Goal: Contribute content: Contribute content

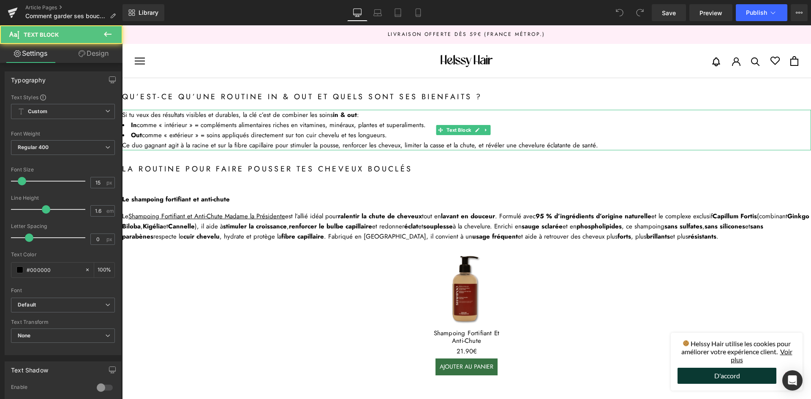
drag, startPoint x: 280, startPoint y: 134, endPoint x: 280, endPoint y: 139, distance: 5.1
click at [280, 139] on li "Out comme « extérieur » = soins appliqués directement sur ton cuir chevelu et t…" at bounding box center [466, 135] width 689 height 10
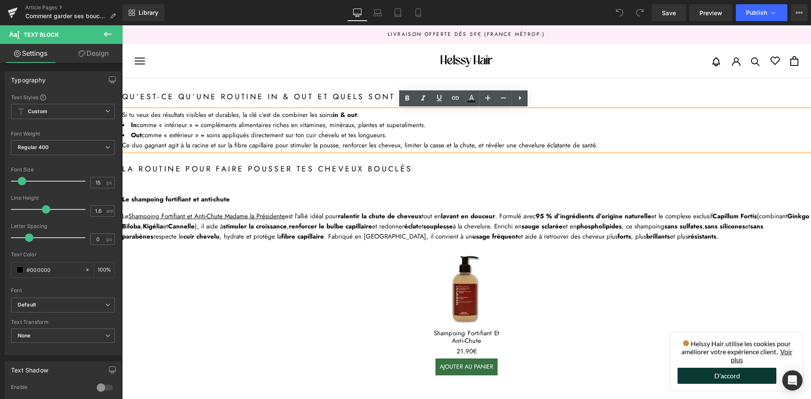
click at [445, 163] on div "La routine pour faire pousser tes cheveux bouclés Heading" at bounding box center [466, 169] width 689 height 13
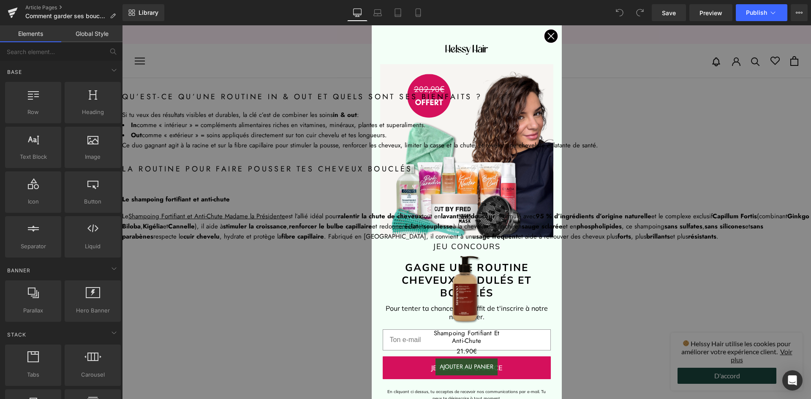
click at [548, 39] on circle "Close dialog" at bounding box center [551, 36] width 14 height 14
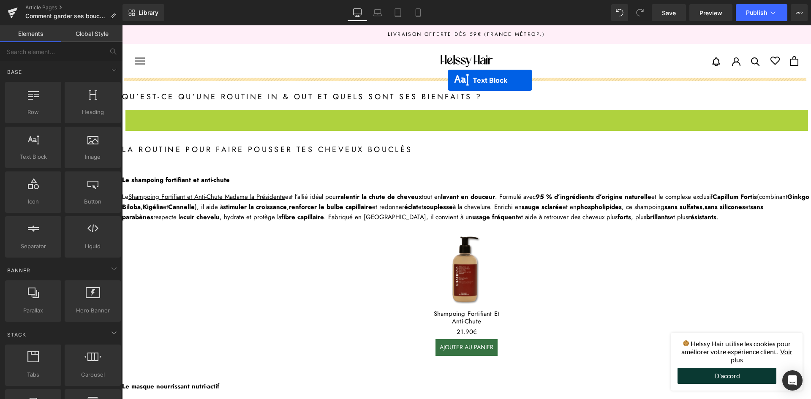
drag, startPoint x: 440, startPoint y: 129, endPoint x: 448, endPoint y: 80, distance: 49.2
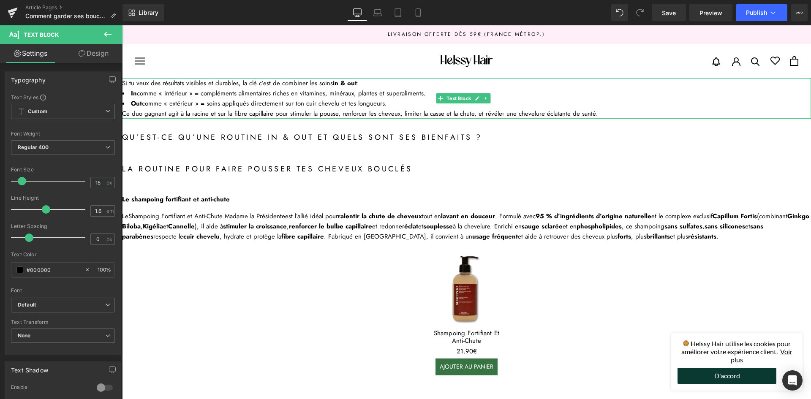
click at [196, 96] on li "In comme « intérieur » = compléments alimentaires riches en vitamines, minéraux…" at bounding box center [466, 93] width 689 height 10
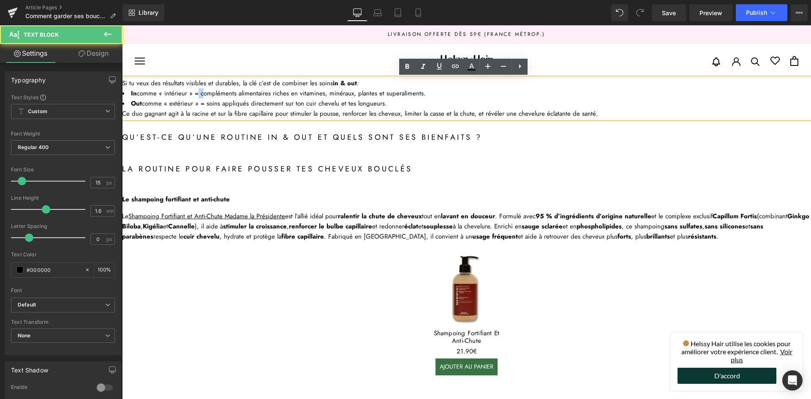
click at [196, 96] on li "In comme « intérieur » = compléments alimentaires riches en vitamines, minéraux…" at bounding box center [466, 93] width 689 height 10
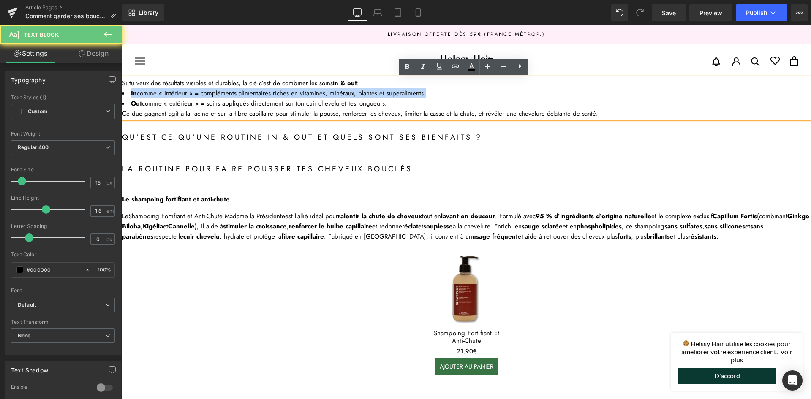
click at [196, 96] on li "In comme « intérieur » = compléments alimentaires riches en vitamines, minéraux…" at bounding box center [466, 93] width 689 height 10
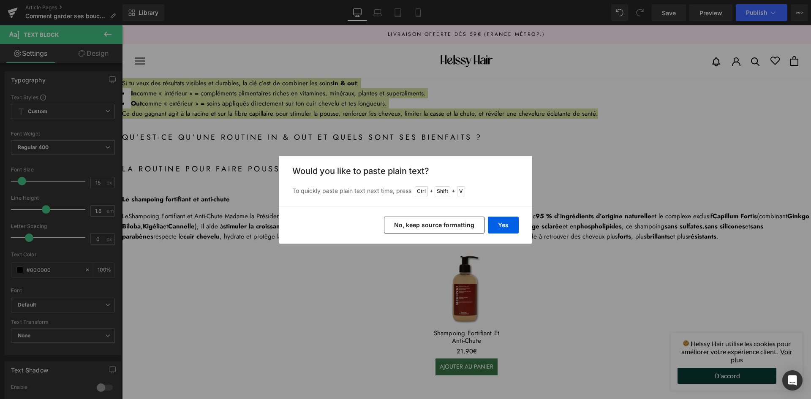
click at [452, 227] on button "No, keep source formatting" at bounding box center [434, 225] width 101 height 17
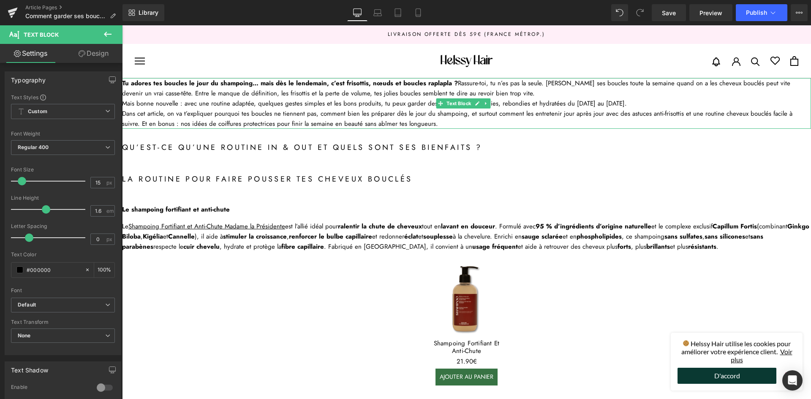
click at [513, 93] on div "Tu adores tes boucles le jour du shampoing… mais dès le lendemain, c’est frisot…" at bounding box center [466, 88] width 689 height 20
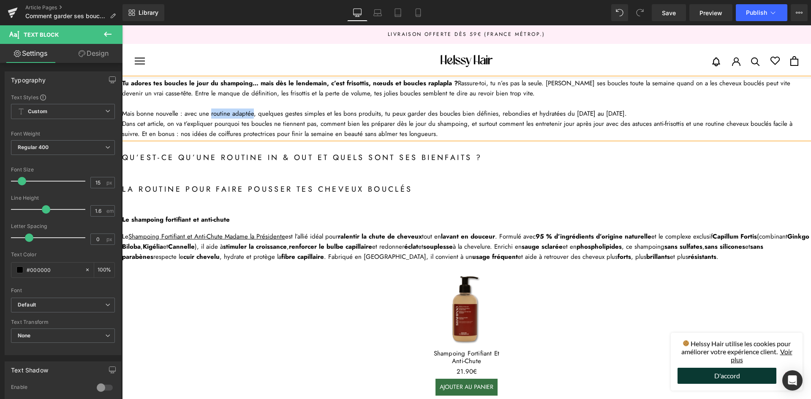
drag, startPoint x: 209, startPoint y: 113, endPoint x: 250, endPoint y: 116, distance: 41.1
click at [250, 116] on div "Mais bonne nouvelle : avec une routine adaptée, quelques gestes simples et les …" at bounding box center [466, 114] width 689 height 10
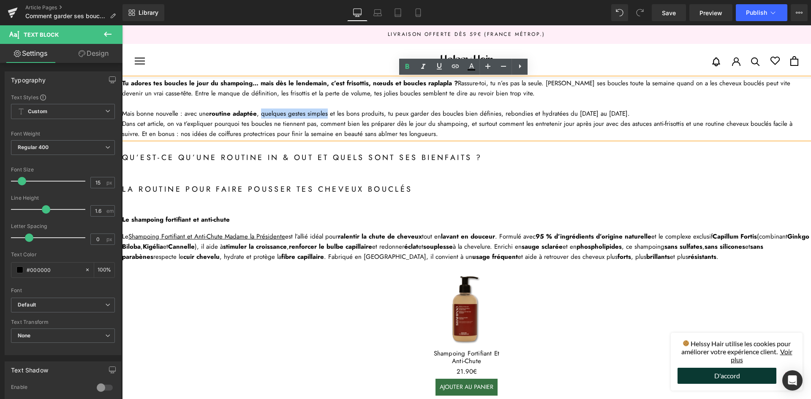
drag, startPoint x: 261, startPoint y: 113, endPoint x: 324, endPoint y: 111, distance: 63.8
click at [324, 111] on div "Mais bonne nouvelle : avec une routine adaptée , quelques gestes simples et les…" at bounding box center [466, 114] width 689 height 10
drag, startPoint x: 347, startPoint y: 111, endPoint x: 385, endPoint y: 111, distance: 38.0
click at [385, 111] on div "Mais bonne nouvelle : avec une routine adaptée , quelques gestes simples et les…" at bounding box center [466, 114] width 689 height 10
drag, startPoint x: 446, startPoint y: 112, endPoint x: 568, endPoint y: 111, distance: 122.5
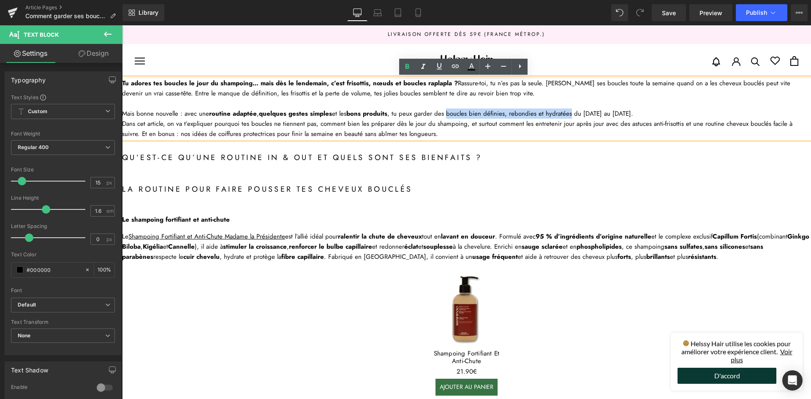
click at [568, 111] on div "Mais bonne nouvelle : avec une routine adaptée , quelques gestes simples et les…" at bounding box center [466, 114] width 689 height 10
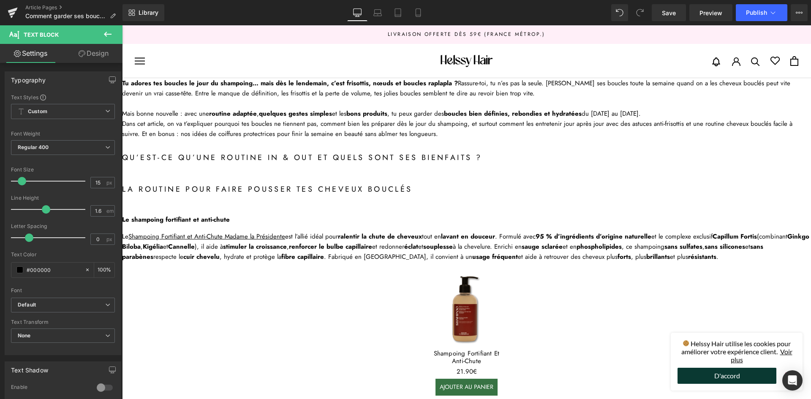
click at [253, 157] on h2 "Qu’est-ce qu’une routine in & out et quels sont ses bienfaits ?" at bounding box center [466, 158] width 689 height 13
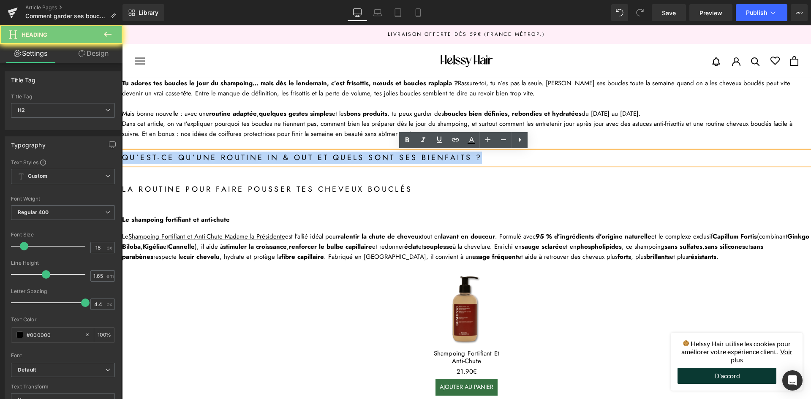
click at [253, 157] on h2 "Qu’est-ce qu’une routine in & out et quels sont ses bienfaits ?" at bounding box center [466, 158] width 689 height 13
paste div
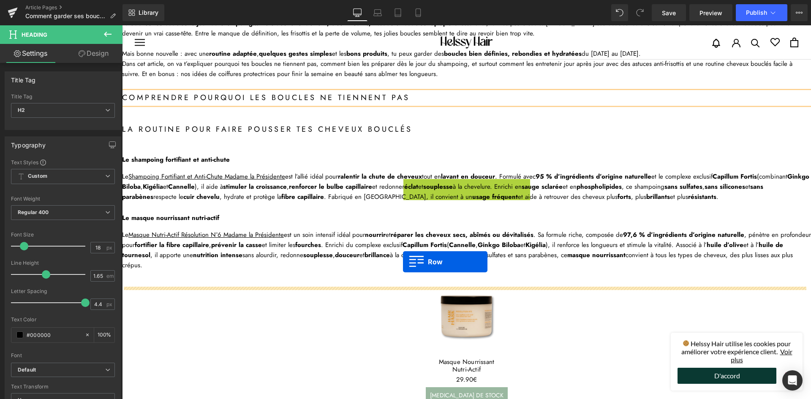
scroll to position [211, 0]
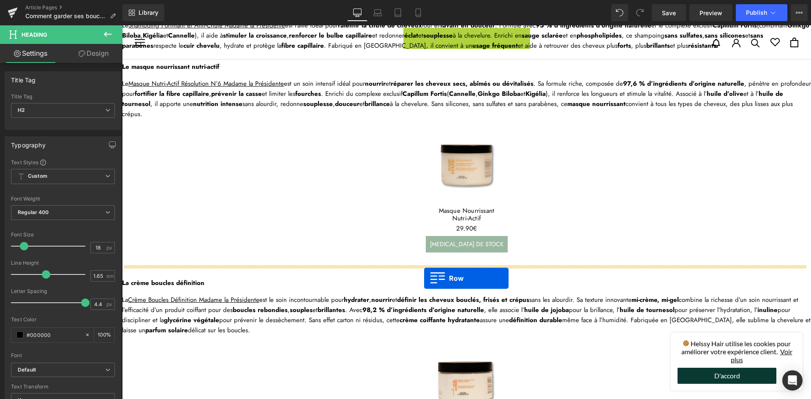
drag, startPoint x: 408, startPoint y: 243, endPoint x: 424, endPoint y: 278, distance: 38.6
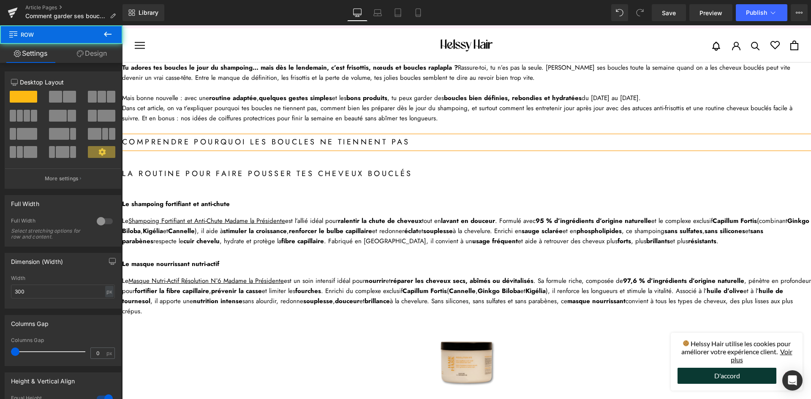
scroll to position [0, 0]
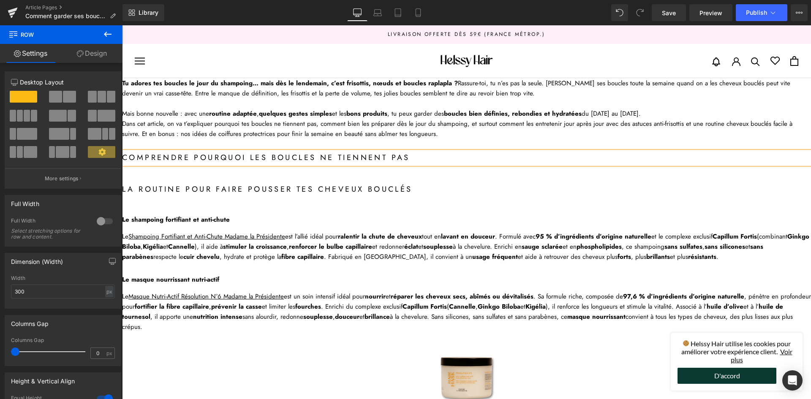
click at [373, 240] on strong "ralentir la chute de cheveux" at bounding box center [380, 236] width 84 height 9
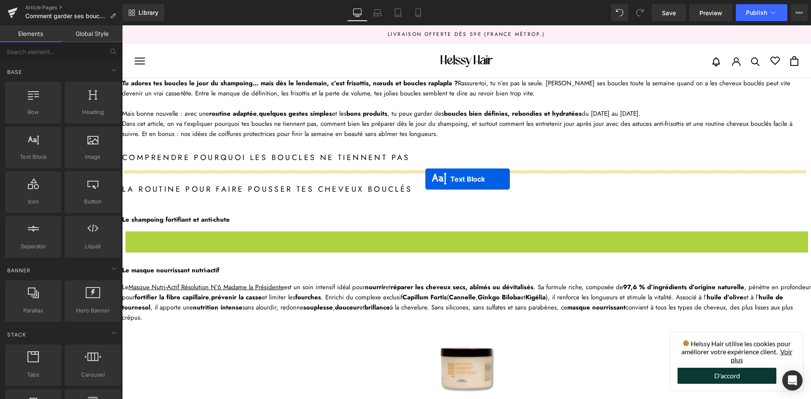
drag, startPoint x: 441, startPoint y: 245, endPoint x: 425, endPoint y: 179, distance: 67.6
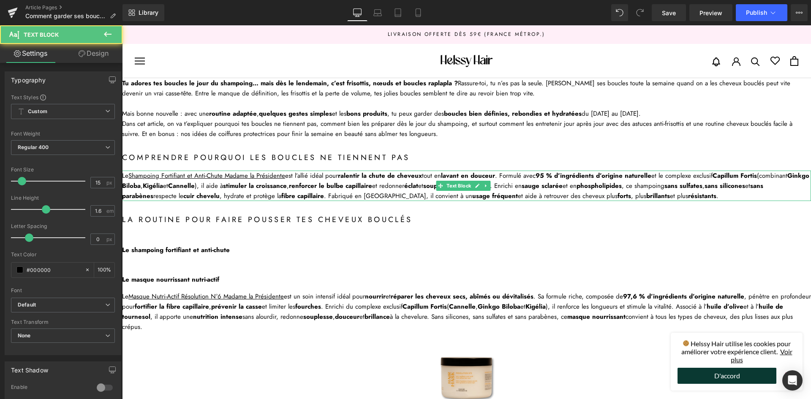
click at [282, 191] on div "Le Shampoing Fortifiant et Anti-Chute Madame la Présidente est l’allié idéal po…" at bounding box center [466, 186] width 689 height 30
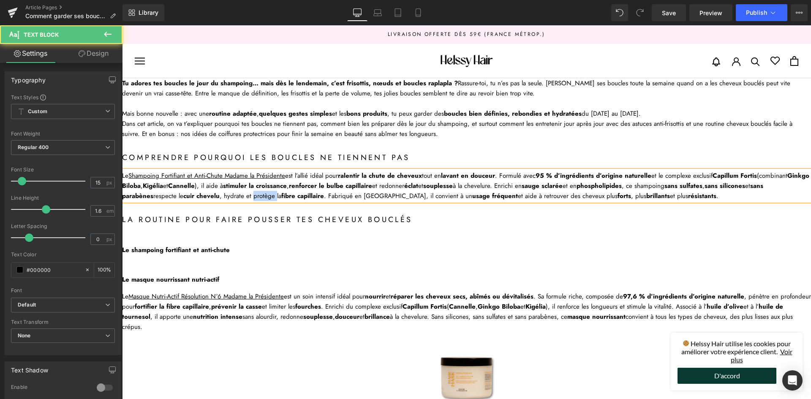
click at [282, 191] on div "Le Shampoing Fortifiant et Anti-Chute Madame la Présidente est l’allié idéal po…" at bounding box center [466, 186] width 689 height 30
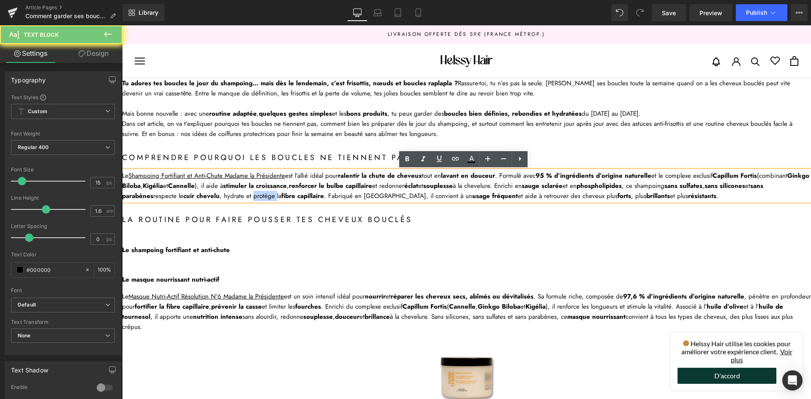
click at [282, 191] on div "Le Shampoing Fortifiant et Anti-Chute Madame la Présidente est l’allié idéal po…" at bounding box center [466, 186] width 689 height 30
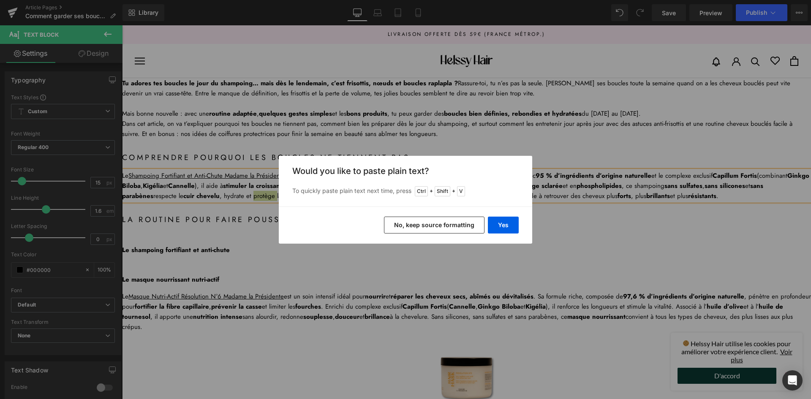
click at [427, 221] on button "No, keep source formatting" at bounding box center [434, 225] width 101 height 17
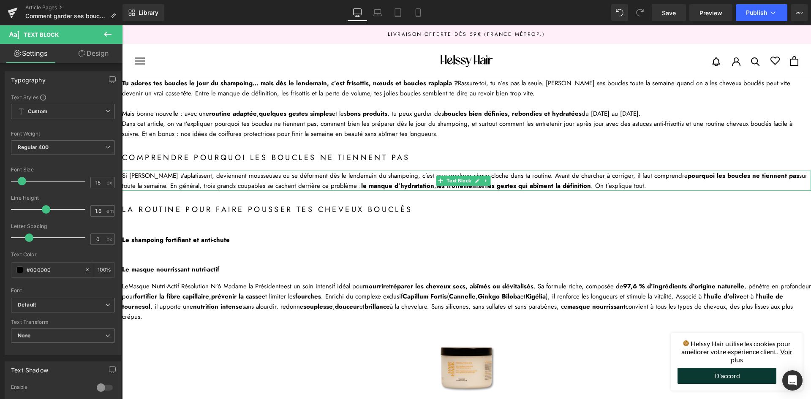
click at [129, 178] on div "Si [PERSON_NAME] s’aplatissent, deviennent mousseuses ou se déforment dès le le…" at bounding box center [466, 181] width 689 height 20
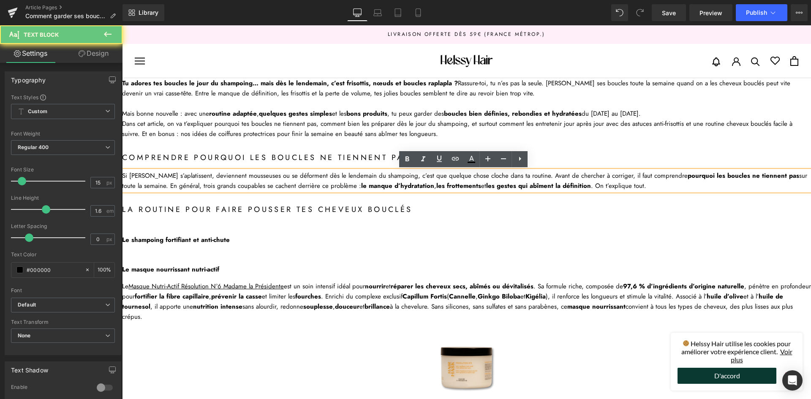
click at [125, 177] on div "Si [PERSON_NAME] s’aplatissent, deviennent mousseuses ou se déforment dès le le…" at bounding box center [466, 181] width 689 height 20
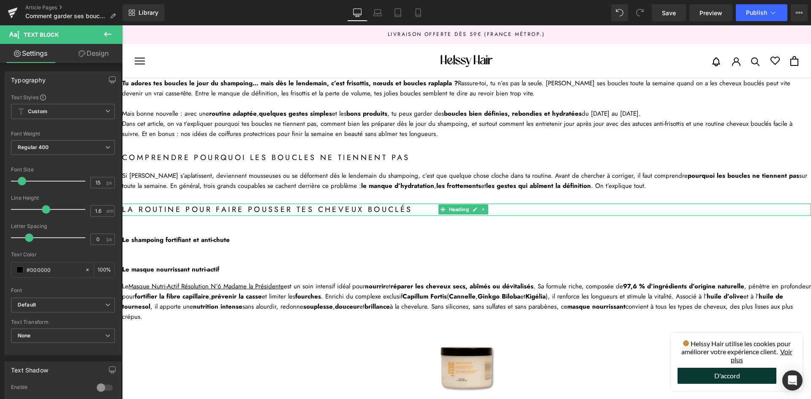
click at [220, 210] on h2 "La routine pour faire pousser tes cheveux bouclés" at bounding box center [466, 210] width 689 height 13
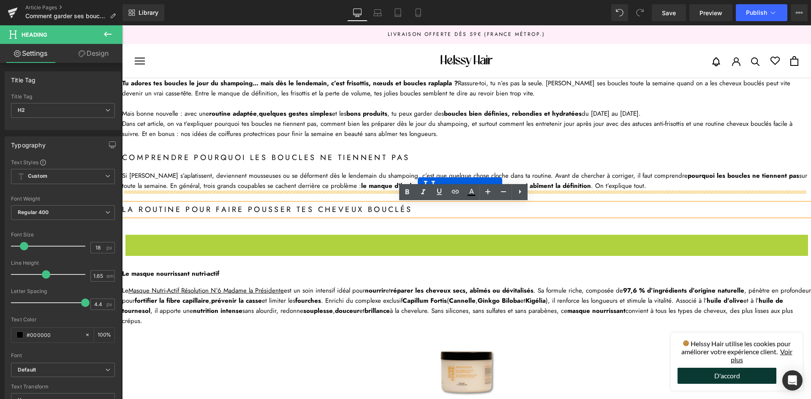
drag, startPoint x: 442, startPoint y: 240, endPoint x: 418, endPoint y: 188, distance: 57.4
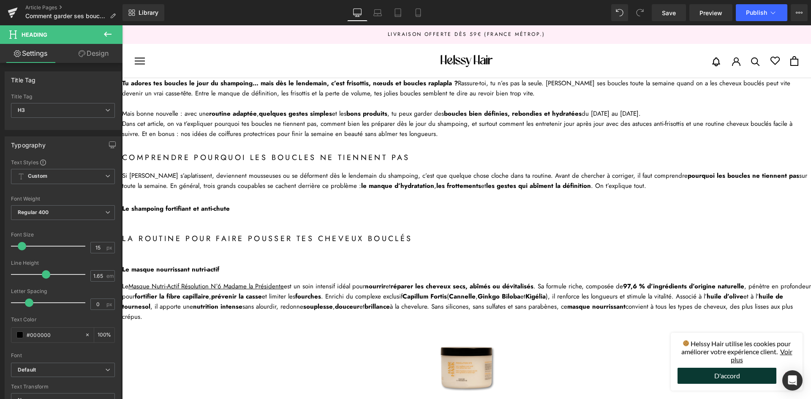
drag, startPoint x: 198, startPoint y: 200, endPoint x: 203, endPoint y: 209, distance: 9.9
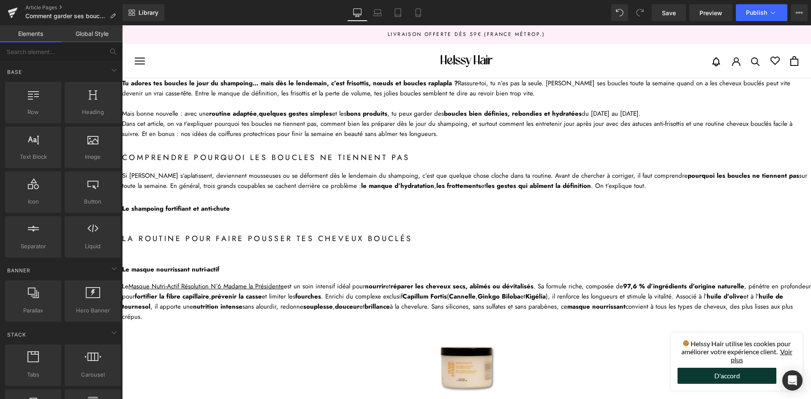
click at [203, 209] on b "Le shampoing fortifiant et anti-chute" at bounding box center [176, 208] width 108 height 9
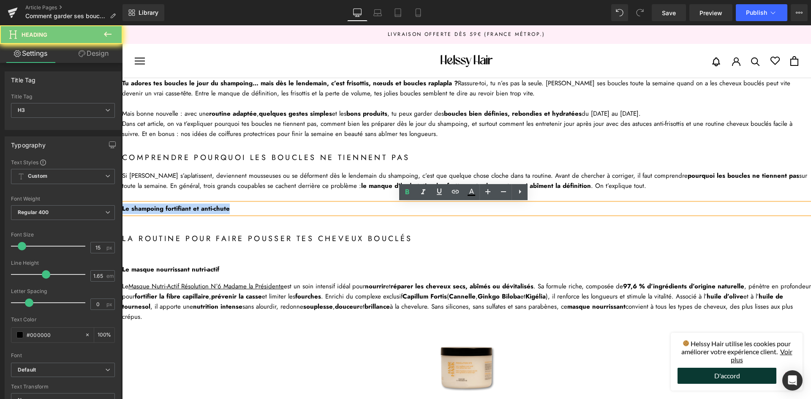
click at [203, 209] on b "Le shampoing fortifiant et anti-chute" at bounding box center [176, 208] width 108 height 9
paste div
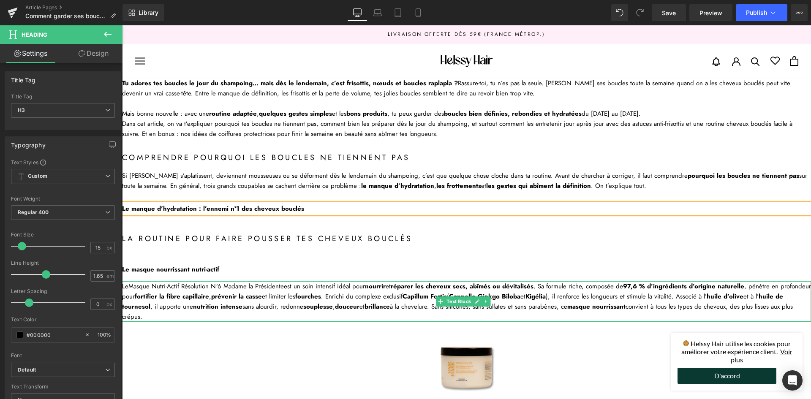
click at [254, 300] on strong "prévenir la casse" at bounding box center [236, 296] width 51 height 9
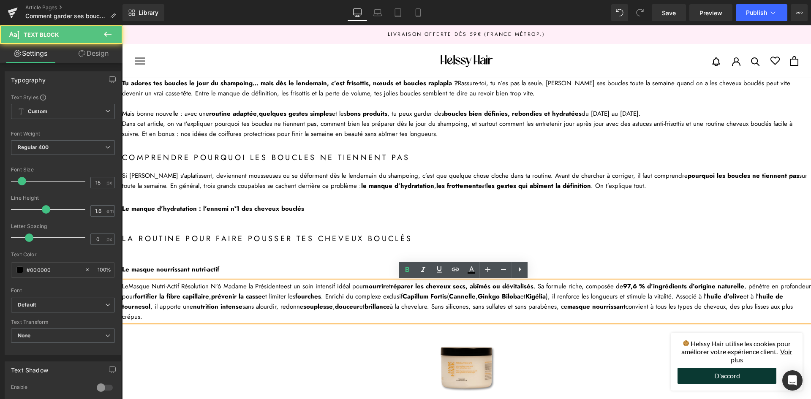
click at [334, 269] on h3 "Le masque nourrissant nutri-actif" at bounding box center [466, 269] width 689 height 11
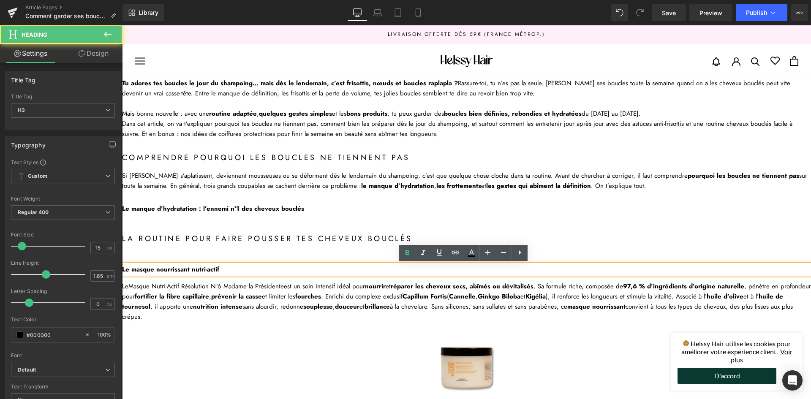
click at [390, 293] on div "Le Masque Nutri-Actif Résolution N°6 Madame la Présidente est un soin intensif …" at bounding box center [466, 301] width 689 height 41
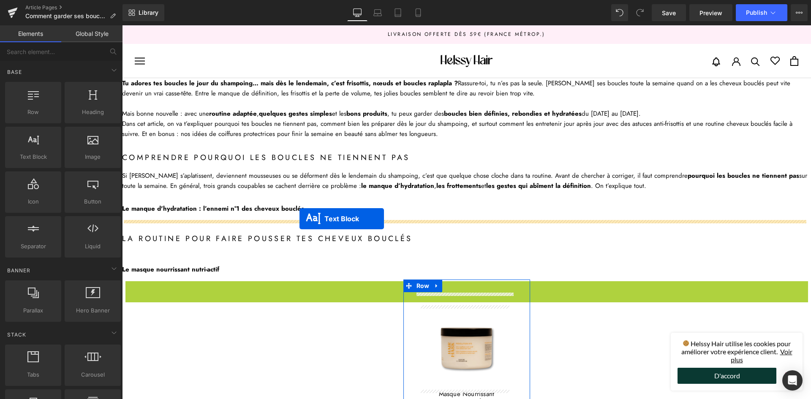
drag, startPoint x: 439, startPoint y: 297, endPoint x: 300, endPoint y: 219, distance: 160.4
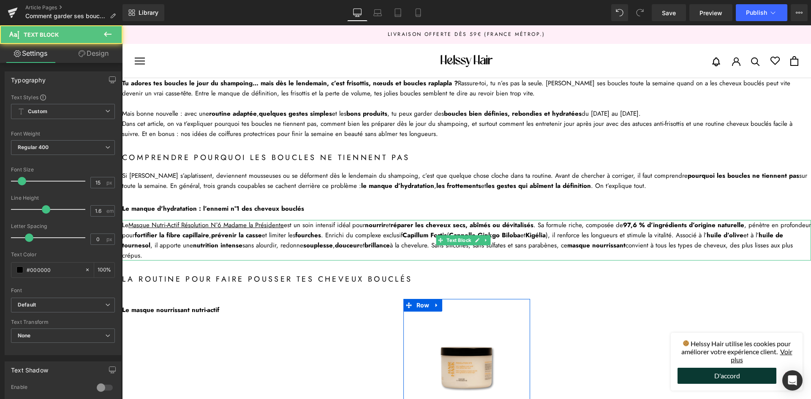
click at [200, 237] on strong "fortifier la fibre capillaire" at bounding box center [172, 235] width 74 height 9
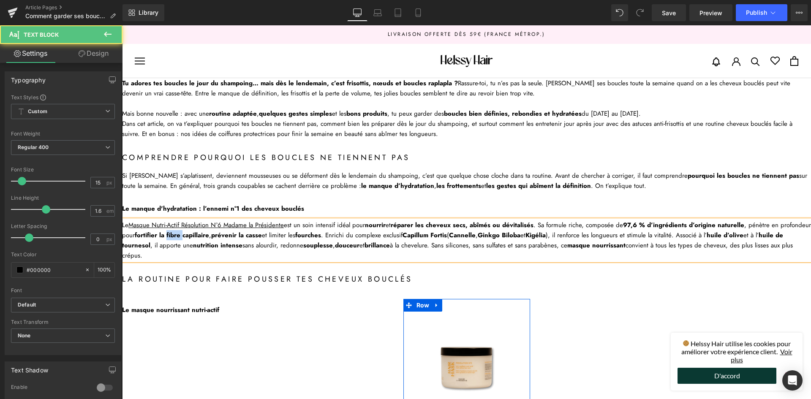
click at [200, 237] on strong "fortifier la fibre capillaire" at bounding box center [172, 235] width 74 height 9
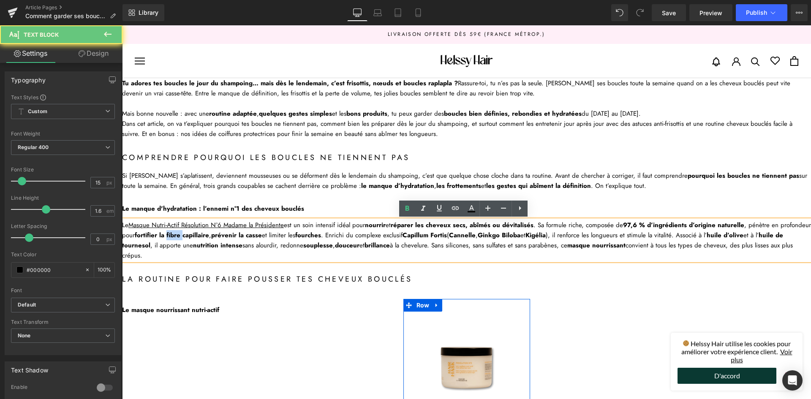
click at [200, 237] on strong "fortifier la fibre capillaire" at bounding box center [172, 235] width 74 height 9
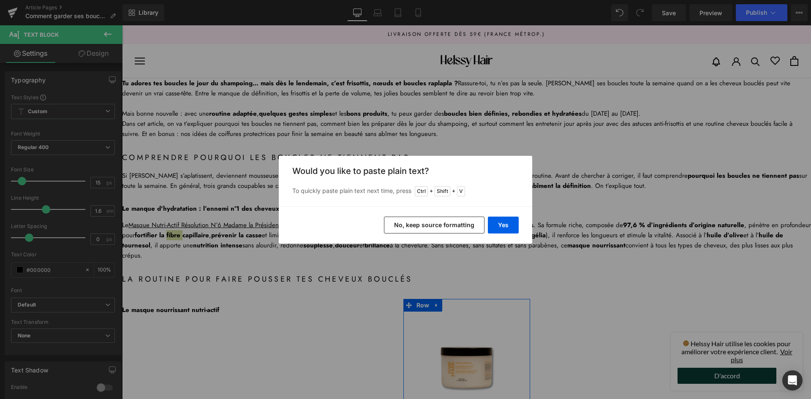
click at [471, 226] on button "No, keep source formatting" at bounding box center [434, 225] width 101 height 17
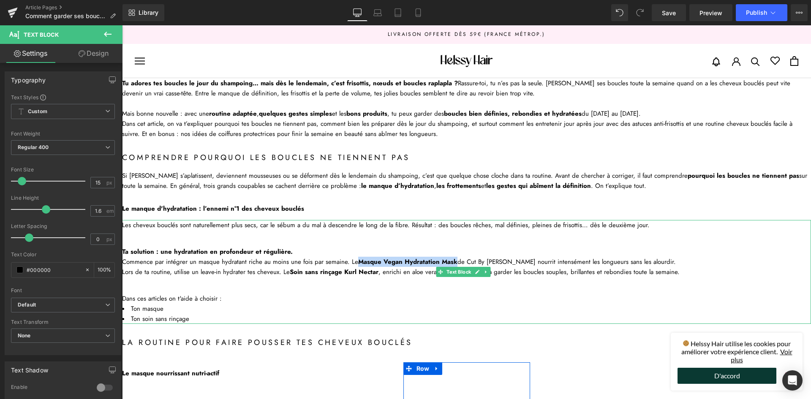
drag, startPoint x: 353, startPoint y: 261, endPoint x: 452, endPoint y: 260, distance: 99.3
click at [452, 260] on div "Commence par intégrer un masque hydratant riche au moins une fois par semaine. …" at bounding box center [466, 262] width 689 height 10
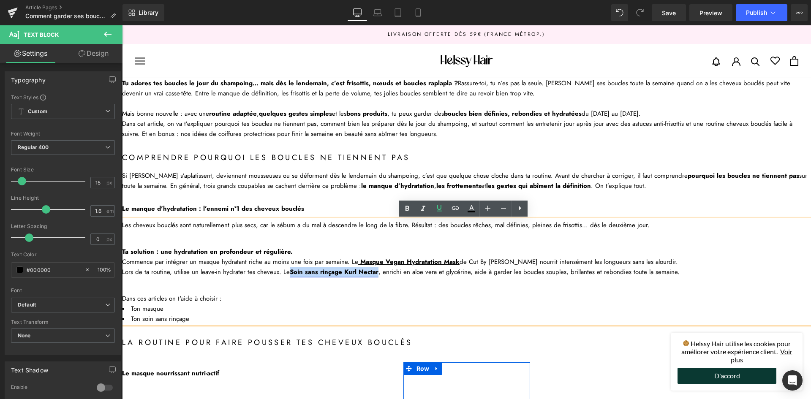
drag, startPoint x: 287, startPoint y: 272, endPoint x: 374, endPoint y: 269, distance: 87.1
click at [374, 269] on link "Soin sans rinçage Kurl Nectar" at bounding box center [334, 271] width 89 height 9
click at [186, 283] on p at bounding box center [466, 282] width 689 height 10
drag, startPoint x: 164, startPoint y: 308, endPoint x: 131, endPoint y: 305, distance: 33.5
click at [131, 305] on li "Ton masque" at bounding box center [466, 309] width 689 height 10
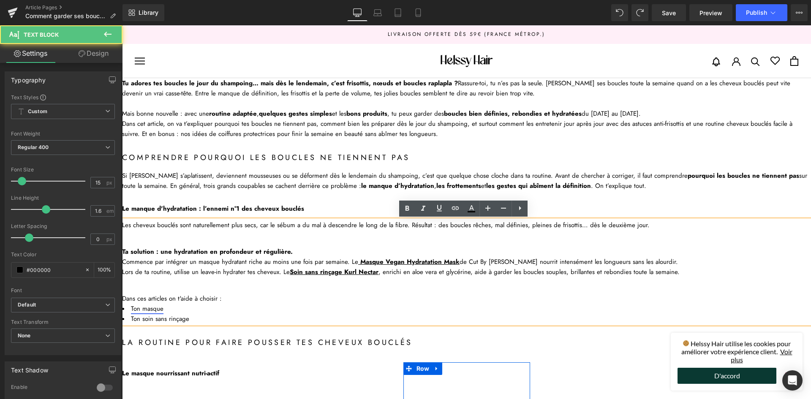
drag, startPoint x: 194, startPoint y: 316, endPoint x: 163, endPoint y: 310, distance: 32.2
click at [193, 316] on li "Ton soin sans rinçage" at bounding box center [466, 319] width 689 height 10
drag, startPoint x: 179, startPoint y: 311, endPoint x: 129, endPoint y: 313, distance: 49.9
click at [129, 313] on li "Ton masque" at bounding box center [466, 309] width 689 height 10
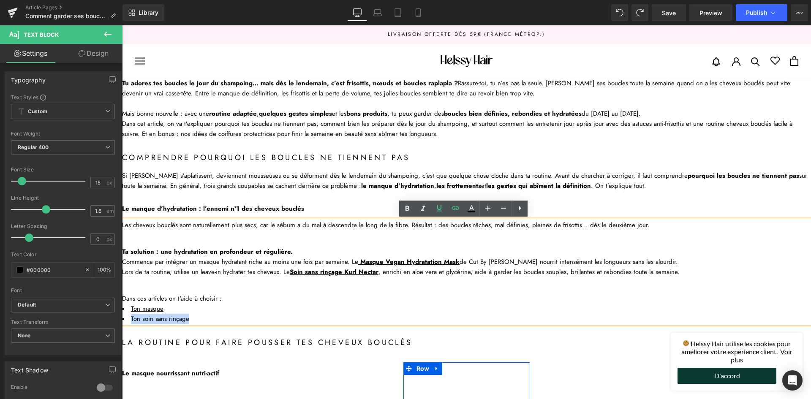
drag, startPoint x: 184, startPoint y: 321, endPoint x: 129, endPoint y: 318, distance: 55.0
click at [129, 318] on li "Ton soin sans rinçage" at bounding box center [466, 319] width 689 height 10
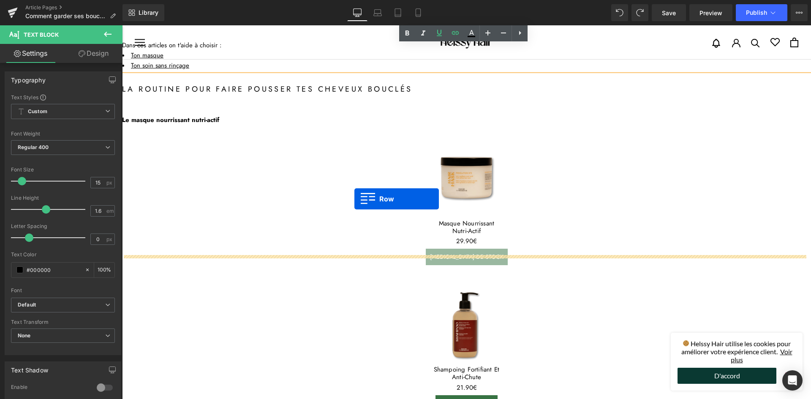
scroll to position [127, 0]
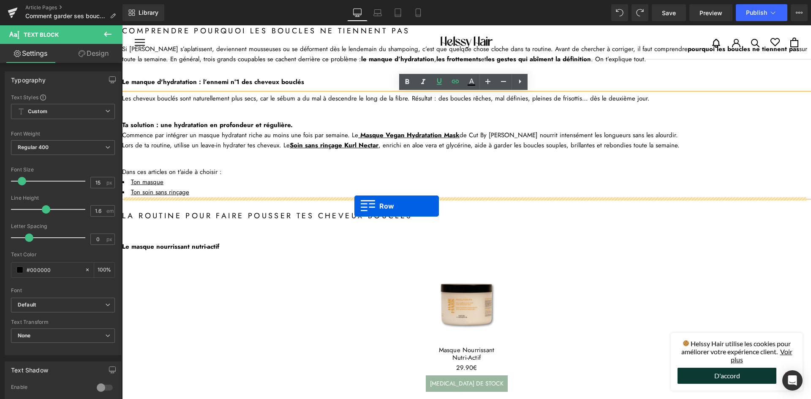
drag, startPoint x: 343, startPoint y: 202, endPoint x: 354, endPoint y: 206, distance: 12.0
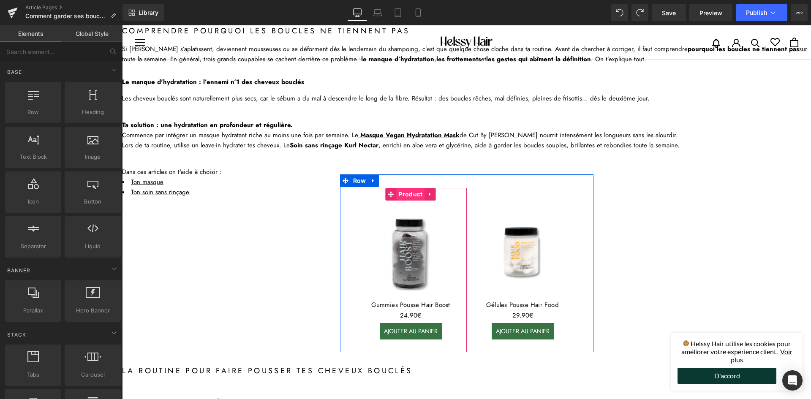
click at [414, 195] on span "Product" at bounding box center [410, 194] width 28 height 13
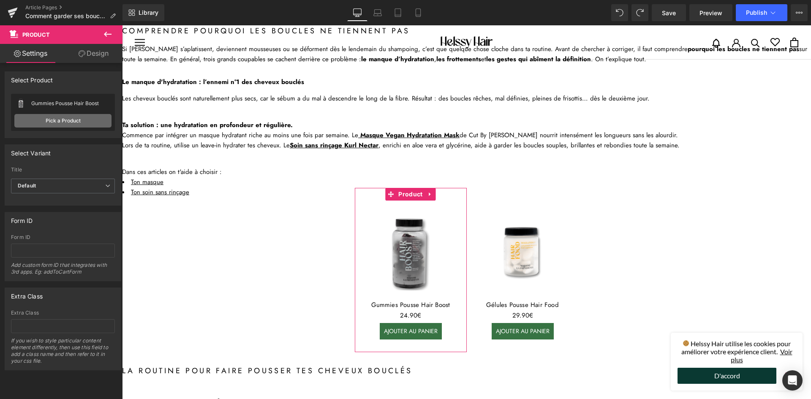
click at [63, 123] on link "Pick a Product" at bounding box center [62, 121] width 97 height 14
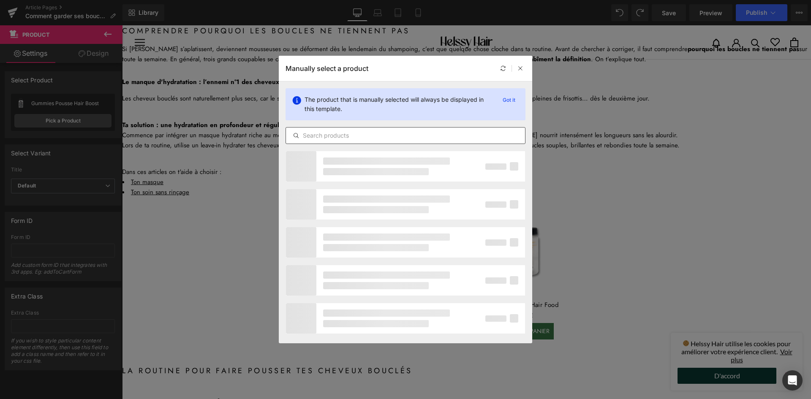
click at [335, 139] on input "text" at bounding box center [405, 136] width 239 height 10
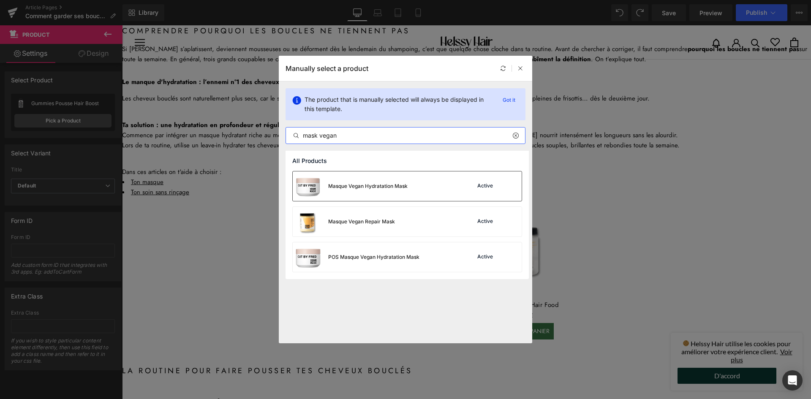
type input "mask vegan"
click at [374, 180] on div "Masque Vegan Hydratation Mask" at bounding box center [350, 187] width 115 height 30
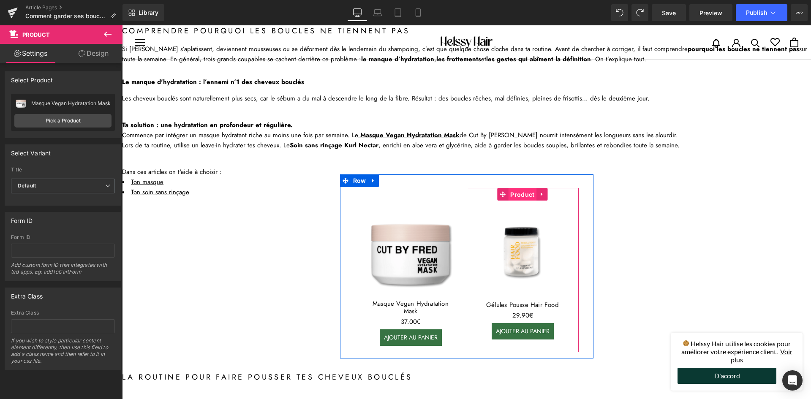
click at [521, 196] on span "Product" at bounding box center [522, 194] width 28 height 13
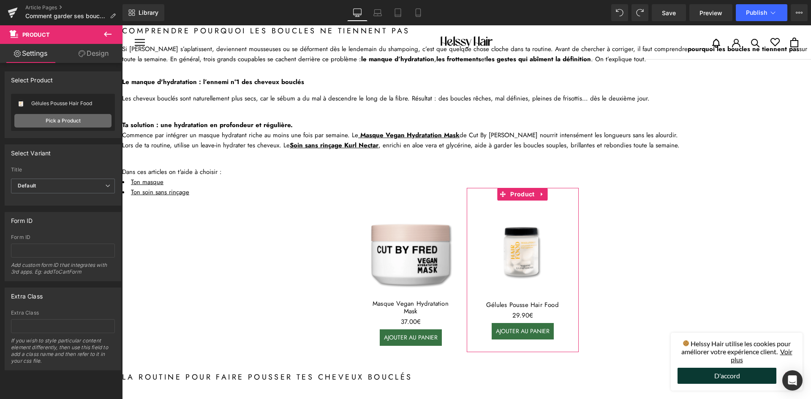
click at [59, 120] on link "Pick a Product" at bounding box center [62, 121] width 97 height 14
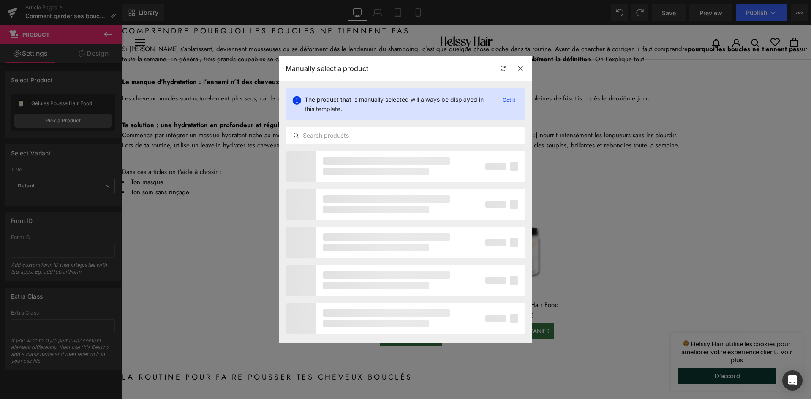
click at [339, 144] on div "The product that is manually selected will always be displayed in this template…" at bounding box center [405, 116] width 253 height 69
click at [340, 137] on input "text" at bounding box center [405, 136] width 239 height 10
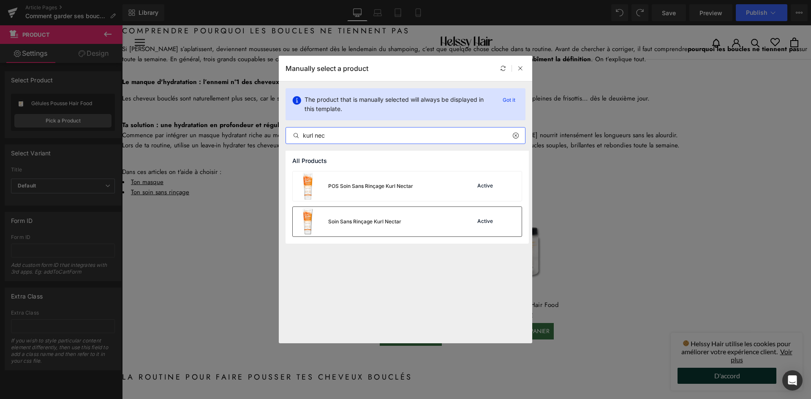
type input "kurl nec"
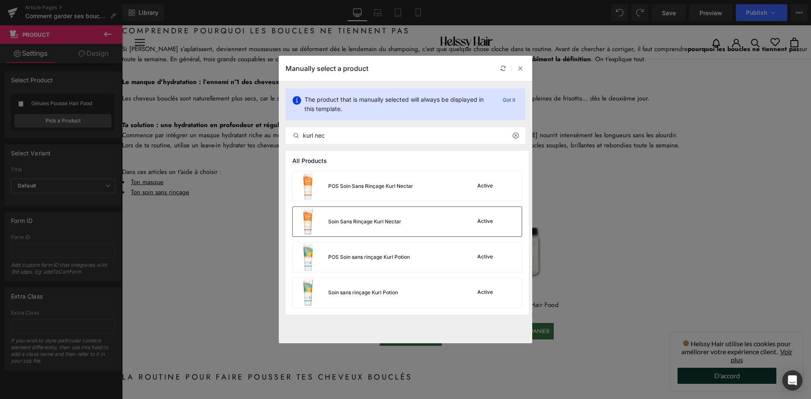
click at [369, 219] on div "Soin Sans Rinçage Kurl Nectar" at bounding box center [364, 222] width 73 height 8
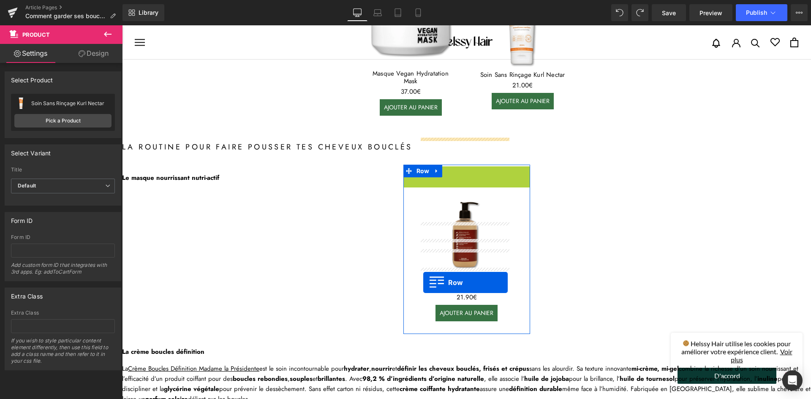
scroll to position [422, 0]
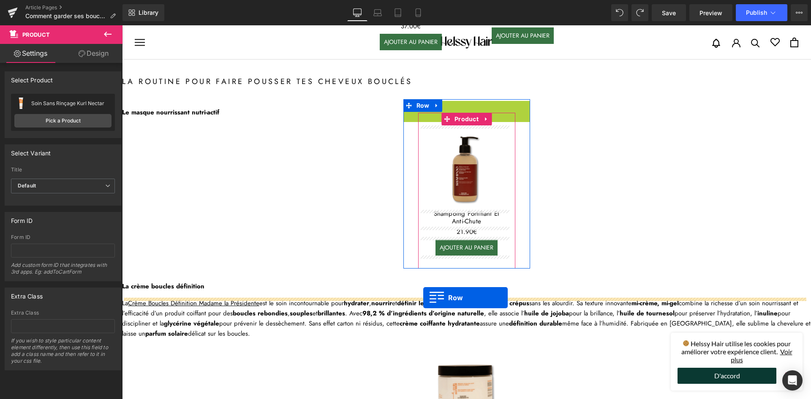
drag, startPoint x: 408, startPoint y: 231, endPoint x: 423, endPoint y: 298, distance: 68.0
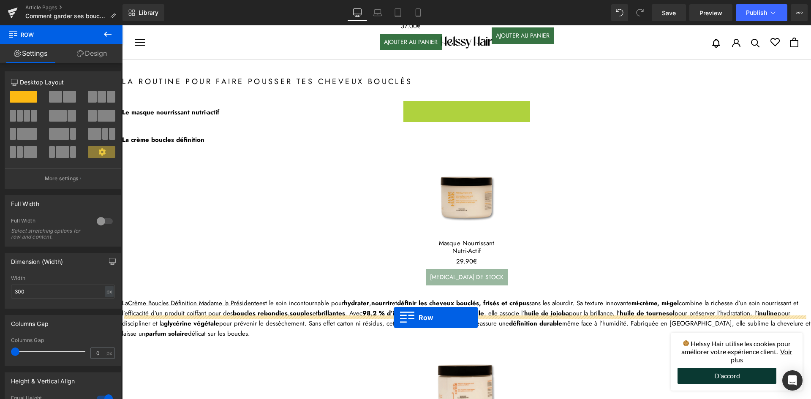
drag, startPoint x: 406, startPoint y: 107, endPoint x: 394, endPoint y: 319, distance: 211.9
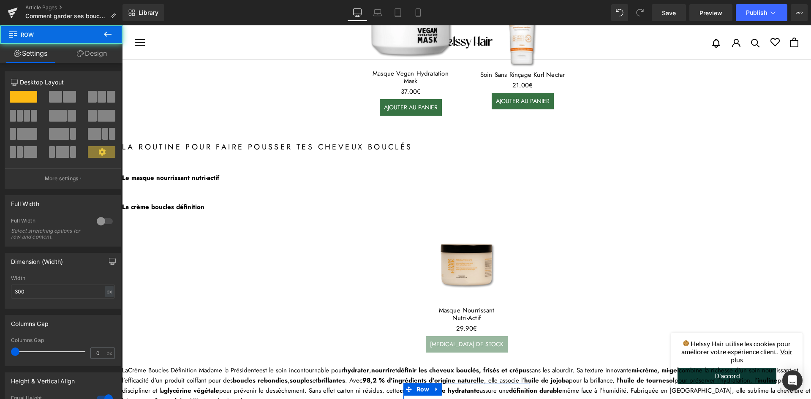
scroll to position [253, 0]
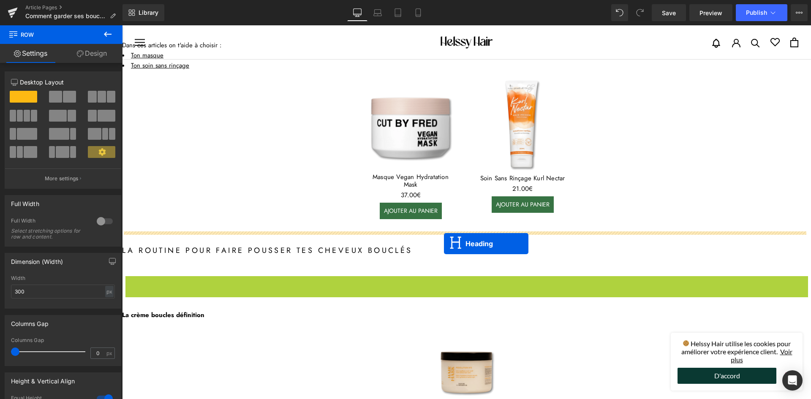
drag, startPoint x: 442, startPoint y: 282, endPoint x: 444, endPoint y: 244, distance: 38.1
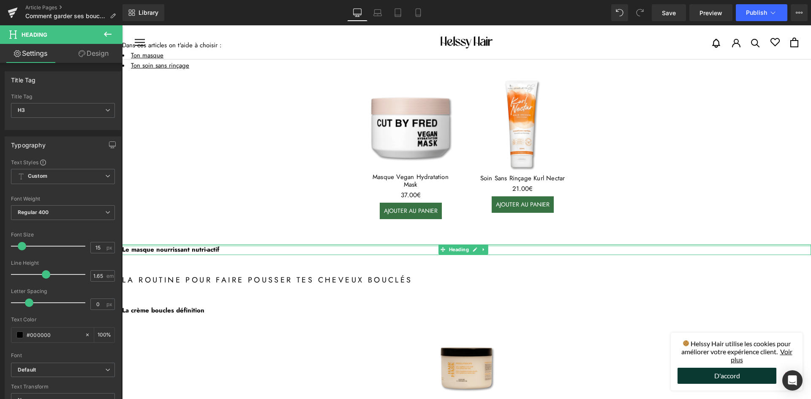
click at [212, 245] on div "Le masque nourrissant nutri-actif Heading" at bounding box center [466, 250] width 689 height 11
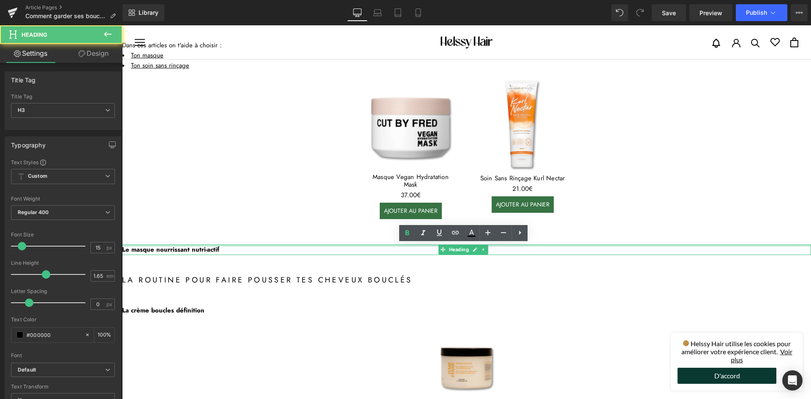
click at [212, 245] on div "Le masque nourrissant nutri-actif Heading" at bounding box center [466, 250] width 689 height 11
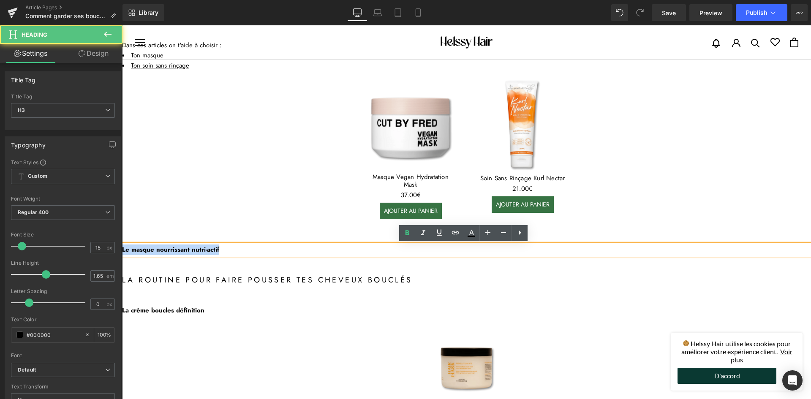
click at [212, 245] on b "Le masque nourrissant nutri-actif" at bounding box center [170, 249] width 97 height 9
paste div
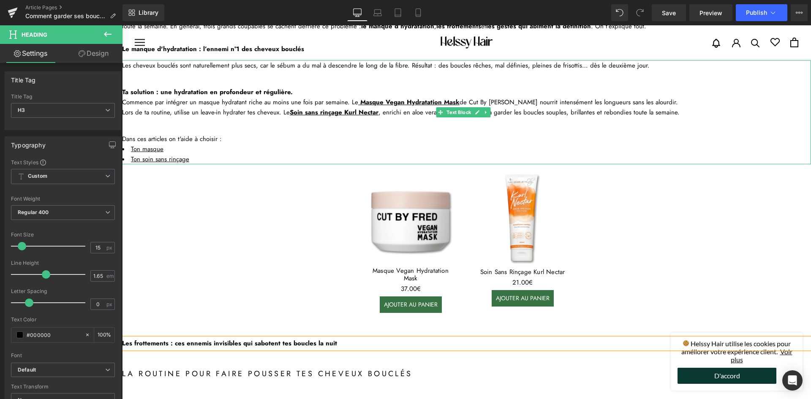
scroll to position [296, 0]
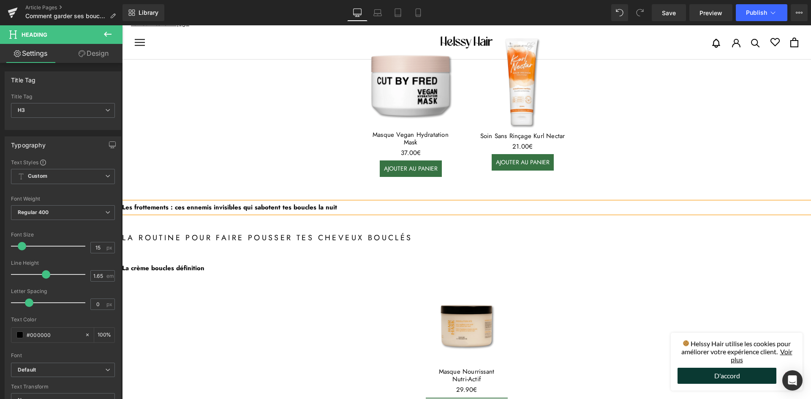
click at [122, 25] on div at bounding box center [122, 25] width 0 height 0
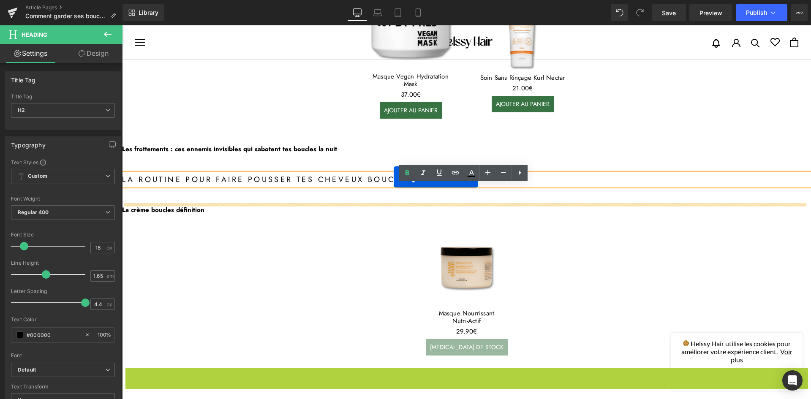
scroll to position [338, 0]
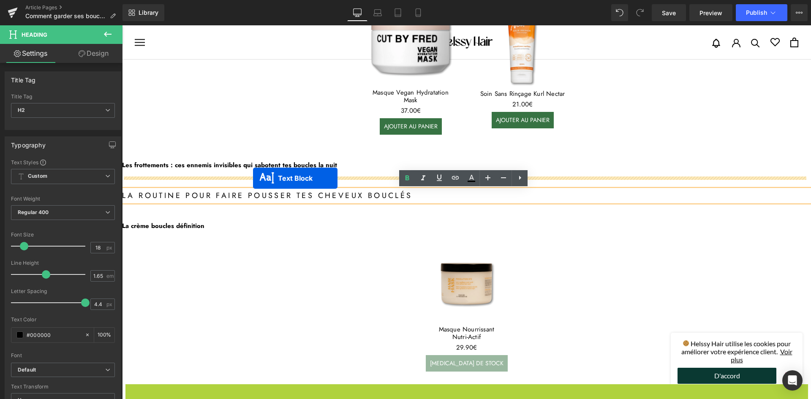
drag, startPoint x: 440, startPoint y: 232, endPoint x: 253, endPoint y: 178, distance: 194.3
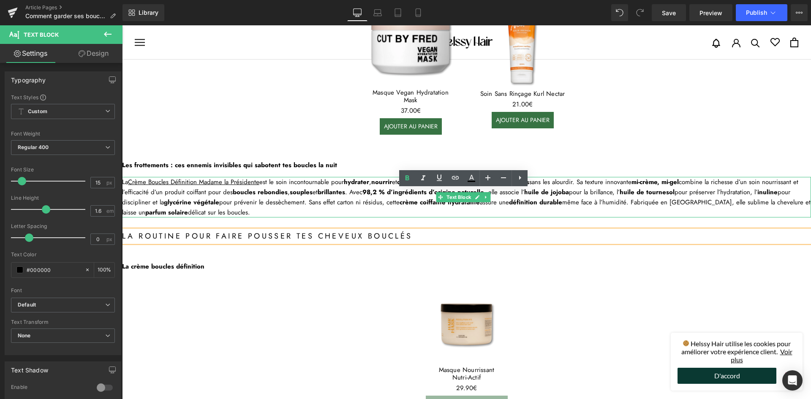
click at [190, 201] on strong "glycérine végétale" at bounding box center [191, 202] width 55 height 9
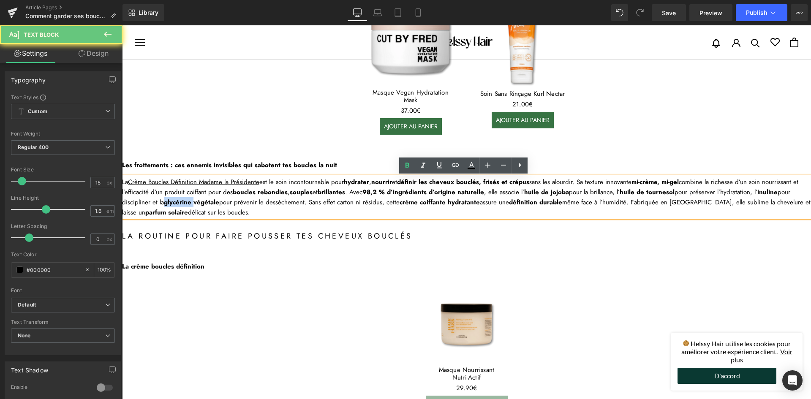
click at [190, 201] on strong "glycérine végétale" at bounding box center [191, 202] width 55 height 9
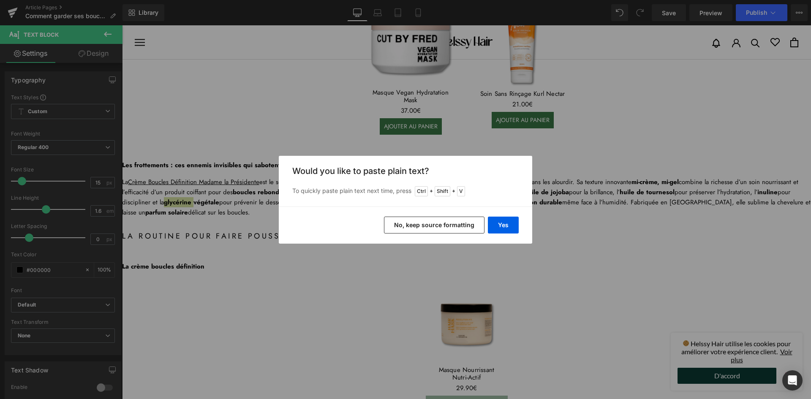
click at [415, 230] on button "No, keep source formatting" at bounding box center [434, 225] width 101 height 17
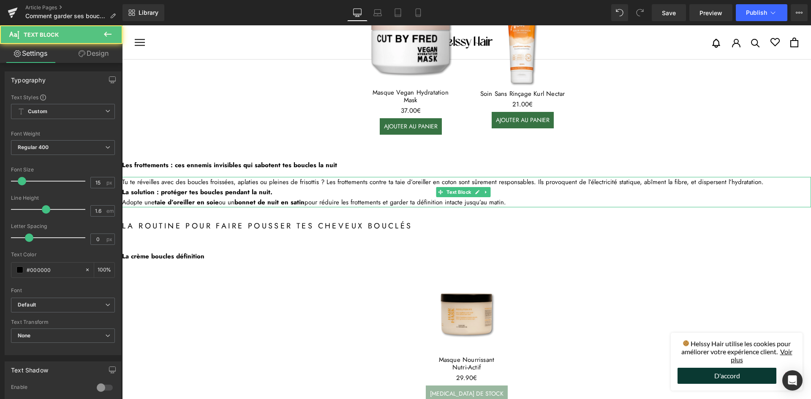
click at [754, 183] on div "Tu te réveilles avec des boucles froissées, aplaties ou pleines de frisottis ? …" at bounding box center [466, 182] width 689 height 10
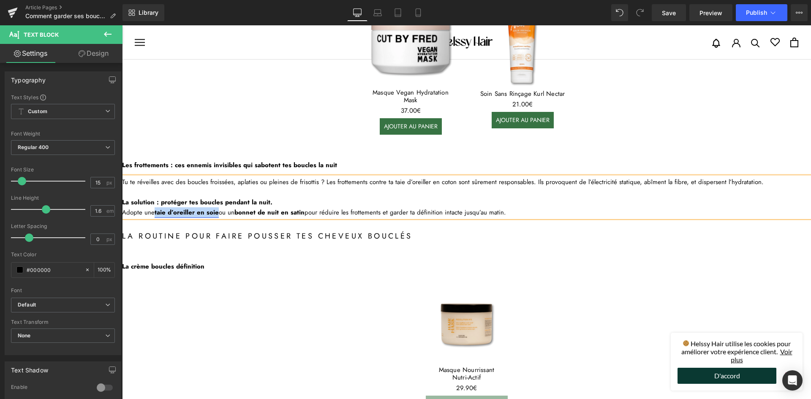
drag, startPoint x: 155, startPoint y: 211, endPoint x: 217, endPoint y: 211, distance: 62.5
click at [217, 211] on div "Adopte une taie d’oreiller en soie ou un bonnet de nuit en satin pour réduire l…" at bounding box center [466, 212] width 689 height 10
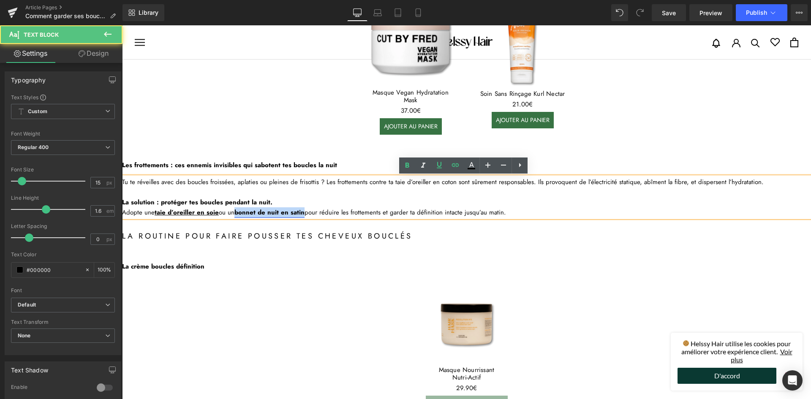
drag, startPoint x: 237, startPoint y: 211, endPoint x: 304, endPoint y: 211, distance: 67.2
click at [304, 211] on strong "bonnet de nuit en satin" at bounding box center [269, 212] width 70 height 9
click at [413, 207] on div "Adopte une taie d’oreiller en soie ou un bonnet de nuit en satin pour réduire l…" at bounding box center [466, 212] width 689 height 10
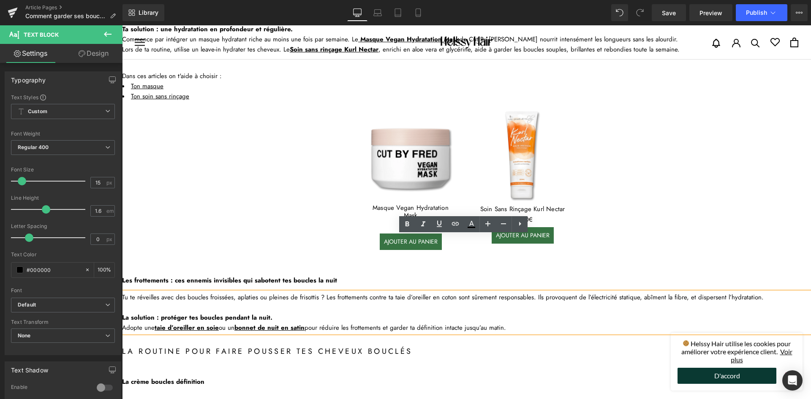
scroll to position [211, 0]
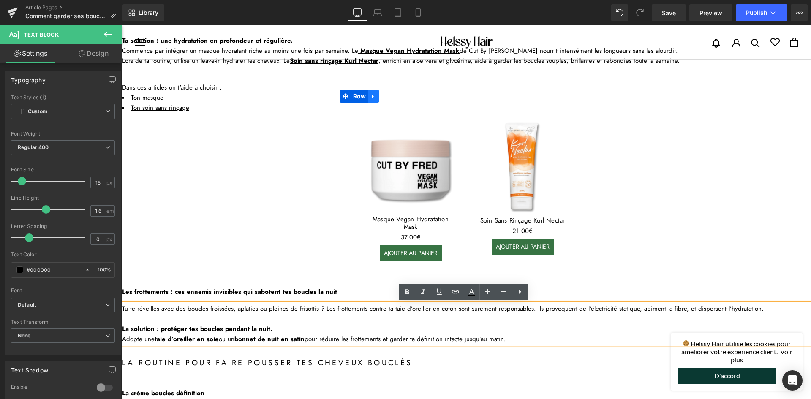
click at [368, 97] on link at bounding box center [373, 96] width 11 height 13
click at [381, 99] on icon at bounding box center [384, 96] width 6 height 6
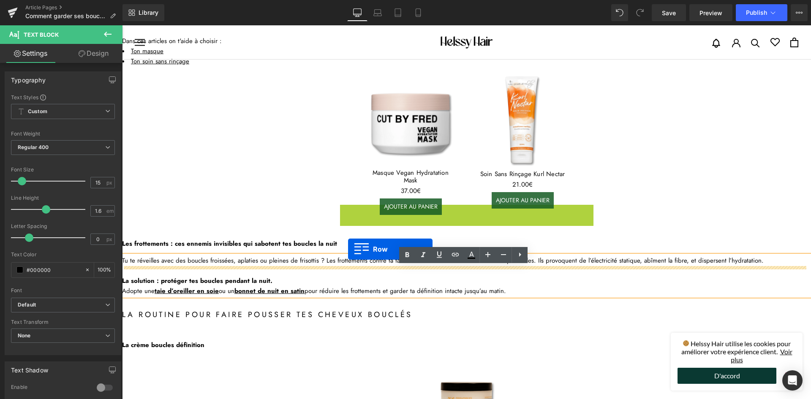
scroll to position [296, 0]
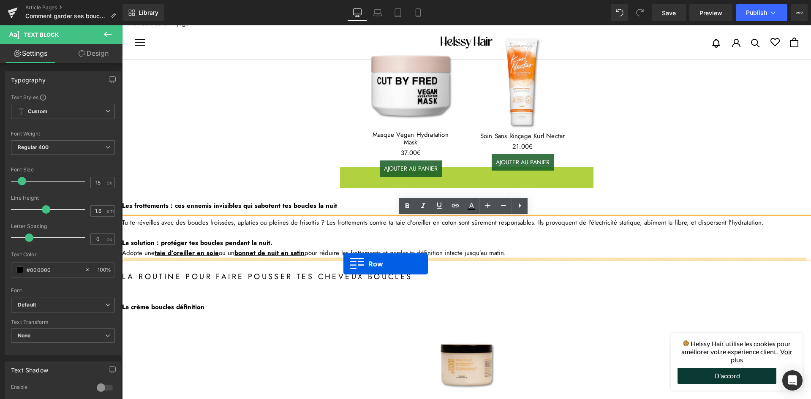
drag, startPoint x: 346, startPoint y: 253, endPoint x: 343, endPoint y: 264, distance: 10.8
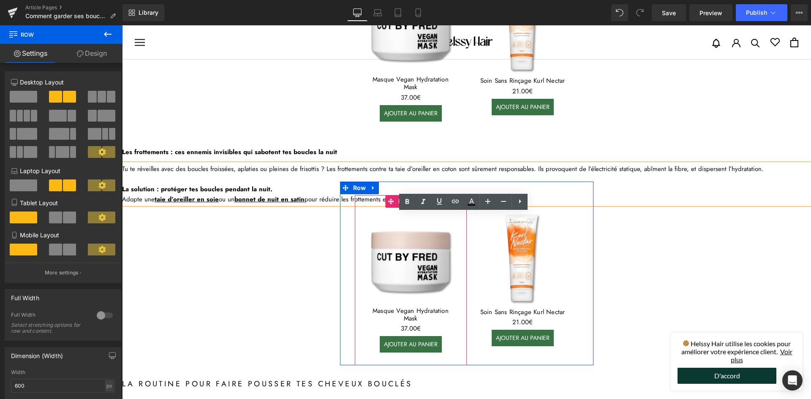
scroll to position [380, 0]
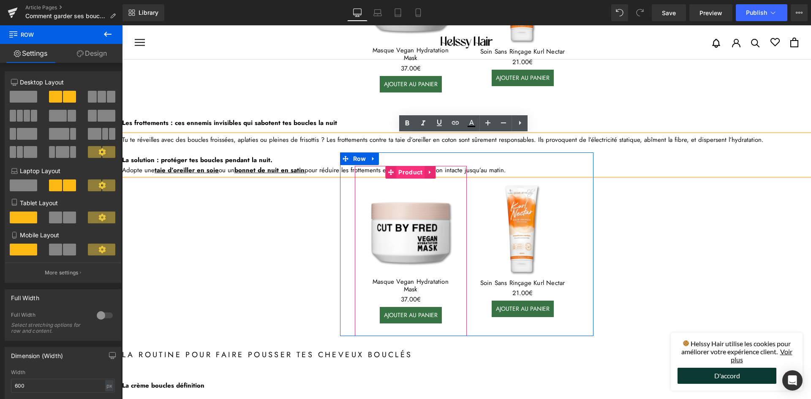
click at [401, 172] on span "Product" at bounding box center [410, 172] width 28 height 13
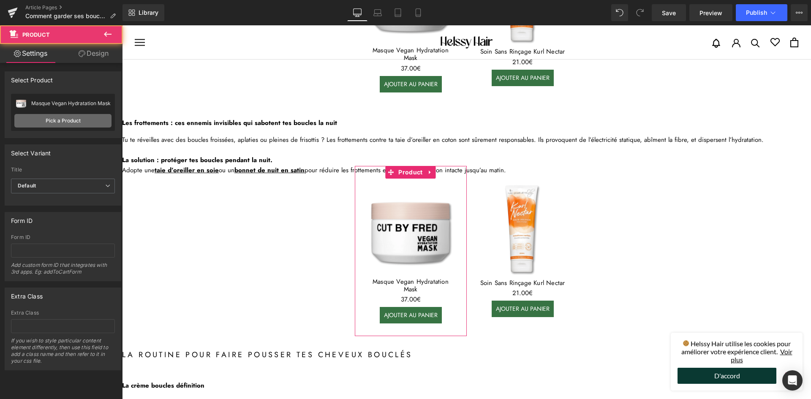
click at [66, 122] on link "Pick a Product" at bounding box center [62, 121] width 97 height 14
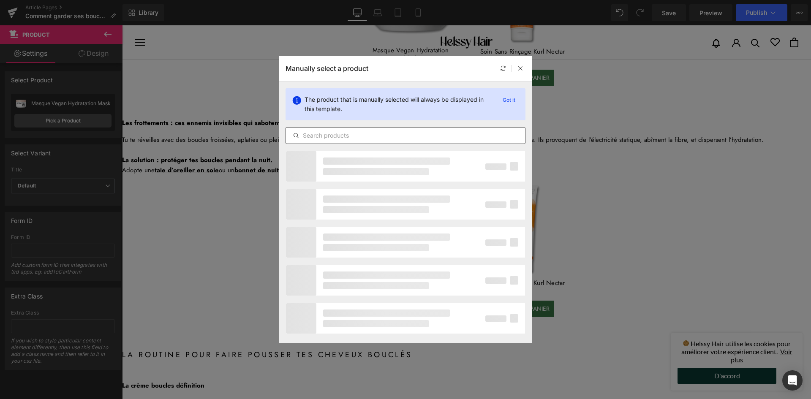
click at [328, 133] on input "text" at bounding box center [405, 136] width 239 height 10
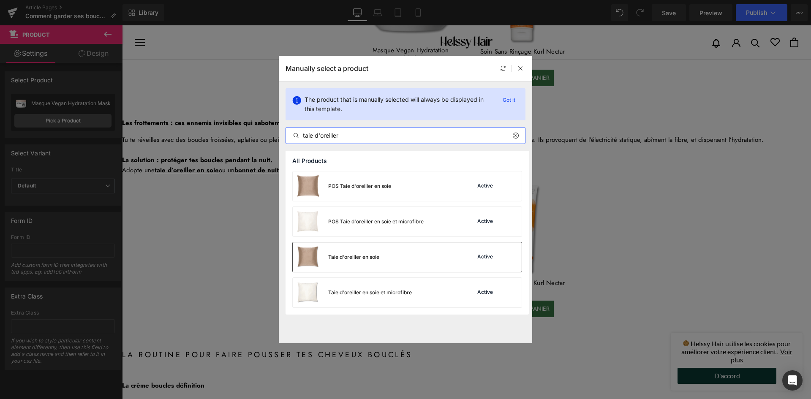
type input "taie d'oreiller"
click at [382, 255] on div "Taie d'oreiller en soie Active" at bounding box center [407, 257] width 229 height 30
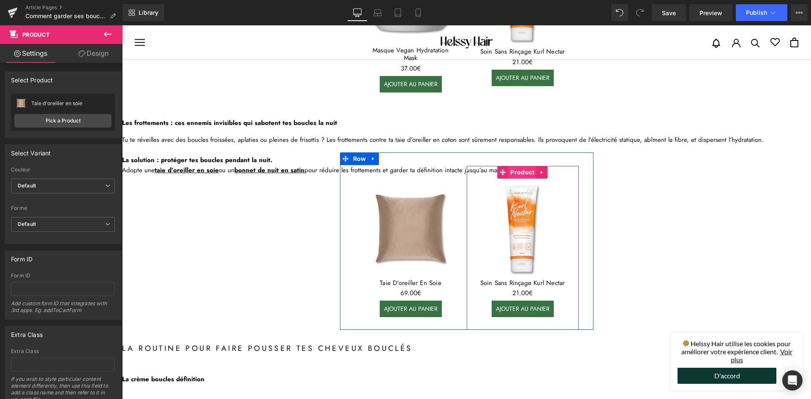
click at [521, 174] on span "Product" at bounding box center [522, 172] width 28 height 13
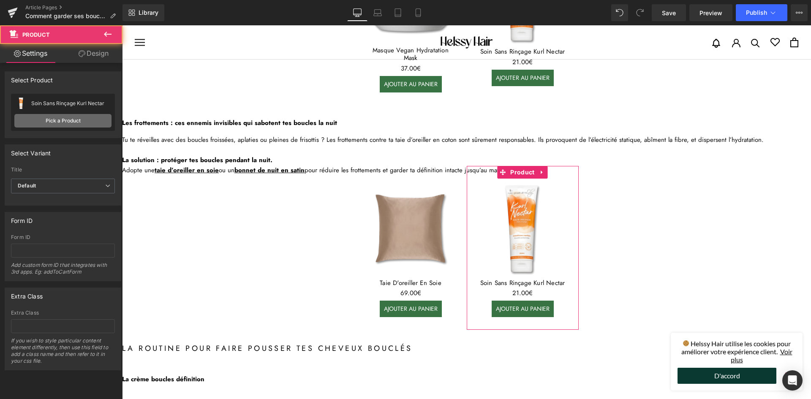
click at [74, 117] on link "Pick a Product" at bounding box center [62, 121] width 97 height 14
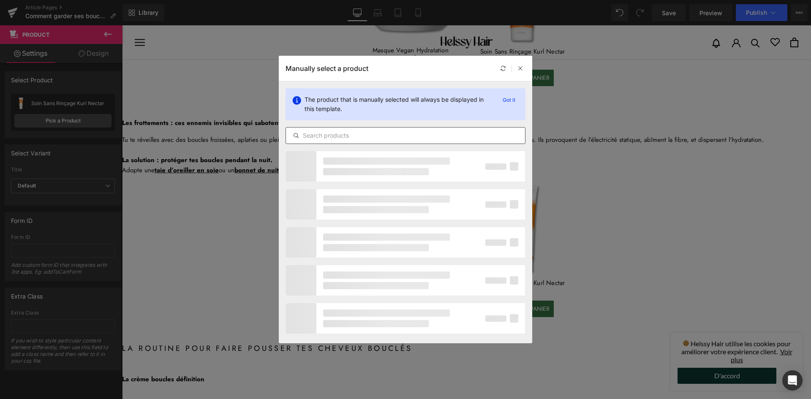
click at [334, 131] on input "text" at bounding box center [405, 136] width 239 height 10
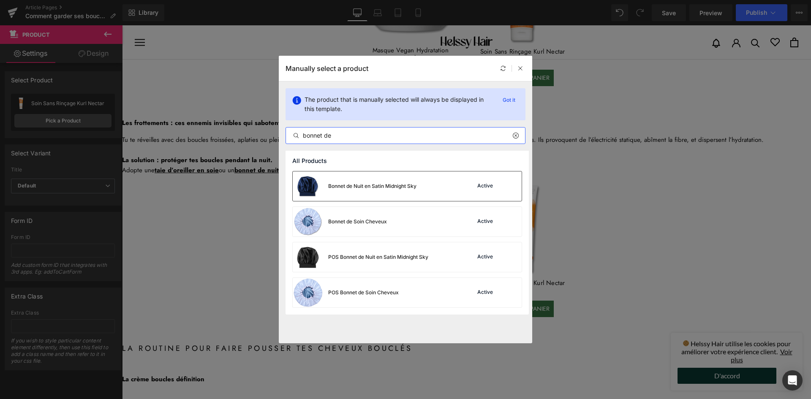
type input "bonnet de"
click at [425, 196] on div "Bonnet de Nuit en Satin Midnight Sky Active" at bounding box center [407, 187] width 229 height 30
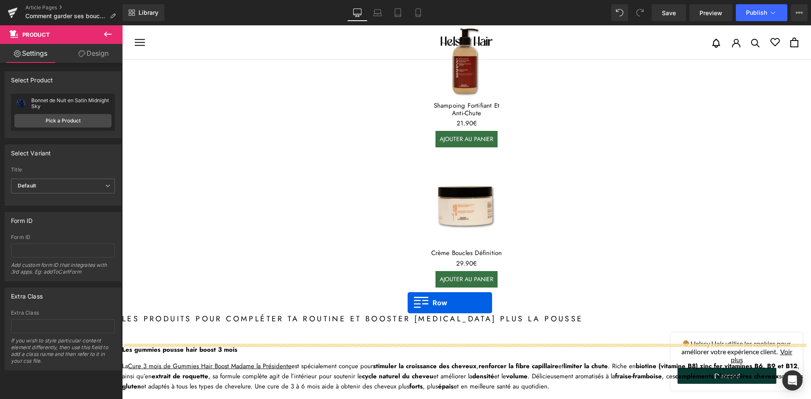
scroll to position [887, 0]
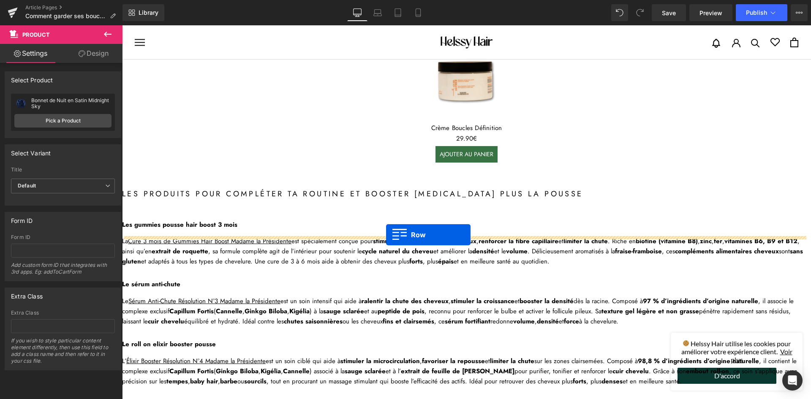
drag, startPoint x: 408, startPoint y: 252, endPoint x: 386, endPoint y: 235, distance: 28.3
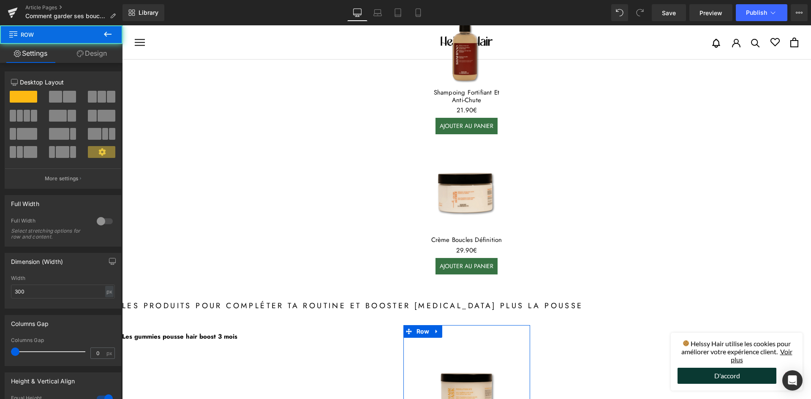
scroll to position [678, 0]
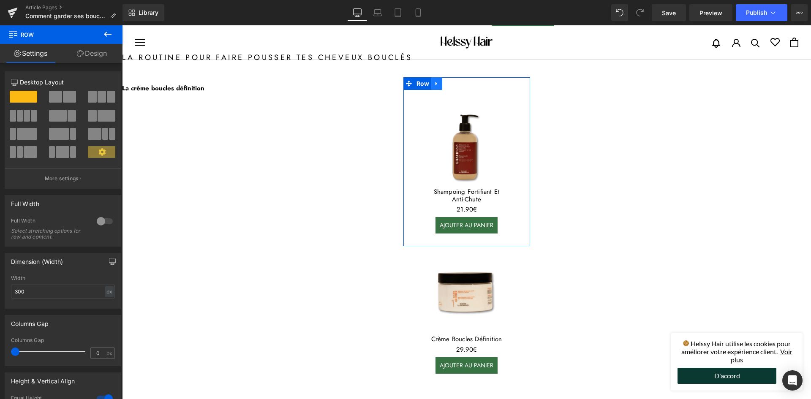
click at [436, 84] on icon at bounding box center [437, 83] width 6 height 6
click at [457, 85] on icon at bounding box center [459, 84] width 6 height 6
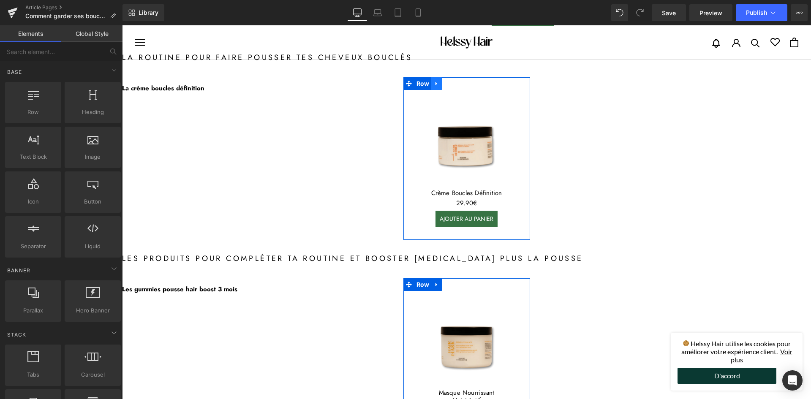
click at [434, 84] on icon at bounding box center [437, 83] width 6 height 6
click at [456, 84] on icon at bounding box center [459, 84] width 6 height 6
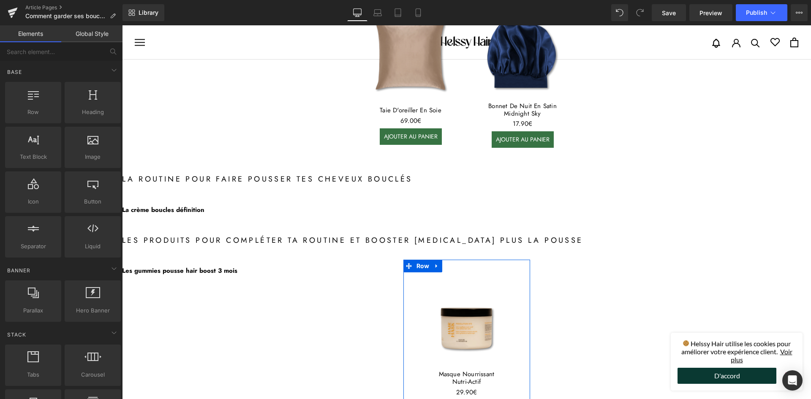
scroll to position [551, 0]
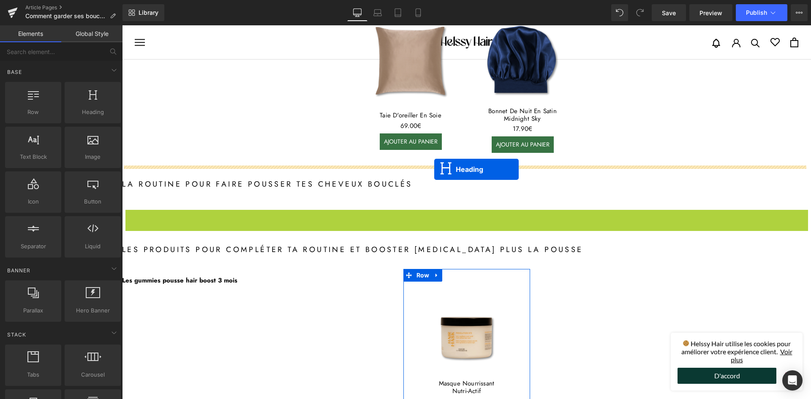
drag, startPoint x: 441, startPoint y: 213, endPoint x: 433, endPoint y: 170, distance: 43.8
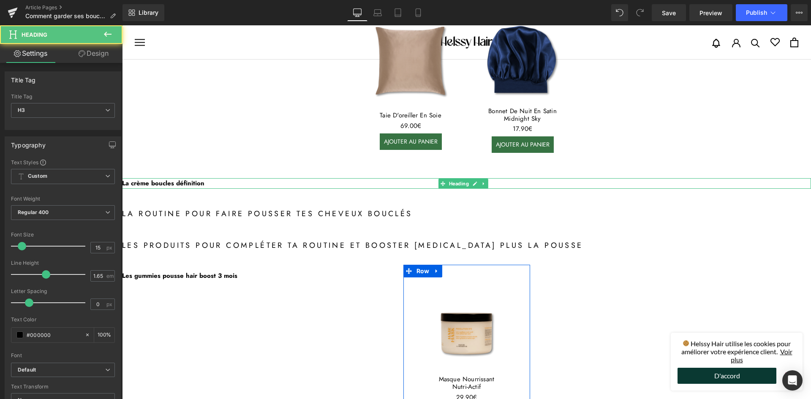
click at [194, 182] on b "La crème boucles définition" at bounding box center [163, 183] width 82 height 9
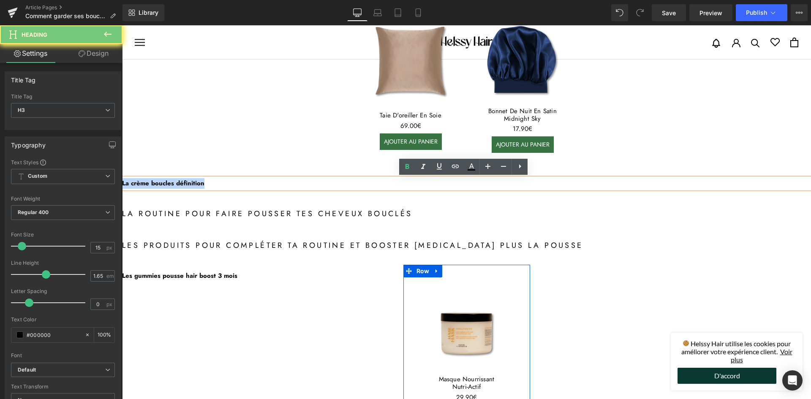
click at [194, 182] on b "La crème boucles définition" at bounding box center [163, 183] width 82 height 9
paste div
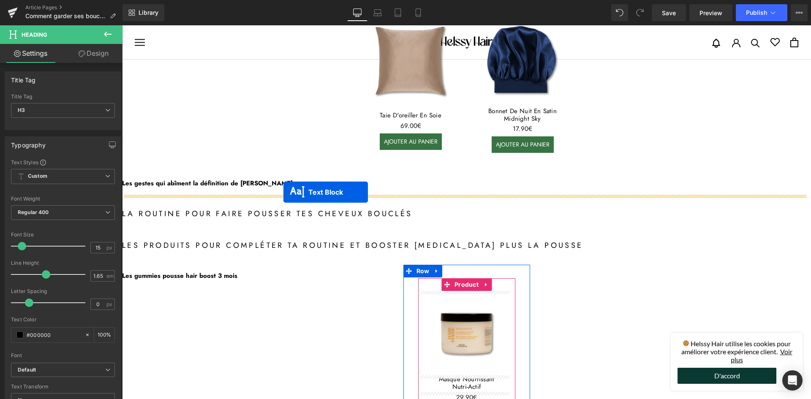
drag, startPoint x: 442, startPoint y: 198, endPoint x: 283, endPoint y: 192, distance: 158.9
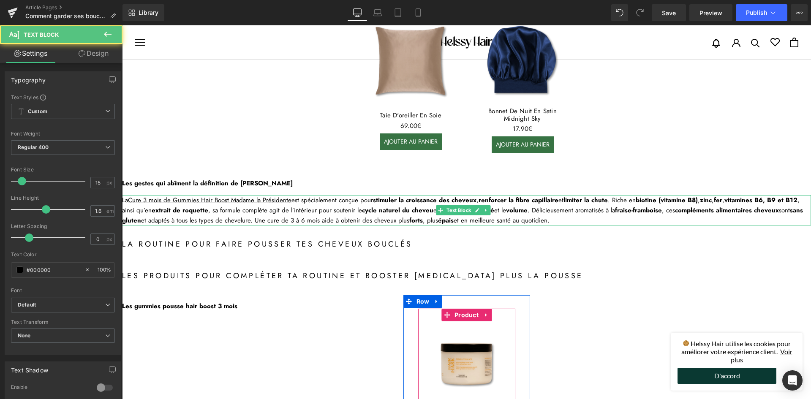
click at [176, 212] on strong "extrait de roquette" at bounding box center [180, 210] width 57 height 9
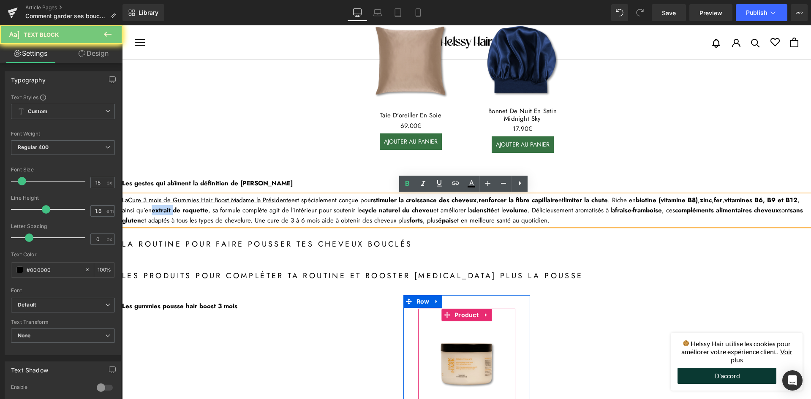
click at [176, 212] on strong "extrait de roquette" at bounding box center [180, 210] width 57 height 9
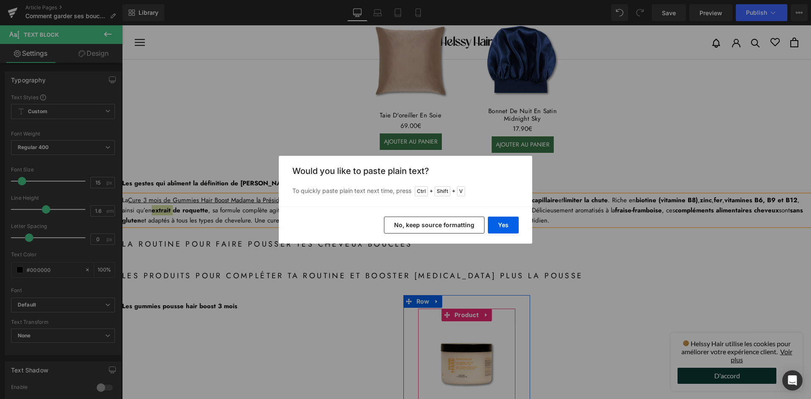
click at [455, 226] on button "No, keep source formatting" at bounding box center [434, 225] width 101 height 17
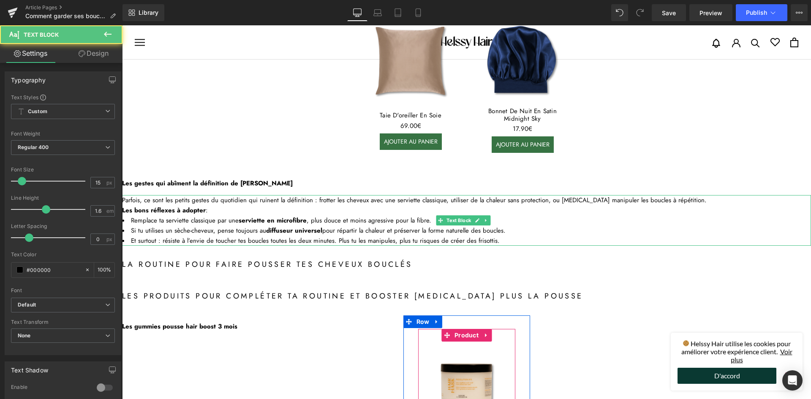
click at [677, 199] on div "Parfois, ce sont les petits gestes du quotidien qui ruinent la définition : fro…" at bounding box center [466, 200] width 689 height 10
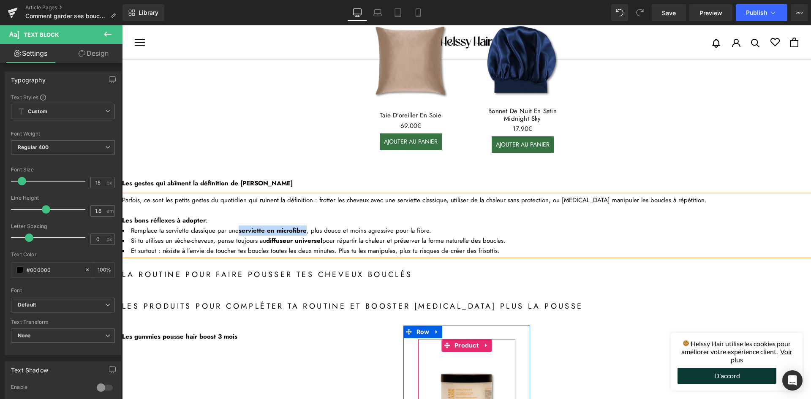
drag, startPoint x: 239, startPoint y: 230, endPoint x: 306, endPoint y: 231, distance: 67.2
click at [306, 231] on li "Remplace ta serviette classique par une serviette en microfibre , plus douce et…" at bounding box center [466, 231] width 689 height 10
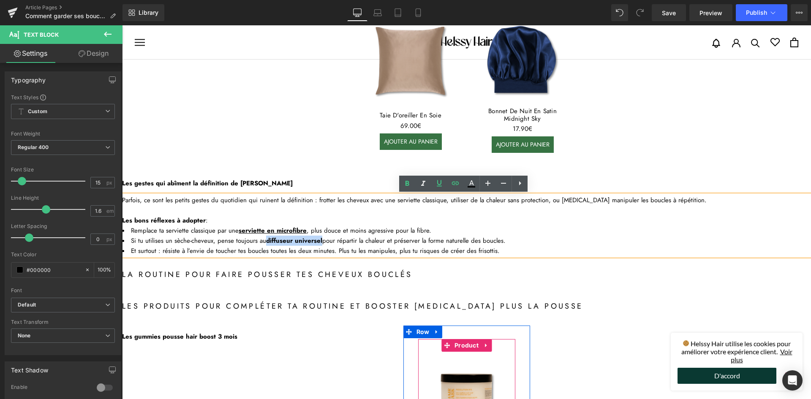
drag, startPoint x: 265, startPoint y: 240, endPoint x: 321, endPoint y: 244, distance: 55.5
click at [321, 244] on li "Si tu utilises un sèche-cheveux, pense toujours au diffuseur universel pour rép…" at bounding box center [466, 241] width 689 height 10
click at [503, 250] on li "Et surtout : résiste à l’envie de toucher tes boucles toutes les deux minutes. …" at bounding box center [466, 251] width 689 height 10
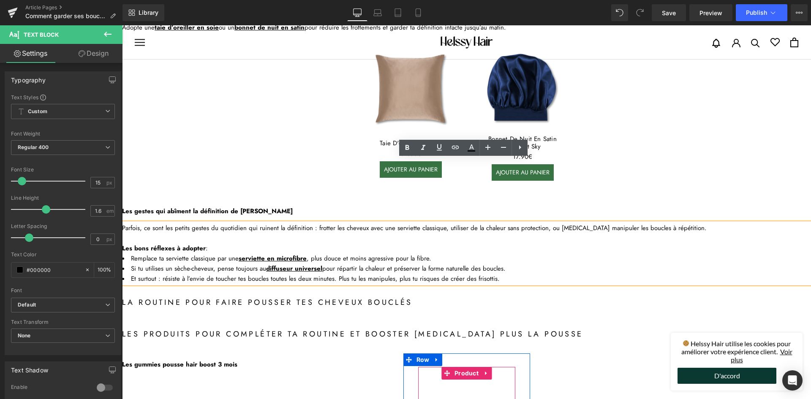
scroll to position [424, 0]
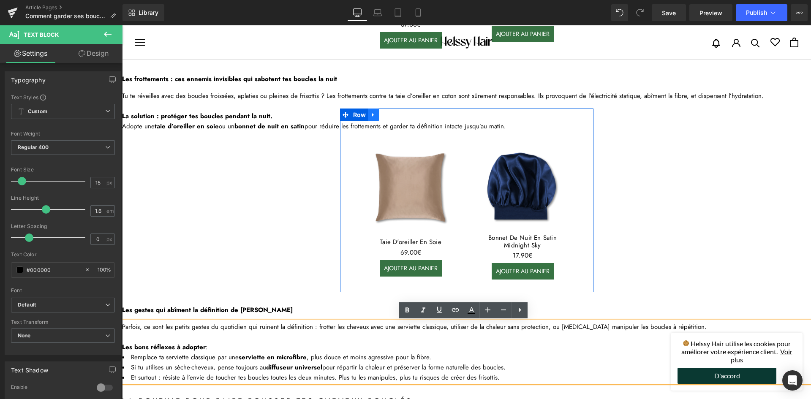
click at [372, 114] on icon at bounding box center [373, 115] width 6 height 6
click at [381, 115] on icon at bounding box center [384, 115] width 6 height 6
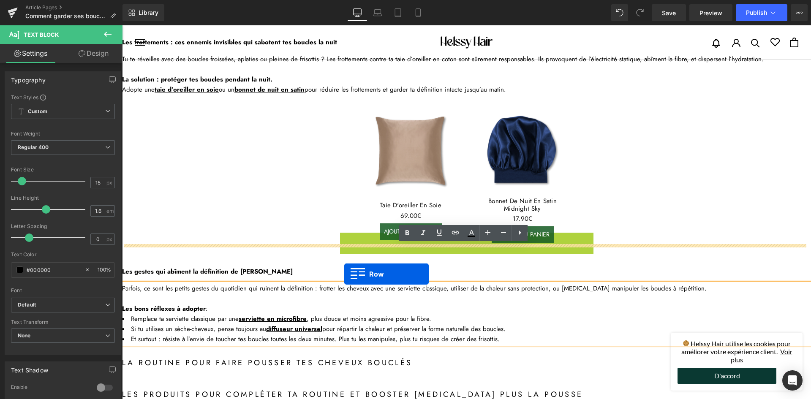
scroll to position [509, 0]
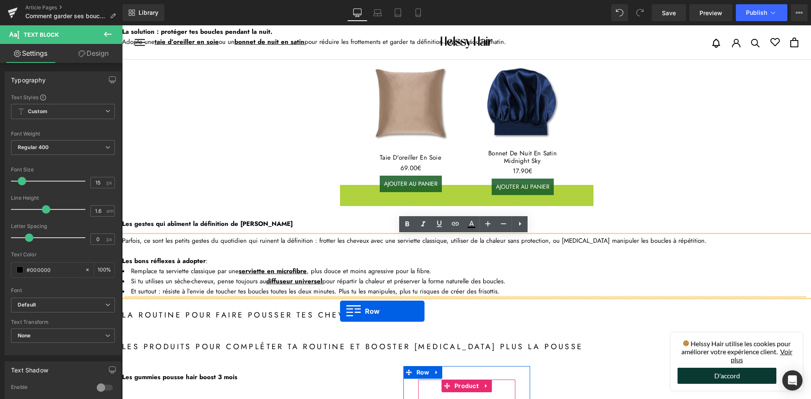
drag, startPoint x: 341, startPoint y: 276, endPoint x: 340, endPoint y: 311, distance: 35.5
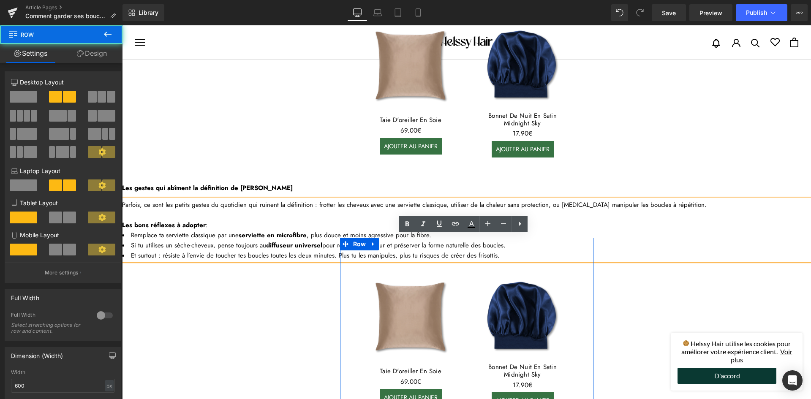
scroll to position [593, 0]
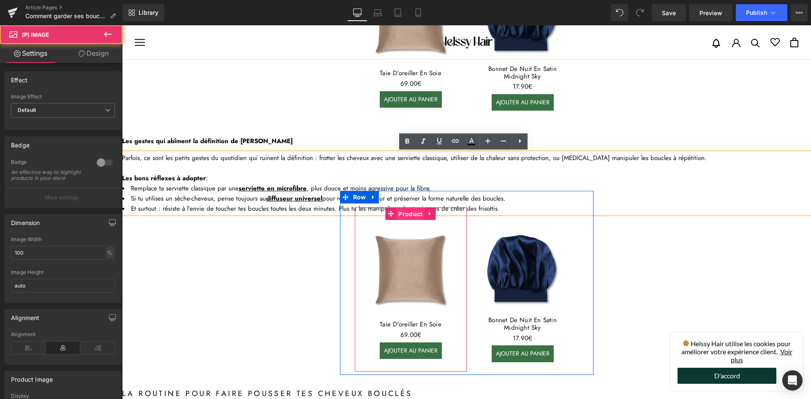
click at [401, 219] on span "Product" at bounding box center [410, 214] width 28 height 13
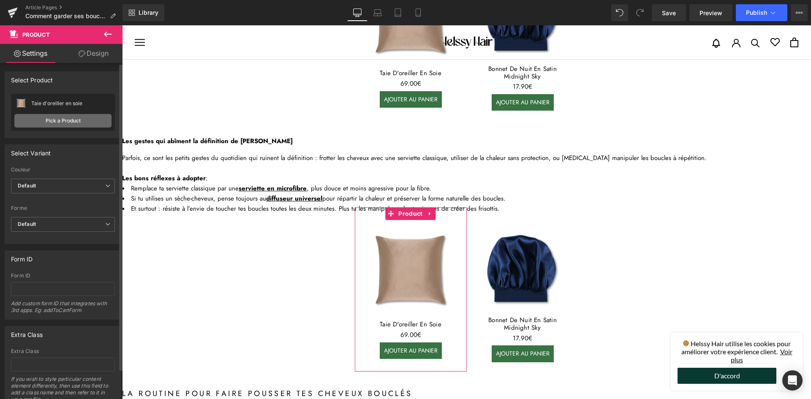
click at [49, 120] on link "Pick a Product" at bounding box center [62, 121] width 97 height 14
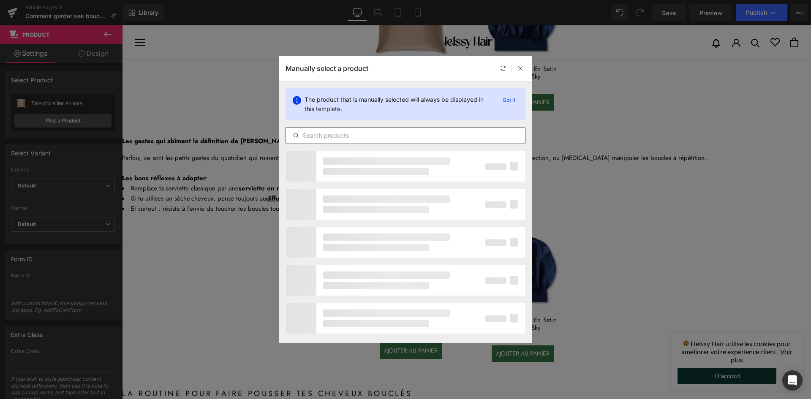
click at [329, 140] on input "text" at bounding box center [405, 136] width 239 height 10
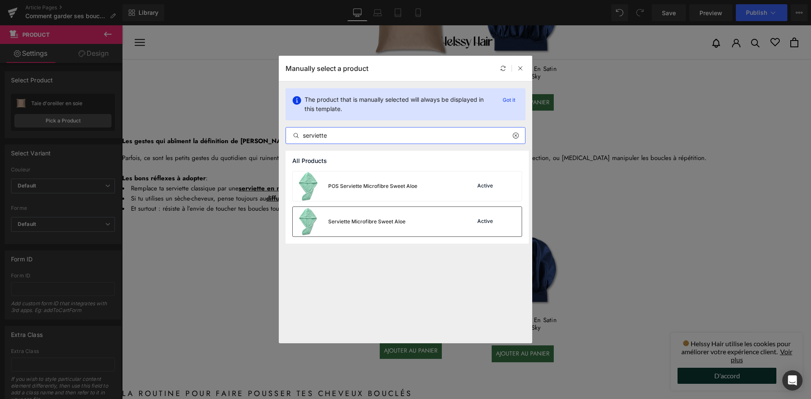
type input "serviette"
click at [376, 218] on div "Serviette Microfibre Sweet Aloe" at bounding box center [366, 222] width 77 height 8
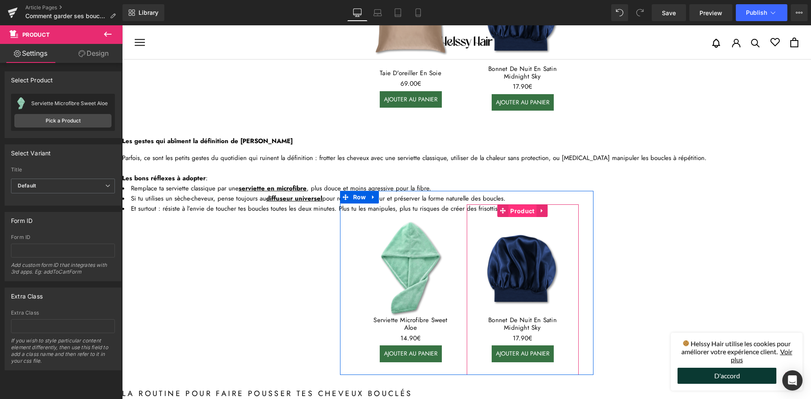
click at [519, 207] on span "Product" at bounding box center [522, 211] width 28 height 13
click at [521, 211] on span "Product" at bounding box center [522, 210] width 28 height 13
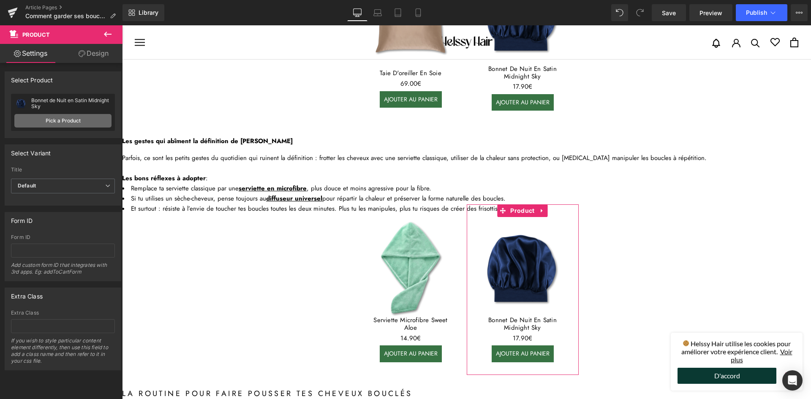
click at [77, 123] on link "Pick a Product" at bounding box center [62, 121] width 97 height 14
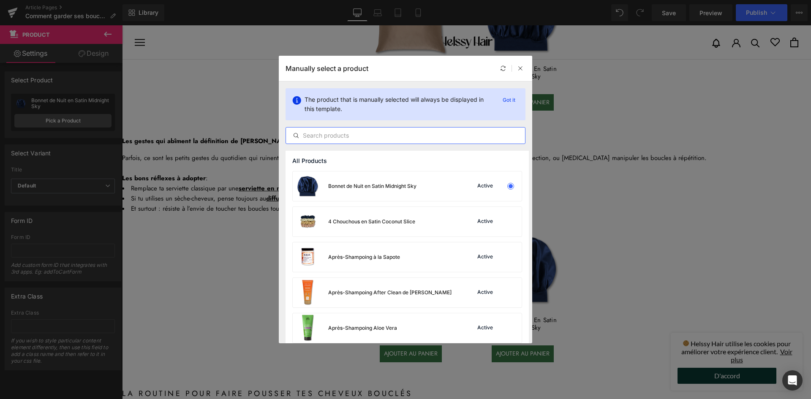
click at [334, 138] on input "text" at bounding box center [405, 136] width 239 height 10
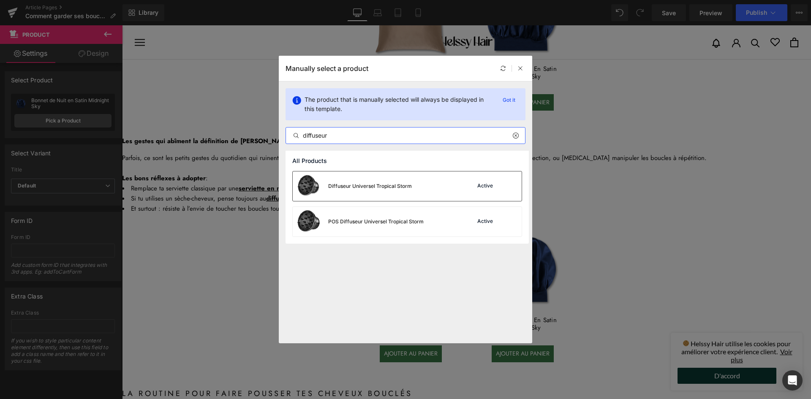
type input "diffuseur"
click at [387, 193] on div "Diffuseur Universel Tropical Storm" at bounding box center [352, 187] width 119 height 30
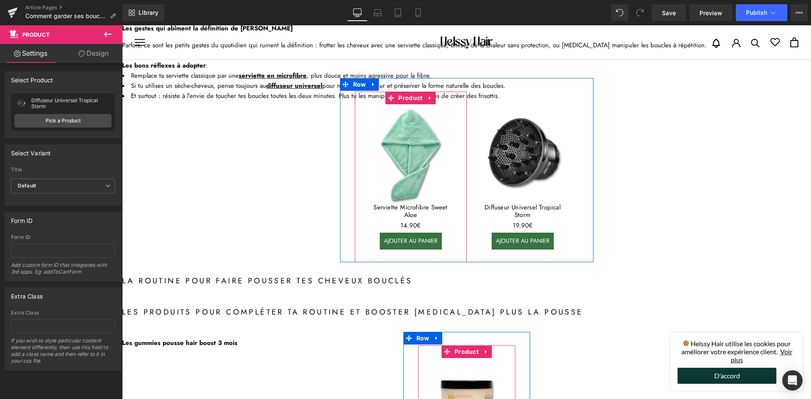
scroll to position [720, 0]
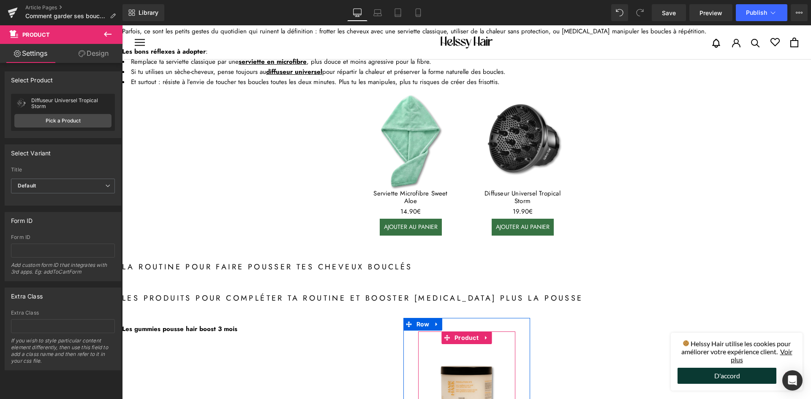
click at [122, 25] on div at bounding box center [122, 25] width 0 height 0
click at [226, 261] on h2 "La routine pour faire pousser tes cheveux bouclés" at bounding box center [466, 267] width 689 height 13
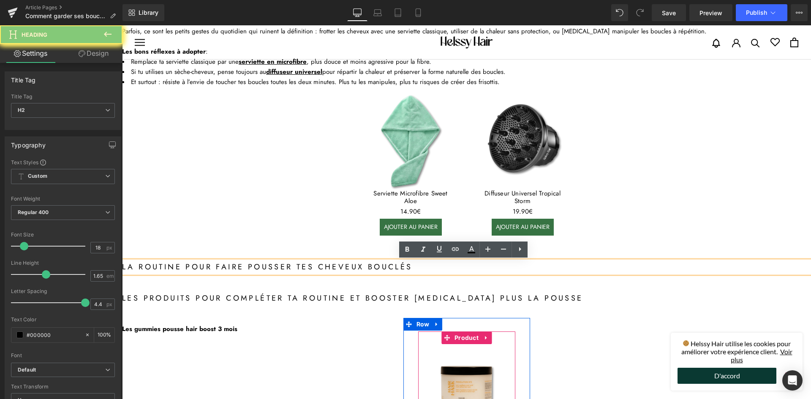
click at [228, 265] on h2 "La routine pour faire pousser tes cheveux bouclés" at bounding box center [466, 267] width 689 height 13
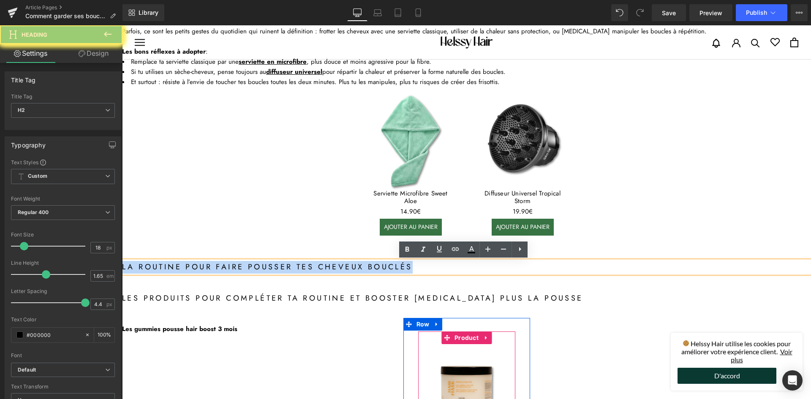
click at [228, 265] on h2 "La routine pour faire pousser tes cheveux bouclés" at bounding box center [466, 267] width 689 height 13
paste div
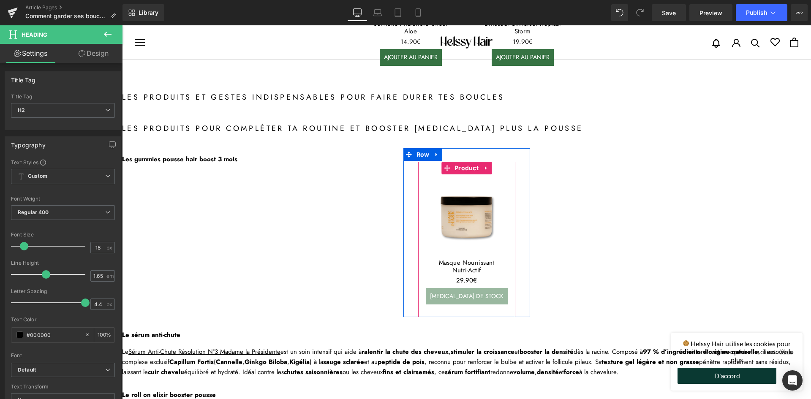
scroll to position [931, 0]
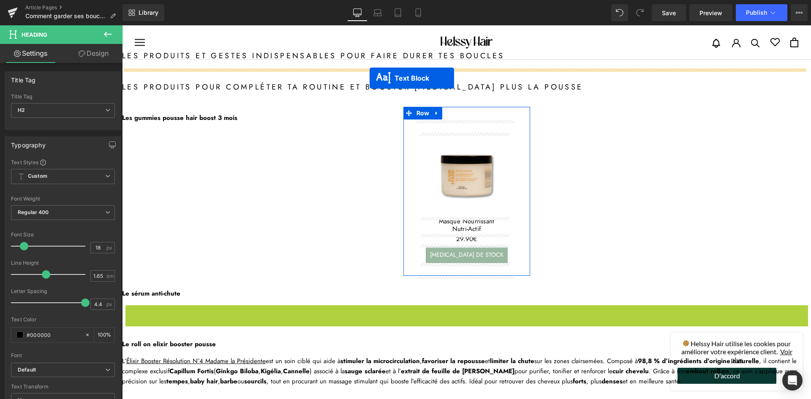
drag, startPoint x: 441, startPoint y: 321, endPoint x: 370, endPoint y: 78, distance: 252.7
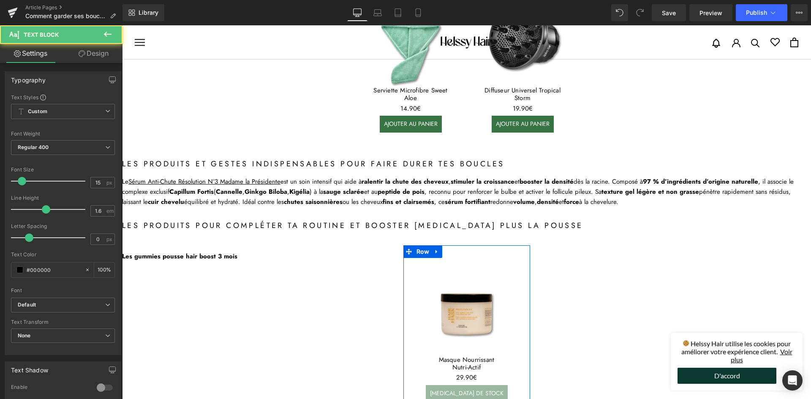
scroll to position [804, 0]
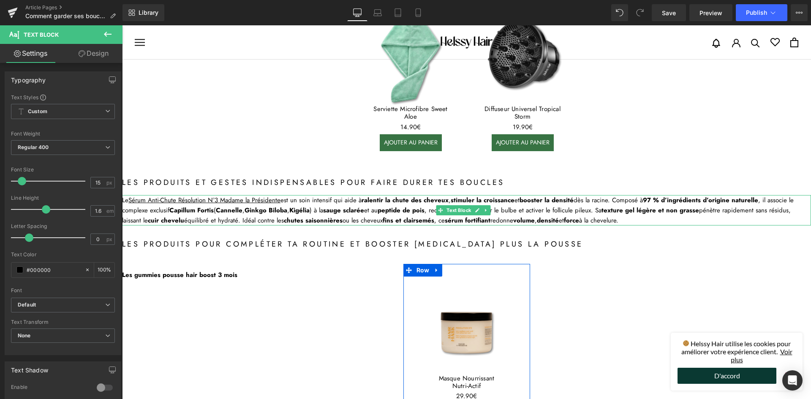
click at [245, 207] on div "Le Sérum Anti-Chute Résolution N°3 Madame la Présidente est un soin intensif qu…" at bounding box center [466, 210] width 689 height 30
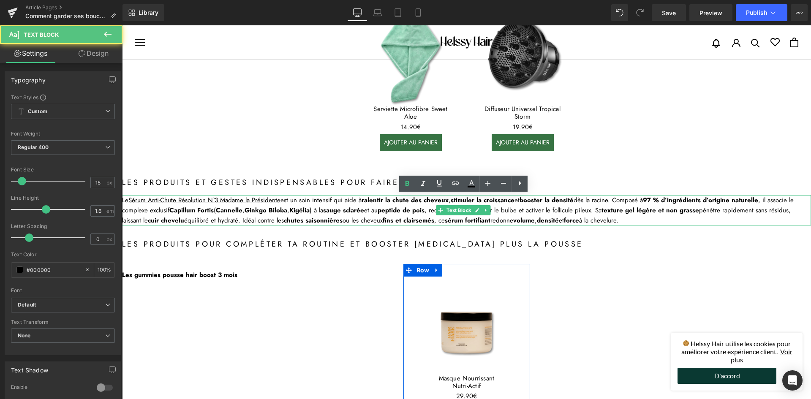
click at [245, 207] on div "Le Sérum Anti-Chute Résolution N°3 Madame la Présidente est un soin intensif qu…" at bounding box center [466, 210] width 689 height 30
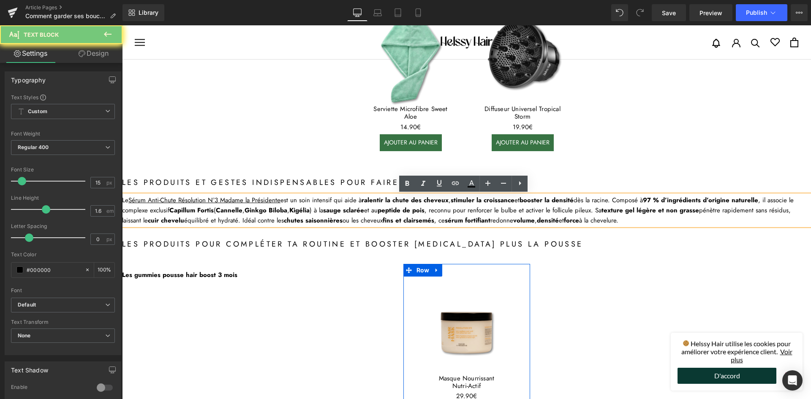
click at [245, 207] on div "Le Sérum Anti-Chute Résolution N°3 Madame la Présidente est un soin intensif qu…" at bounding box center [466, 210] width 689 height 30
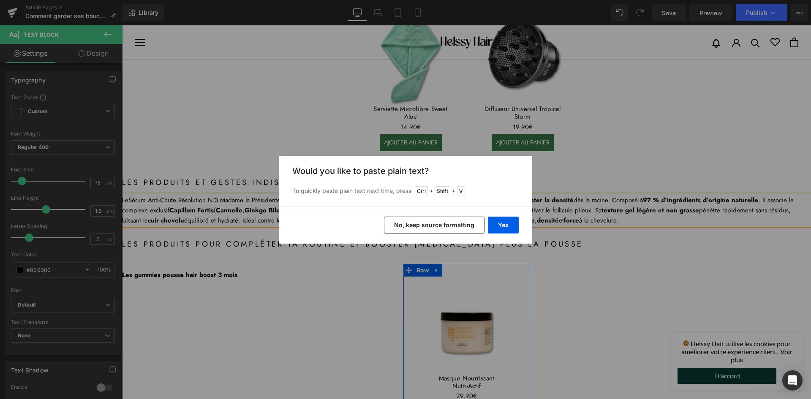
click at [414, 223] on button "No, keep source formatting" at bounding box center [434, 225] width 101 height 17
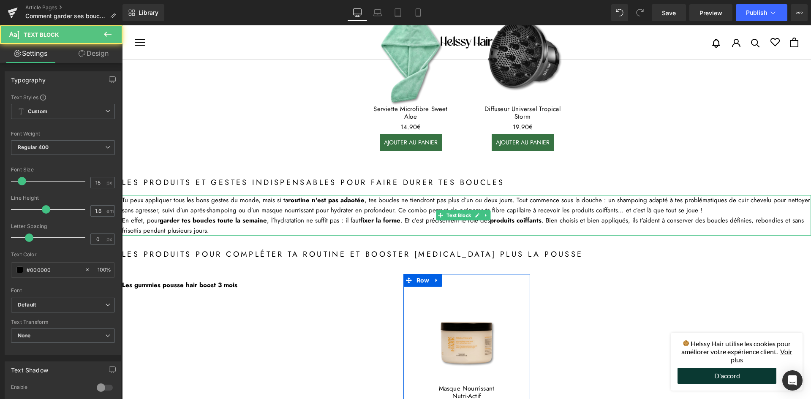
click at [348, 202] on strong "routine n'est pas adaotée" at bounding box center [326, 200] width 76 height 9
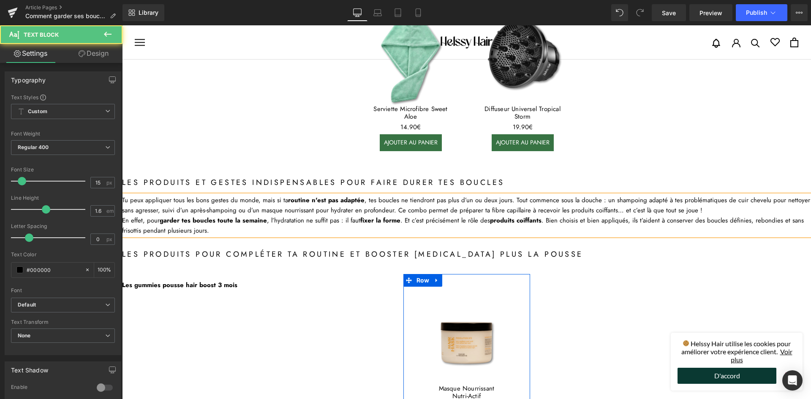
click at [736, 208] on div "Tu peux appliquer tous les bons gestes du monde, mais si ta routine n'est pas a…" at bounding box center [466, 205] width 689 height 20
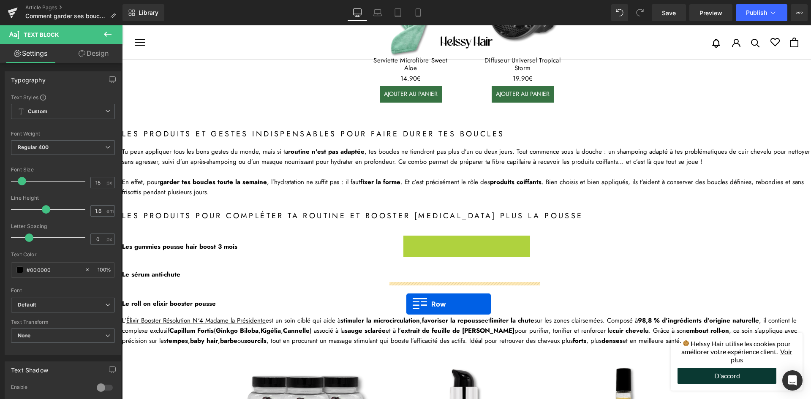
scroll to position [973, 0]
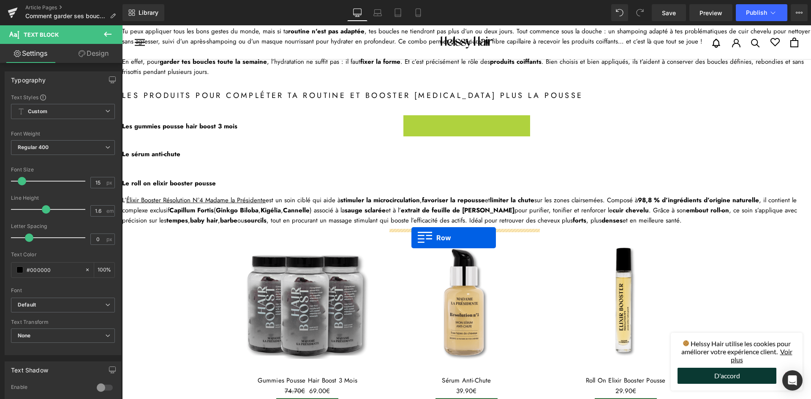
drag, startPoint x: 400, startPoint y: 288, endPoint x: 411, endPoint y: 238, distance: 51.0
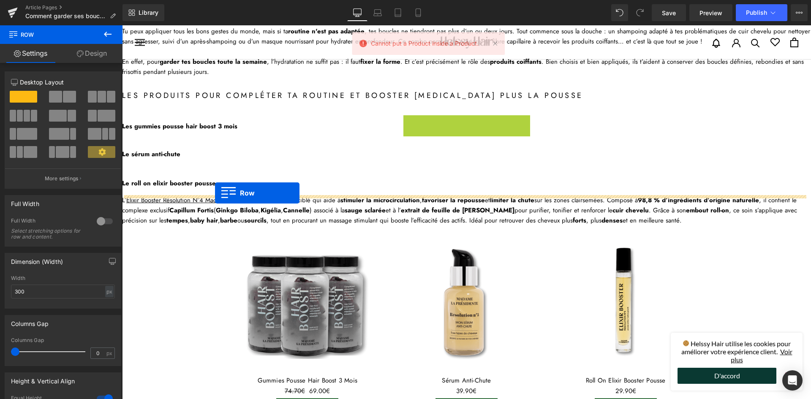
drag, startPoint x: 405, startPoint y: 119, endPoint x: 215, endPoint y: 193, distance: 204.0
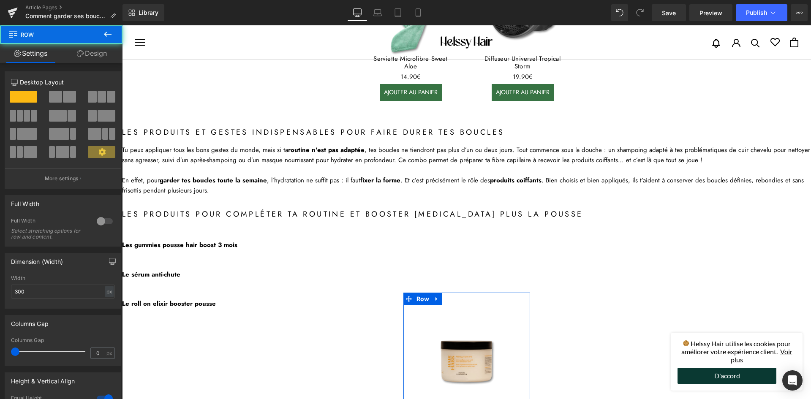
scroll to position [847, 0]
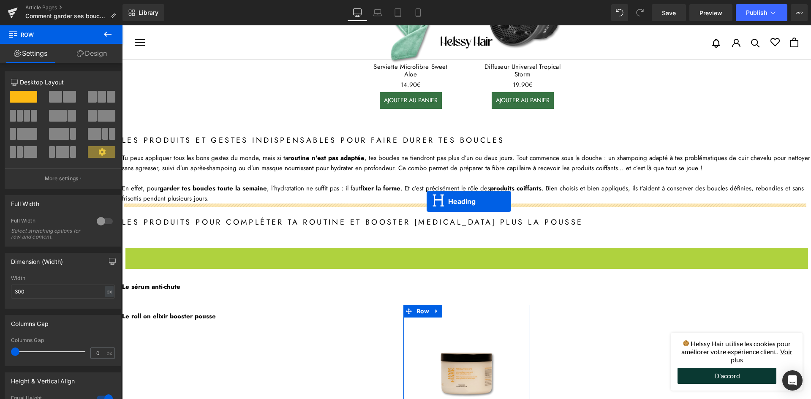
drag, startPoint x: 442, startPoint y: 249, endPoint x: 427, endPoint y: 202, distance: 50.1
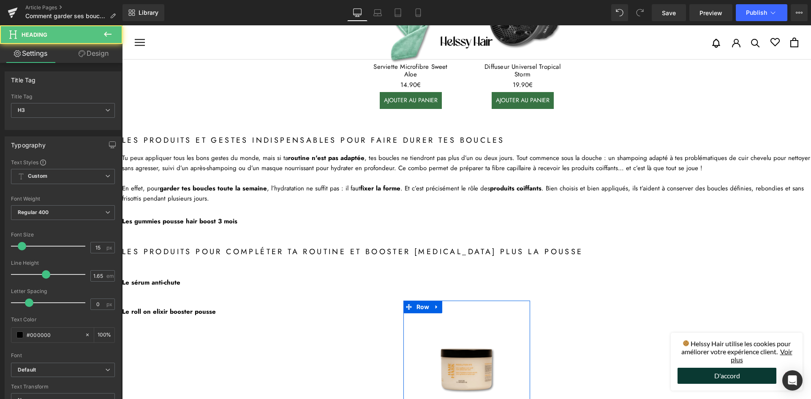
click at [201, 220] on b "Les gummies pousse hair boost 3 mois" at bounding box center [179, 221] width 115 height 9
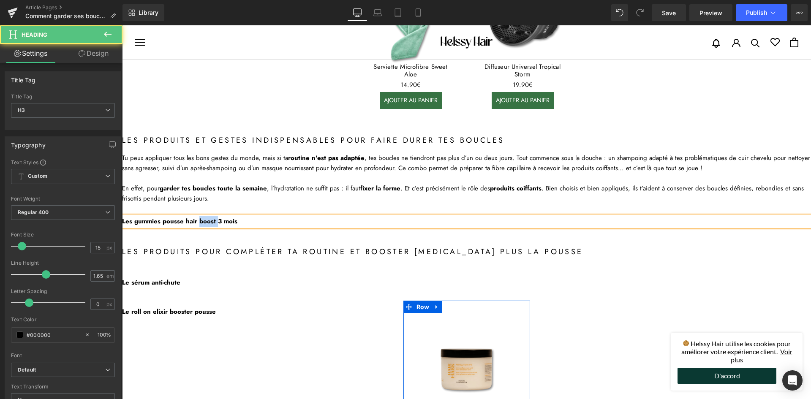
click at [201, 220] on b "Les gummies pousse hair boost 3 mois" at bounding box center [179, 221] width 115 height 9
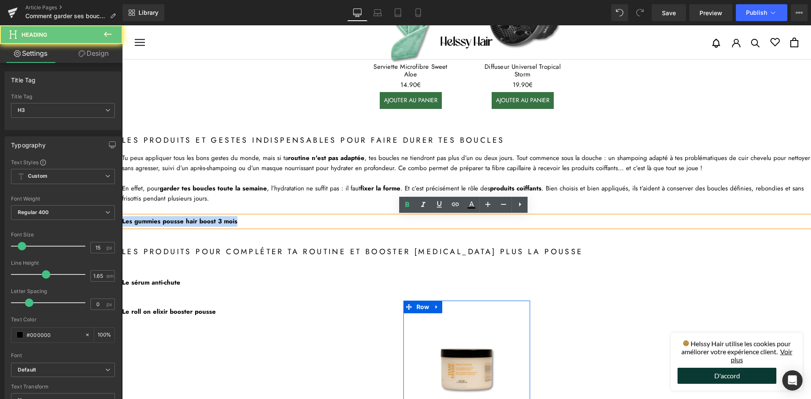
click at [201, 220] on b "Les gummies pousse hair boost 3 mois" at bounding box center [179, 221] width 115 height 9
paste div
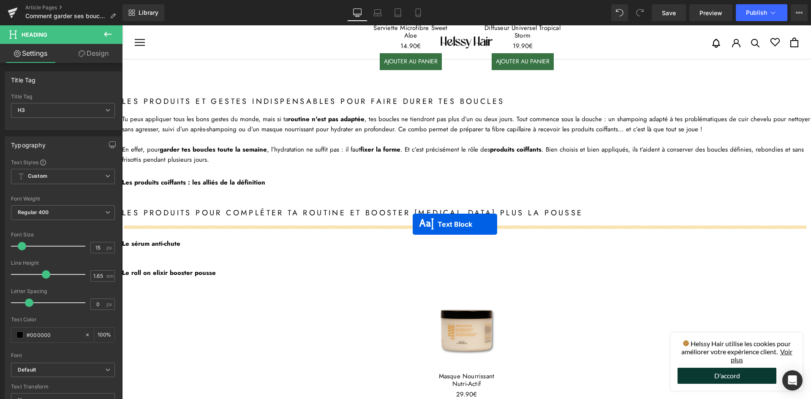
scroll to position [804, 0]
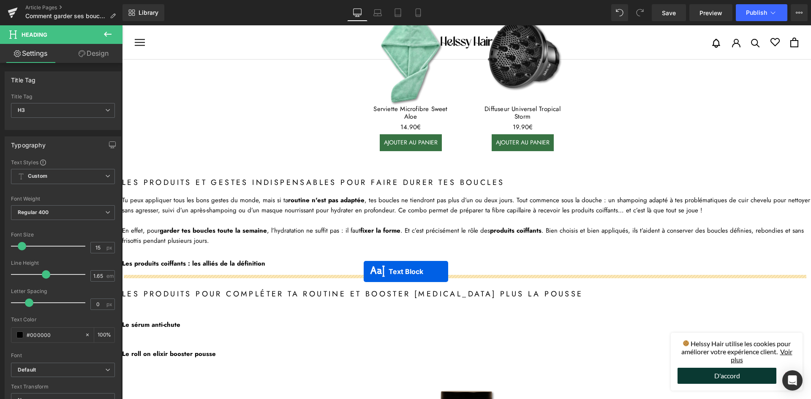
drag, startPoint x: 441, startPoint y: 211, endPoint x: 364, endPoint y: 272, distance: 98.4
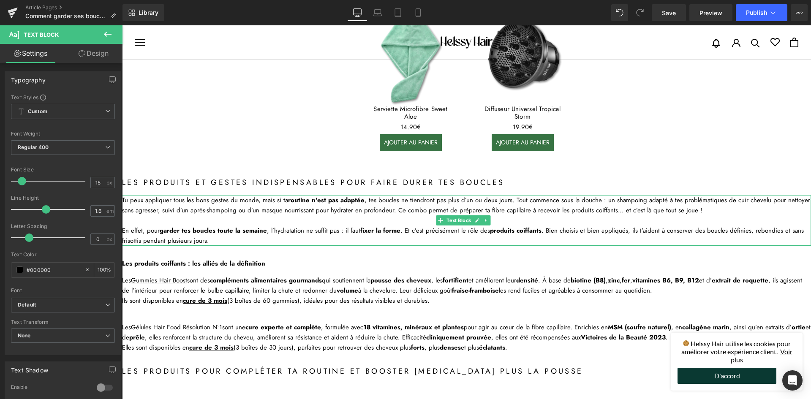
click at [175, 199] on div "Tu peux appliquer tous les bons gestes du monde, mais si ta routine n'est pas a…" at bounding box center [466, 205] width 689 height 20
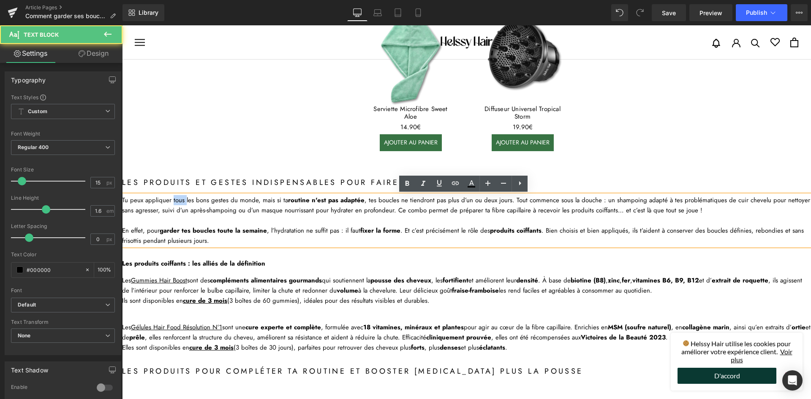
click at [176, 200] on div "Tu peux appliquer tous les bons gestes du monde, mais si ta routine n'est pas a…" at bounding box center [466, 205] width 689 height 20
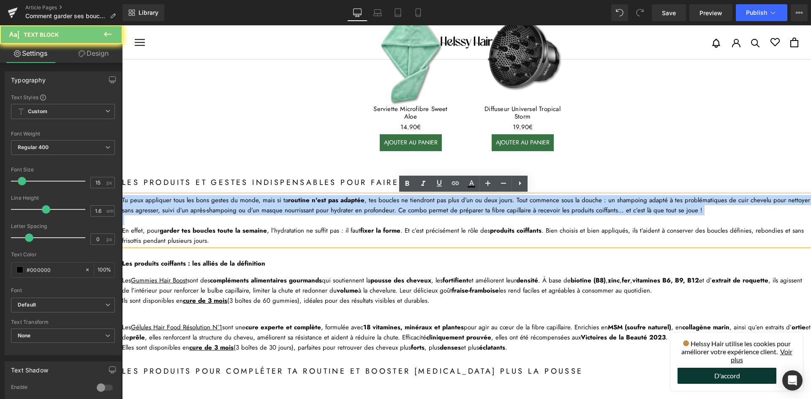
click at [176, 200] on div "Tu peux appliquer tous les bons gestes du monde, mais si ta routine n'est pas a…" at bounding box center [466, 205] width 689 height 20
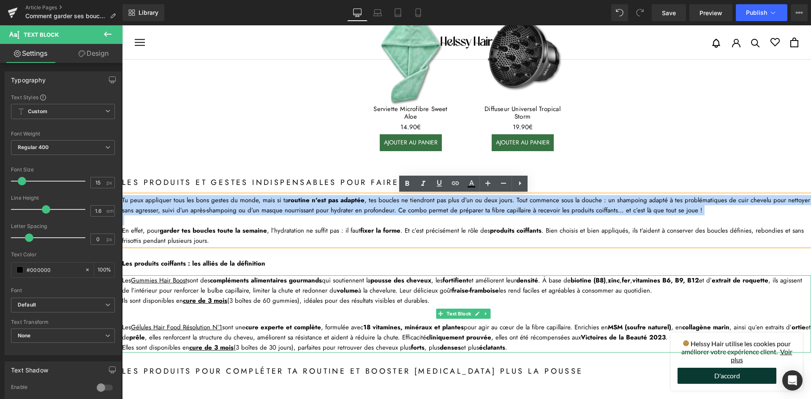
click at [204, 294] on div "Les Gummies Hair Boost sont des compléments alimentaires gourmands qui soutienn…" at bounding box center [466, 285] width 689 height 20
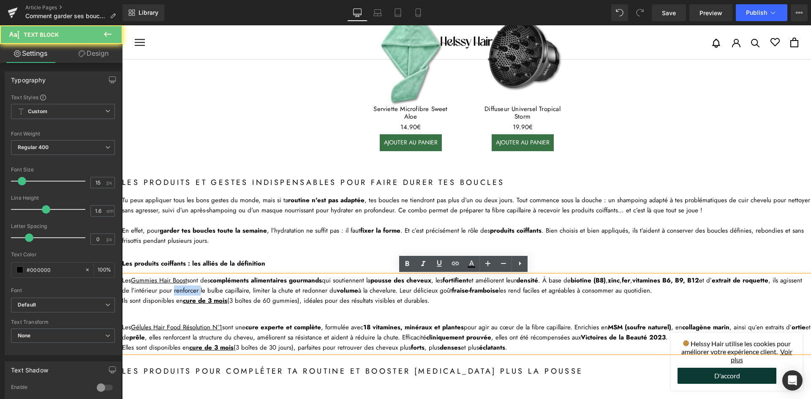
click at [204, 294] on div "Les Gummies Hair Boost sont des compléments alimentaires gourmands qui soutienn…" at bounding box center [466, 285] width 689 height 20
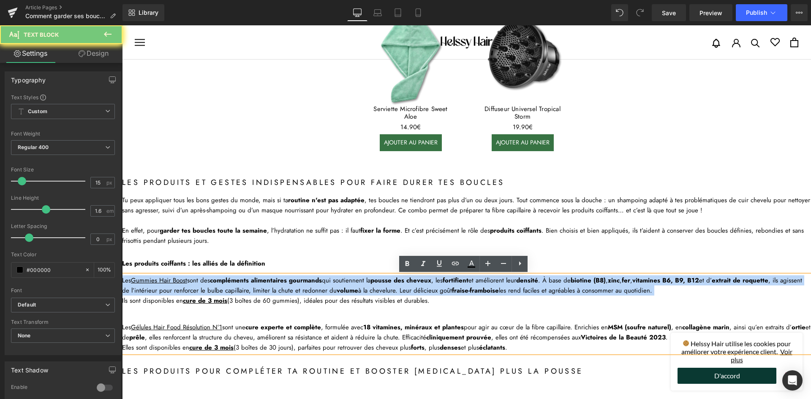
click at [204, 294] on div "Les Gummies Hair Boost sont des compléments alimentaires gourmands qui soutienn…" at bounding box center [466, 285] width 689 height 20
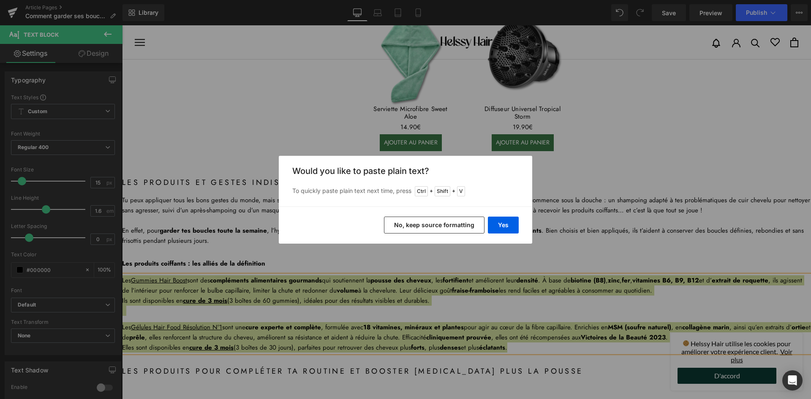
click at [417, 230] on button "No, keep source formatting" at bounding box center [434, 225] width 101 height 17
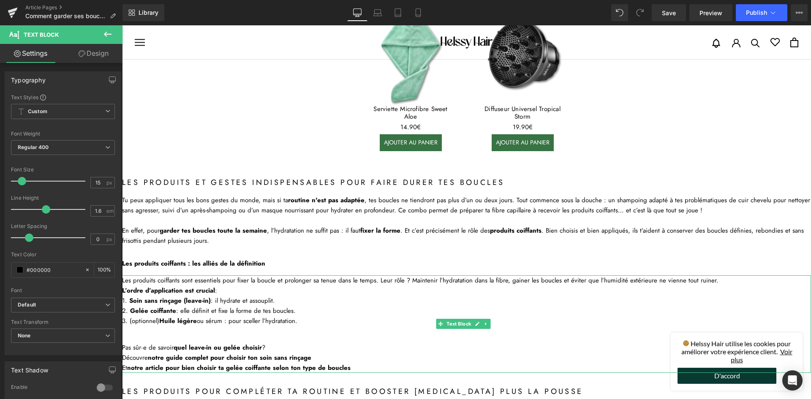
click at [242, 285] on div "Les produits coiffants sont essentiels pour fixer la boucle et prolonger sa ten…" at bounding box center [466, 280] width 689 height 10
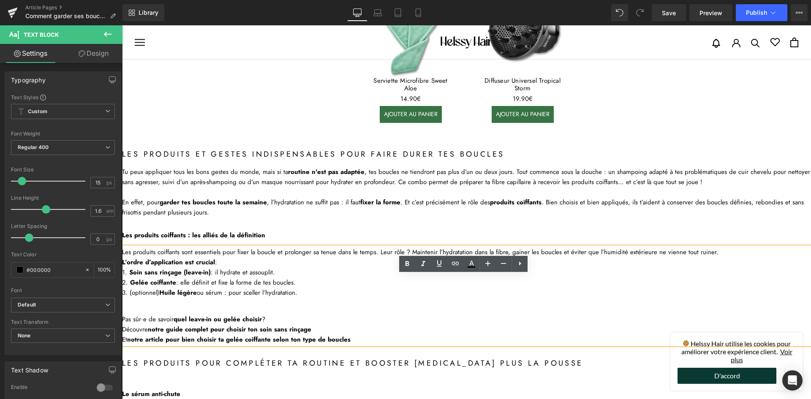
scroll to position [847, 0]
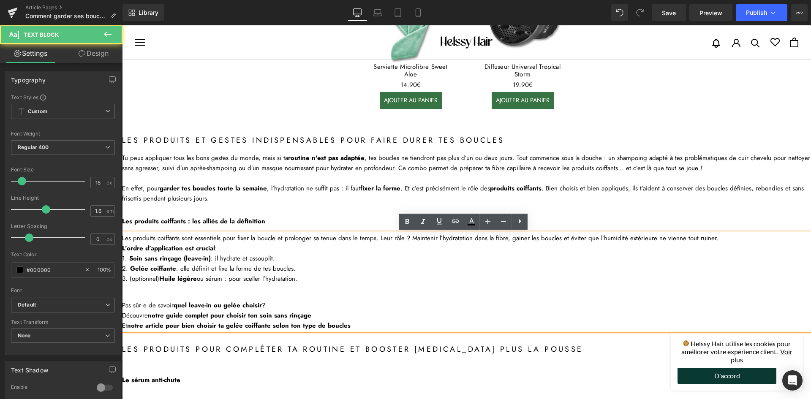
click at [223, 303] on strong "quel leave-in ou gelée choisir" at bounding box center [218, 305] width 88 height 9
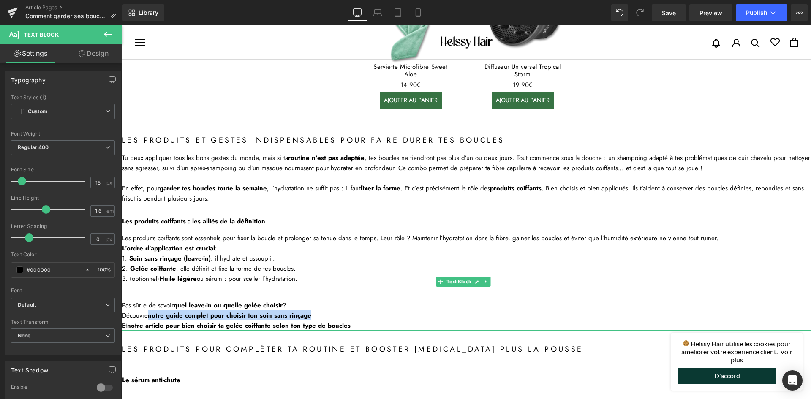
drag, startPoint x: 321, startPoint y: 315, endPoint x: 149, endPoint y: 313, distance: 171.9
click at [149, 313] on div "Découvre notre guide complet pour choisir ton soin sans rinçage" at bounding box center [466, 315] width 689 height 10
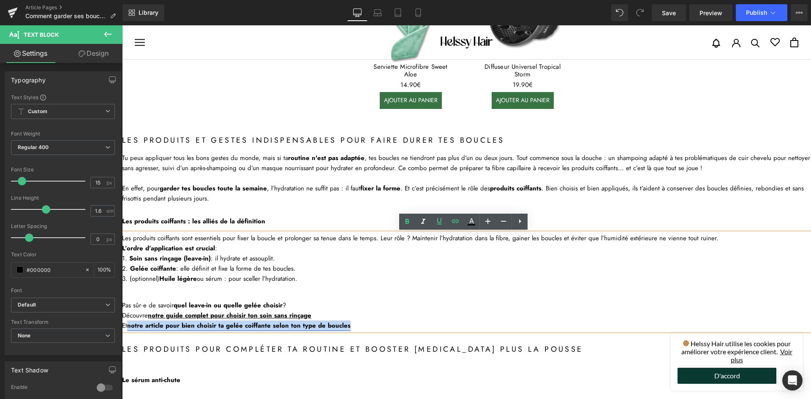
drag, startPoint x: 359, startPoint y: 322, endPoint x: 129, endPoint y: 326, distance: 230.3
click at [129, 326] on div "Et notre article pour bien choisir ta gelée coiffante selon ton type de boucles" at bounding box center [466, 326] width 689 height 10
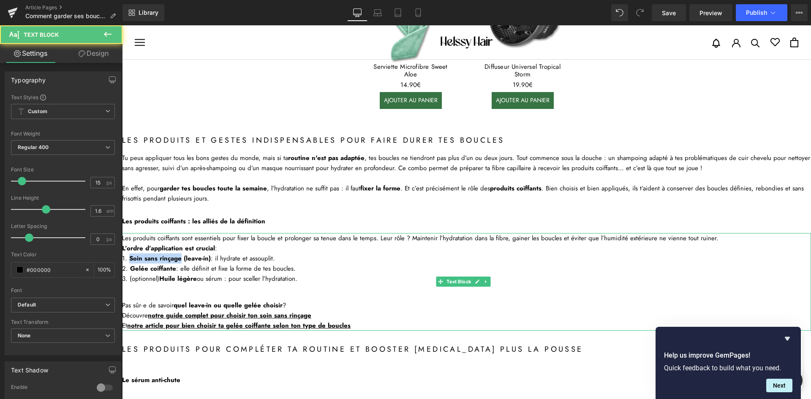
drag, startPoint x: 129, startPoint y: 257, endPoint x: 180, endPoint y: 256, distance: 51.1
click at [180, 256] on strong "Soin sans rinçage (leave-in)" at bounding box center [170, 258] width 82 height 9
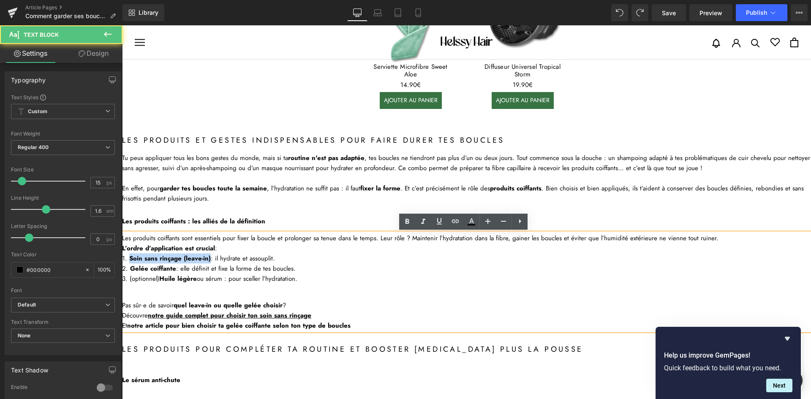
drag, startPoint x: 130, startPoint y: 257, endPoint x: 210, endPoint y: 261, distance: 79.6
click at [210, 261] on li "Soin sans rinçage (leave-in) : il hydrate et assouplit." at bounding box center [466, 258] width 689 height 10
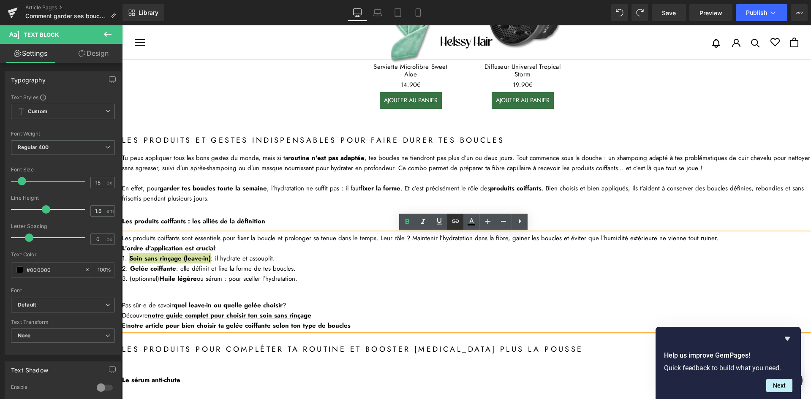
click at [455, 222] on icon at bounding box center [455, 221] width 10 height 10
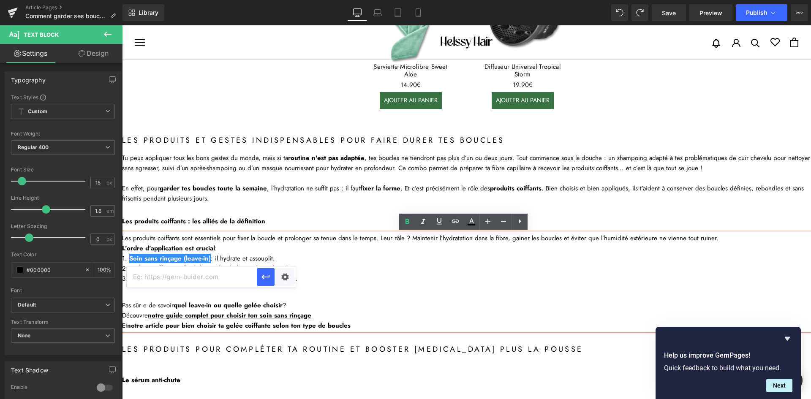
click at [186, 274] on input "text" at bounding box center [192, 277] width 130 height 21
paste input "[URL][DOMAIN_NAME]"
type input "[URL][DOMAIN_NAME]"
drag, startPoint x: 269, startPoint y: 282, endPoint x: 155, endPoint y: 252, distance: 117.5
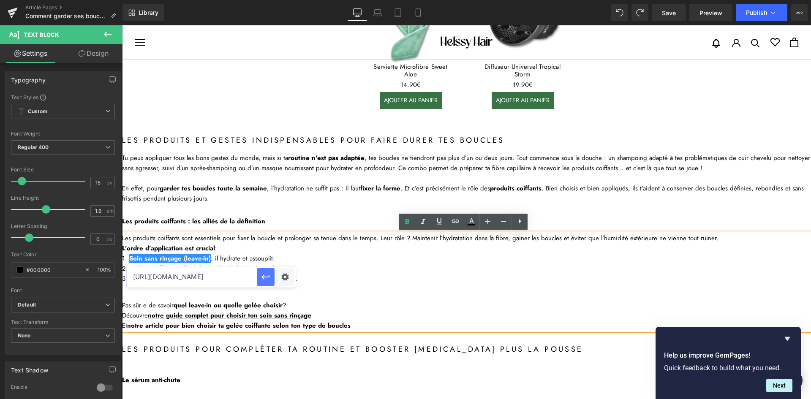
click at [269, 282] on button "button" at bounding box center [266, 277] width 18 height 18
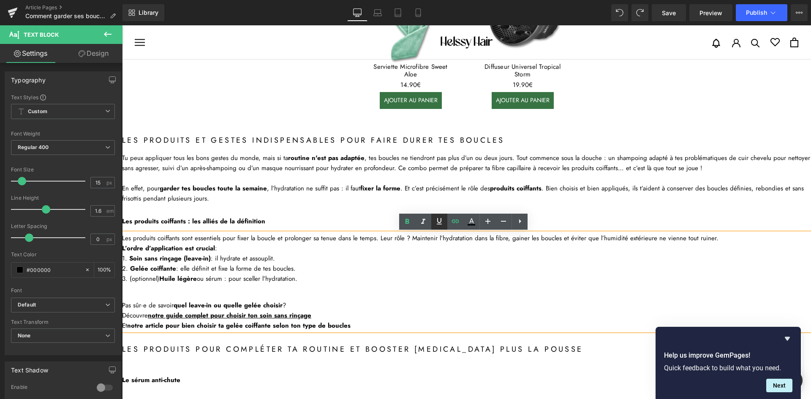
click at [436, 218] on icon at bounding box center [439, 221] width 10 height 10
click at [131, 269] on strong "Gelée coiffante" at bounding box center [153, 268] width 46 height 9
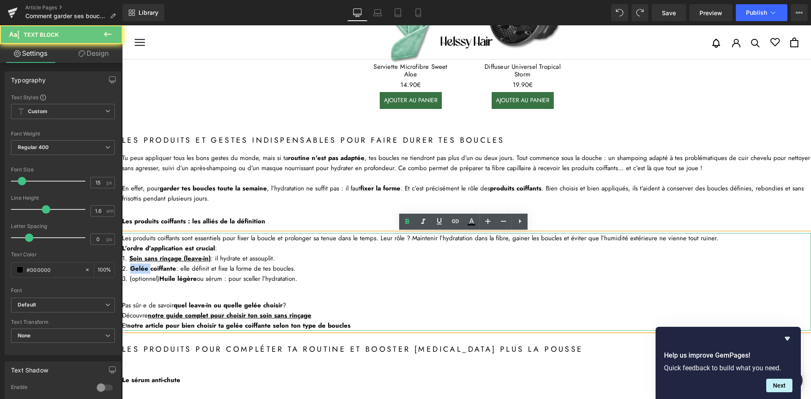
click at [131, 269] on strong "Gelée coiffante" at bounding box center [153, 268] width 46 height 9
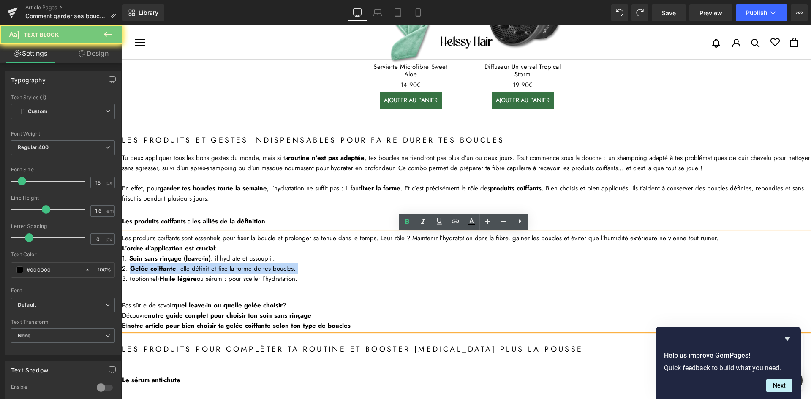
click at [132, 269] on strong "Gelée coiffante" at bounding box center [153, 268] width 46 height 9
click at [130, 269] on strong "Gelée coiffante" at bounding box center [153, 268] width 46 height 9
click at [167, 270] on strong "Gelée coiffante" at bounding box center [153, 268] width 46 height 9
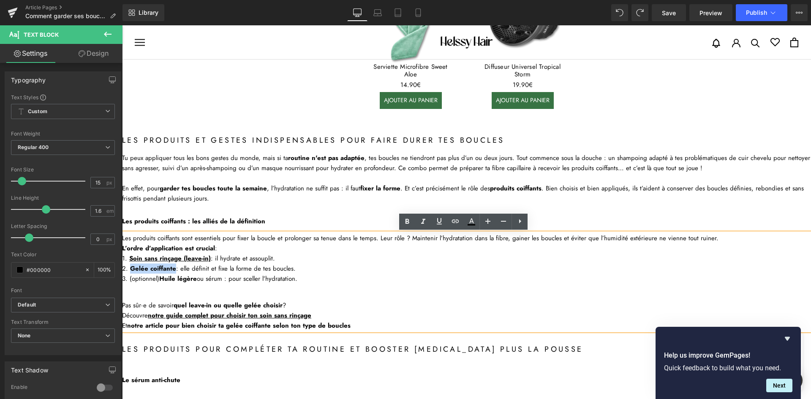
drag, startPoint x: 174, startPoint y: 269, endPoint x: 131, endPoint y: 269, distance: 43.1
click at [131, 269] on strong "Gelée coiffante" at bounding box center [153, 268] width 46 height 9
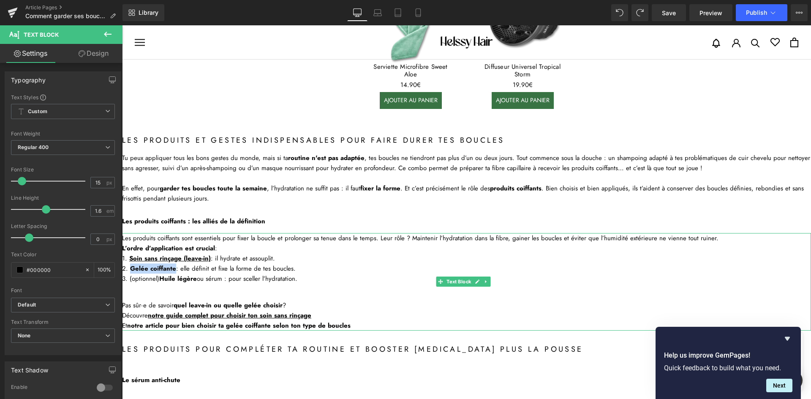
click at [139, 272] on strong "Gelée coiffante" at bounding box center [153, 268] width 46 height 9
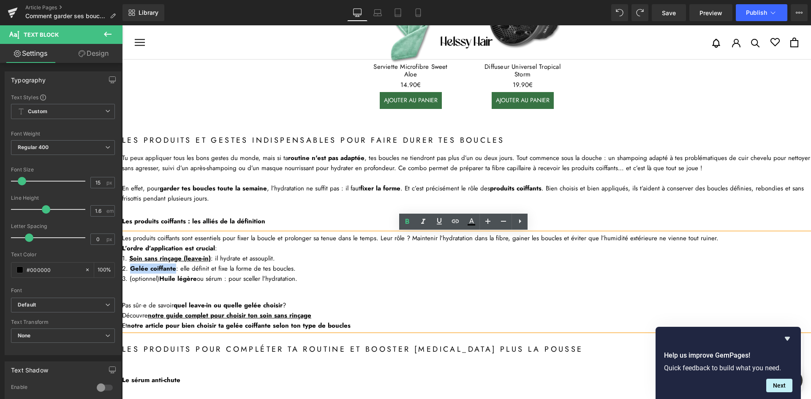
drag, startPoint x: 130, startPoint y: 267, endPoint x: 175, endPoint y: 267, distance: 45.6
click at [175, 267] on strong "Gelée coiffante" at bounding box center [153, 268] width 46 height 9
click at [457, 222] on icon at bounding box center [455, 221] width 10 height 10
click at [154, 287] on input "[URL][DOMAIN_NAME]" at bounding box center [184, 287] width 130 height 21
paste input "[URL][DOMAIN_NAME]"
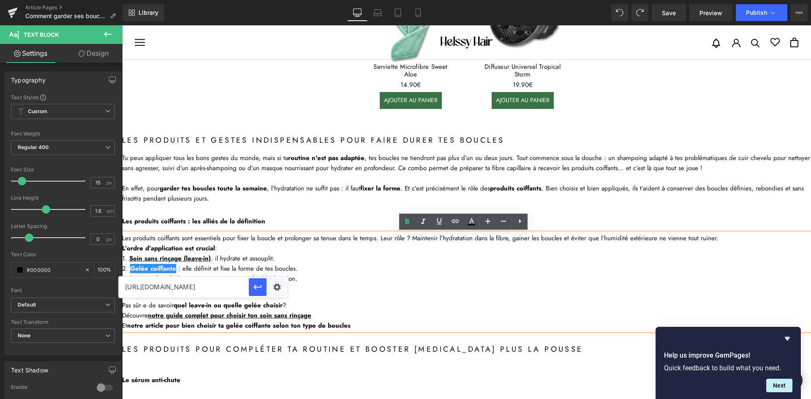
scroll to position [0, 11]
type input "[URL][DOMAIN_NAME]"
drag, startPoint x: 261, startPoint y: 287, endPoint x: 141, endPoint y: 261, distance: 123.6
click at [261, 287] on icon "button" at bounding box center [257, 287] width 8 height 5
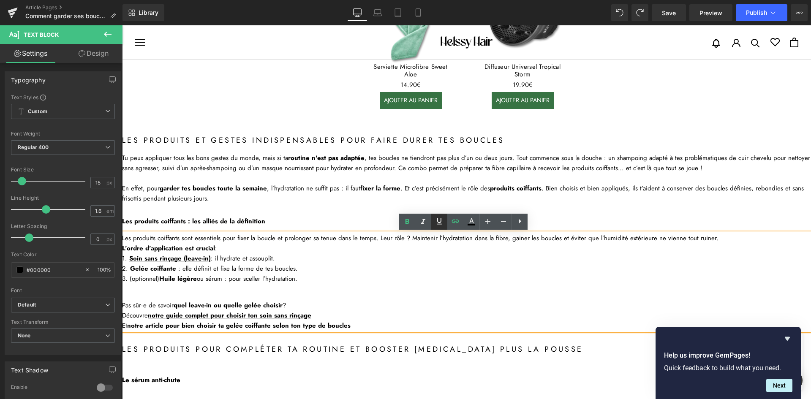
click at [441, 221] on icon at bounding box center [439, 221] width 10 height 10
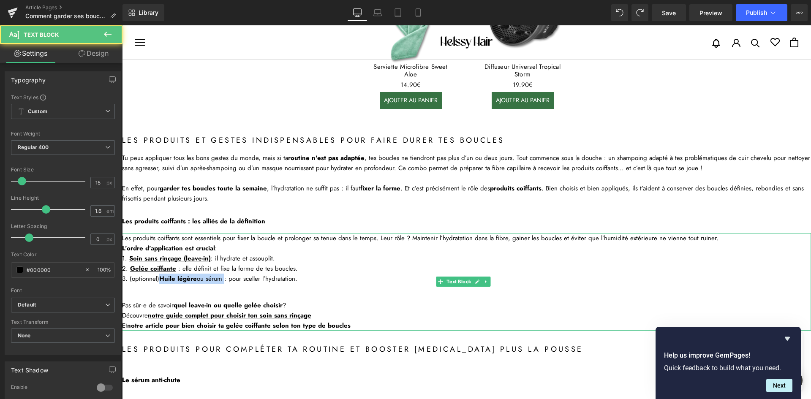
drag, startPoint x: 160, startPoint y: 278, endPoint x: 223, endPoint y: 275, distance: 63.0
click at [223, 275] on li "(optionnel) Huile légère ou sérum : pour sceller l’hydratation." at bounding box center [466, 279] width 689 height 10
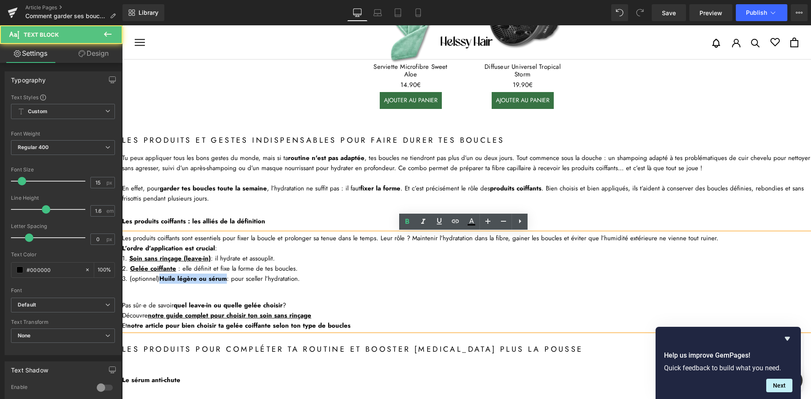
drag, startPoint x: 160, startPoint y: 278, endPoint x: 226, endPoint y: 280, distance: 65.9
click at [224, 278] on strong "Huile légère ou sérum" at bounding box center [193, 278] width 68 height 9
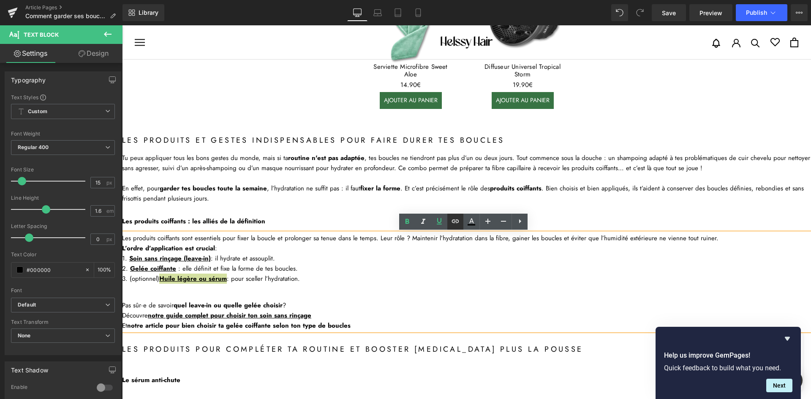
click at [460, 221] on icon at bounding box center [455, 221] width 10 height 10
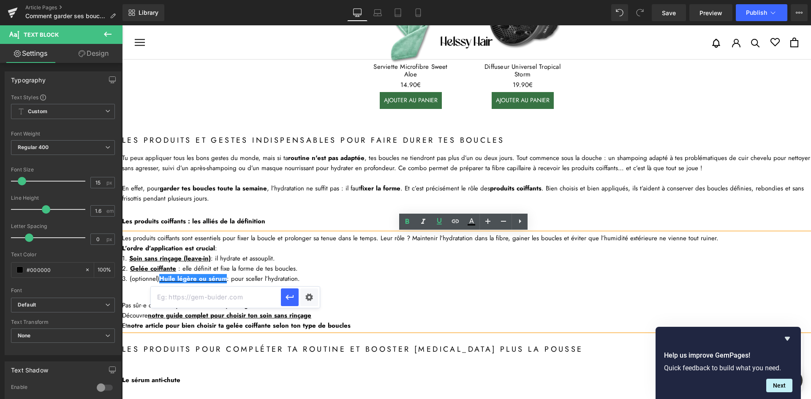
click at [205, 299] on input "text" at bounding box center [216, 297] width 130 height 21
paste input "[URL][DOMAIN_NAME]"
type input "[URL][DOMAIN_NAME]"
click at [290, 294] on icon "button" at bounding box center [290, 297] width 10 height 10
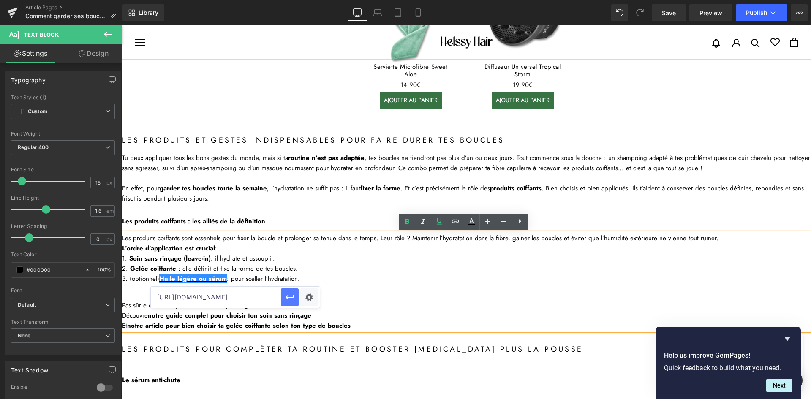
scroll to position [0, 0]
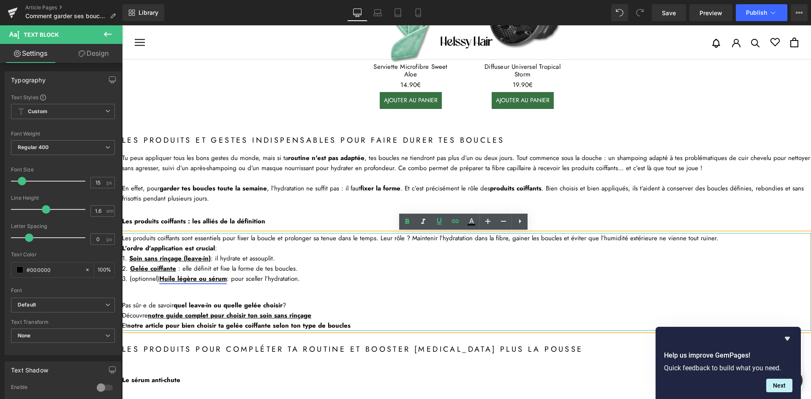
click at [199, 279] on link "Huile légère ou sérum" at bounding box center [193, 278] width 68 height 9
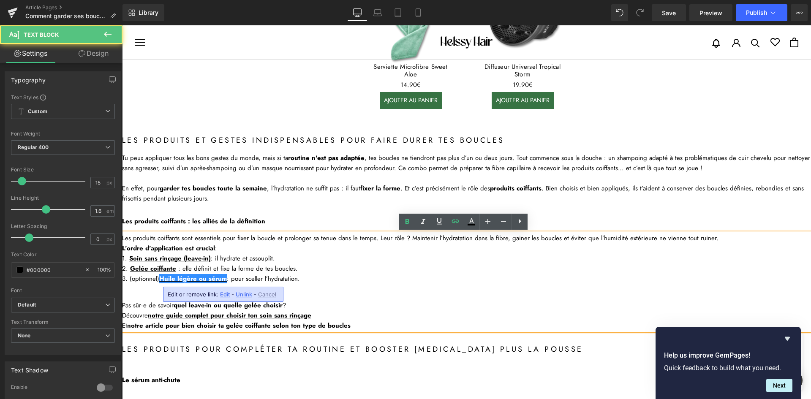
click at [263, 282] on li "(optionnel) Huile légère ou sérum : pour sceller l’hydratation." at bounding box center [466, 279] width 689 height 10
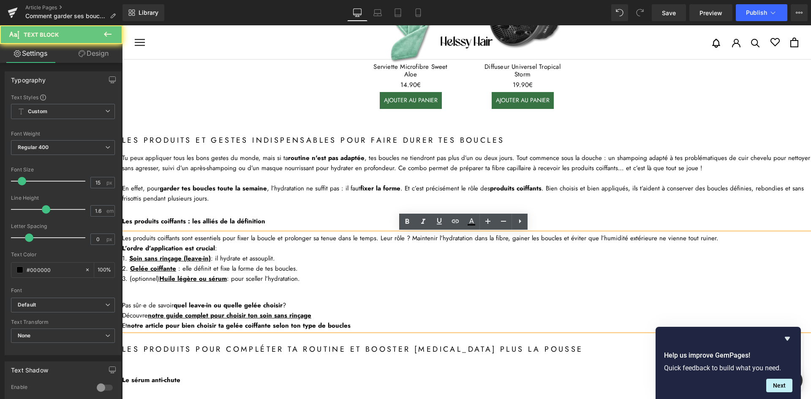
scroll to position [931, 0]
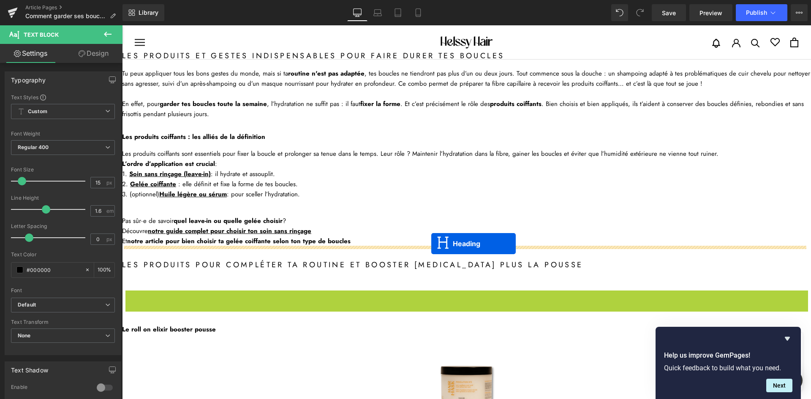
drag, startPoint x: 441, startPoint y: 295, endPoint x: 431, endPoint y: 244, distance: 52.4
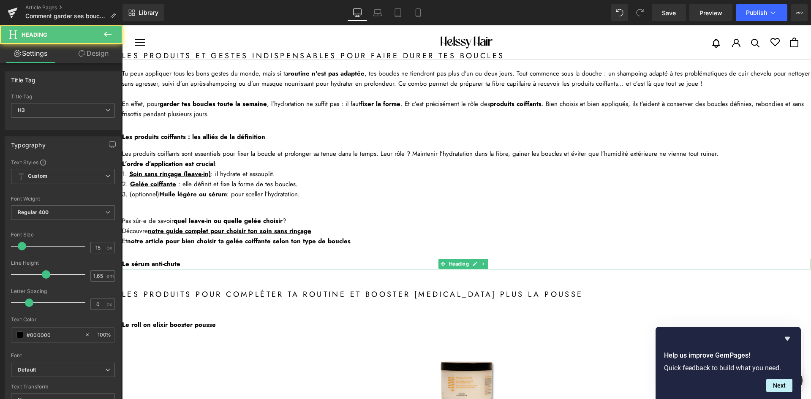
click at [176, 267] on b "Le sérum anti-chute" at bounding box center [151, 263] width 58 height 9
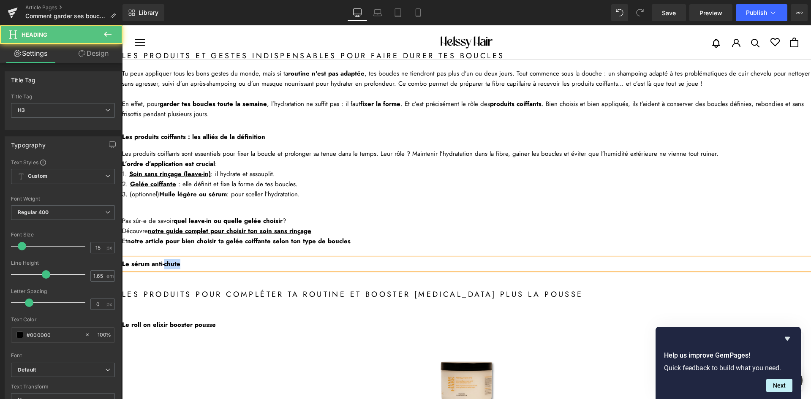
click at [176, 267] on b "Le sérum anti-chute" at bounding box center [151, 263] width 58 height 9
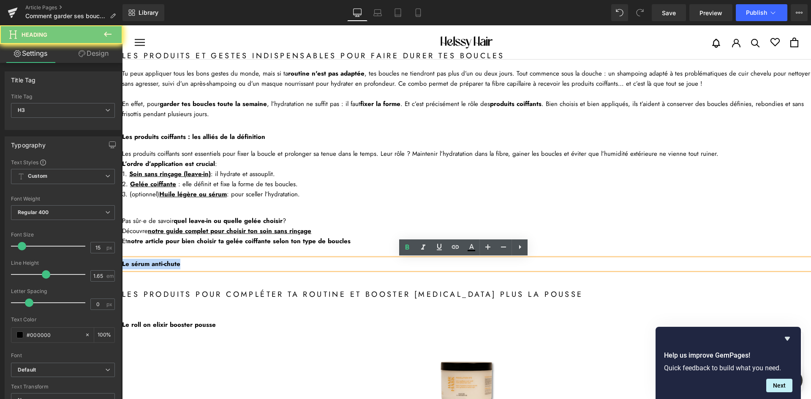
click at [176, 267] on b "Le sérum anti-chute" at bounding box center [151, 263] width 58 height 9
click at [178, 266] on b "Le sérum anti-chute" at bounding box center [151, 263] width 58 height 9
click at [170, 264] on b "Le sérum anti-chute" at bounding box center [151, 263] width 58 height 9
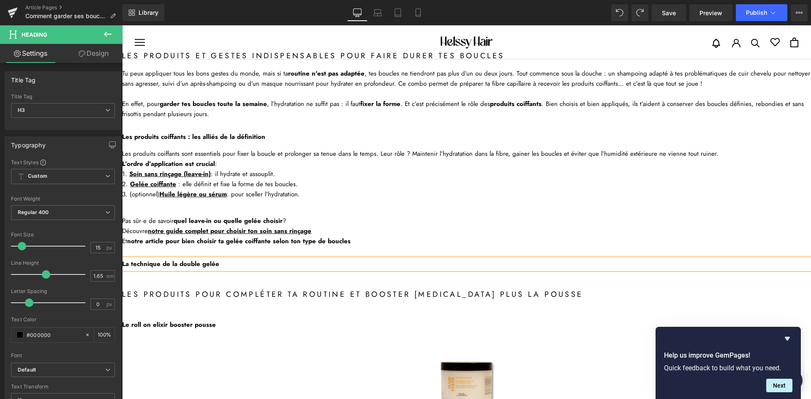
click at [211, 276] on div "Tu adores tes boucles le jour du shampoing… mais dès le lendemain, c’est frisot…" at bounding box center [466, 213] width 689 height 2133
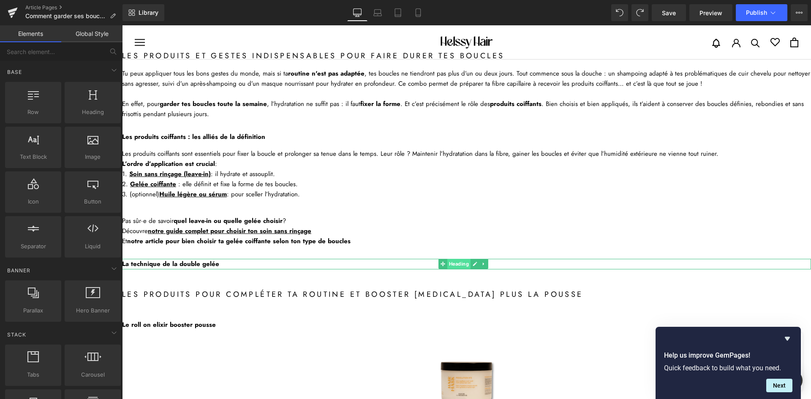
click at [455, 266] on span "Heading" at bounding box center [458, 264] width 23 height 10
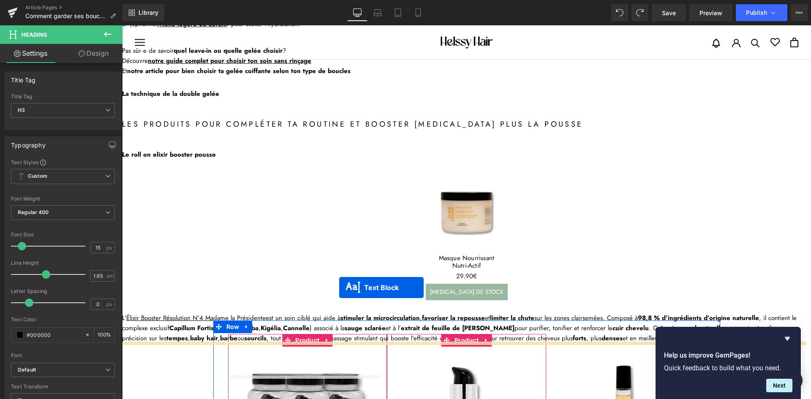
scroll to position [1016, 0]
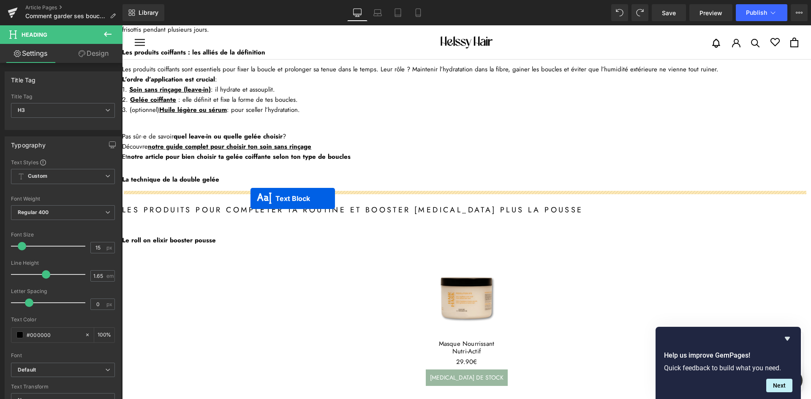
drag, startPoint x: 435, startPoint y: 318, endPoint x: 248, endPoint y: 198, distance: 221.4
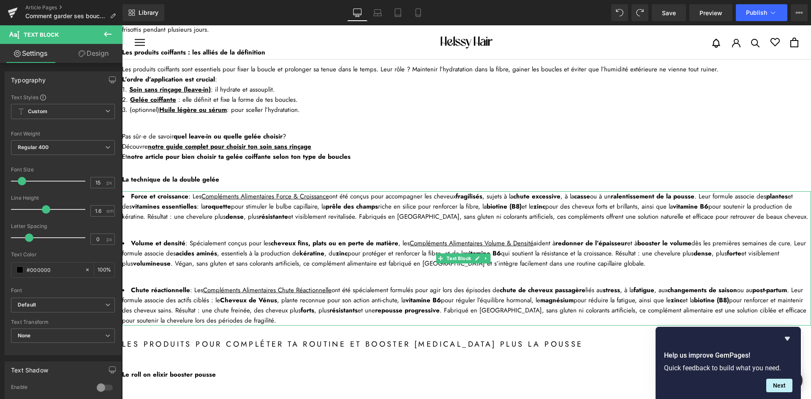
click at [180, 213] on li "Force et croissance : Les Compléments Alimentaires Force & Croissance ont été c…" at bounding box center [466, 206] width 689 height 30
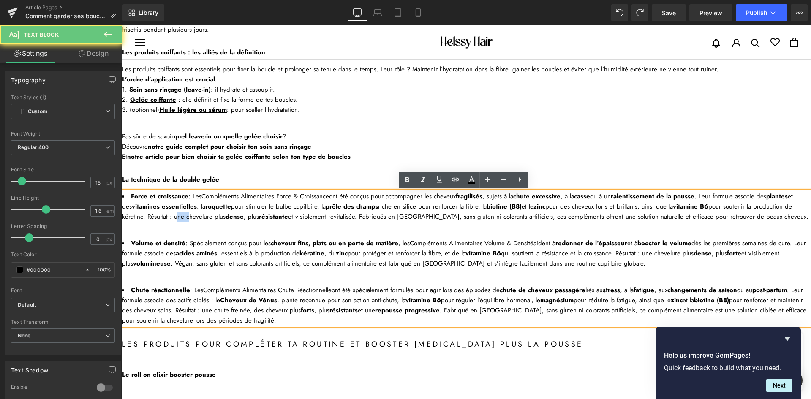
click at [180, 213] on li "Force et croissance : Les Compléments Alimentaires Force & Croissance ont été c…" at bounding box center [466, 206] width 689 height 30
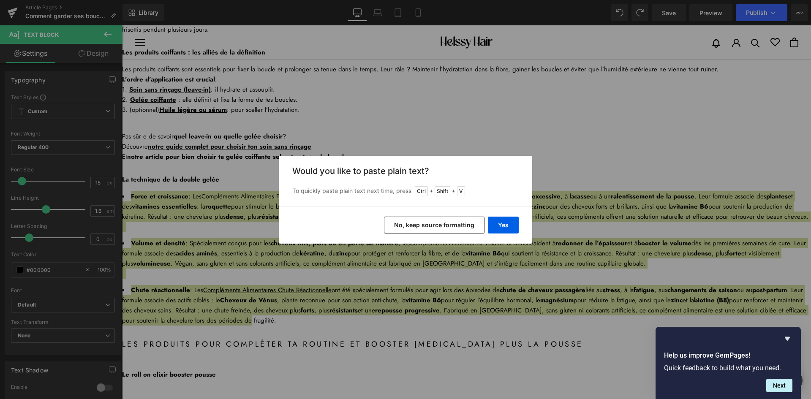
click at [434, 225] on button "No, keep source formatting" at bounding box center [434, 225] width 101 height 17
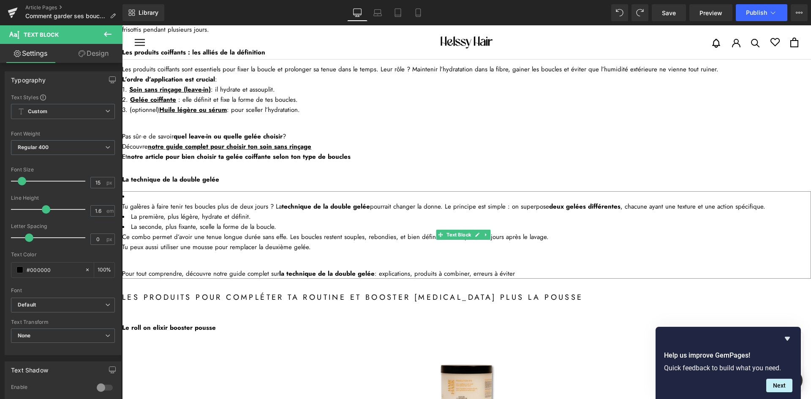
click at [131, 203] on div "Tu galères à faire tenir tes boucles plus de deux jours ? La technique de la do…" at bounding box center [466, 207] width 689 height 10
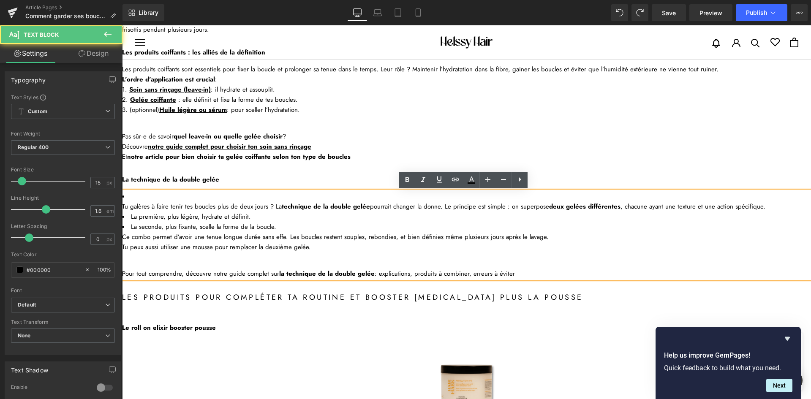
click at [136, 196] on li "Tu galères à faire tenir tes boucles plus de deux jours ? La technique de la do…" at bounding box center [466, 234] width 689 height 87
drag, startPoint x: 134, startPoint y: 207, endPoint x: 131, endPoint y: 210, distance: 4.5
click at [134, 208] on div "Tu galères à faire tenir tes boucles plus de deux jours ? La technique de la do…" at bounding box center [466, 207] width 689 height 10
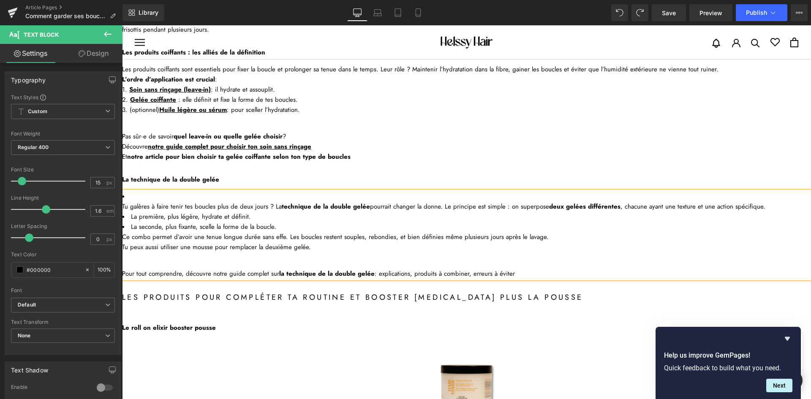
click at [131, 196] on li "Tu galères à faire tenir tes boucles plus de deux jours ? La technique de la do…" at bounding box center [466, 234] width 689 height 87
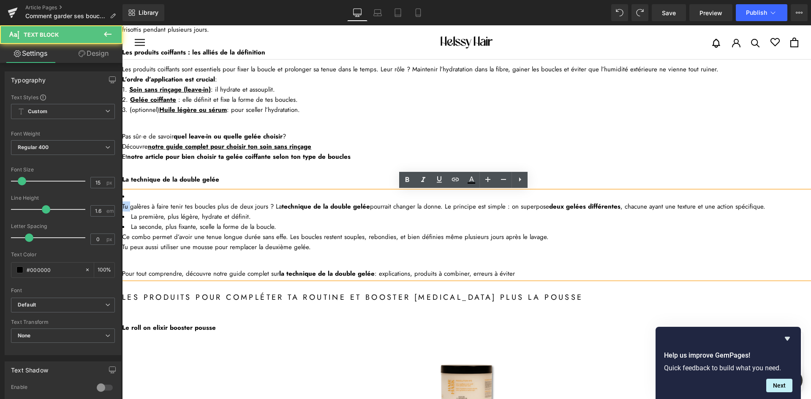
click at [131, 196] on li "Tu galères à faire tenir tes boucles plus de deux jours ? La technique de la do…" at bounding box center [466, 234] width 689 height 87
click at [146, 192] on div "Tu galères à faire tenir tes boucles plus de deux jours ? La technique de la do…" at bounding box center [466, 234] width 689 height 87
click at [158, 192] on li "Tu galères à faire tenir tes boucles plus de deux jours ? La technique de la do…" at bounding box center [466, 234] width 689 height 87
click at [158, 205] on div "Tu galères à faire tenir tes boucles plus de deux jours ? La technique de la do…" at bounding box center [466, 207] width 689 height 10
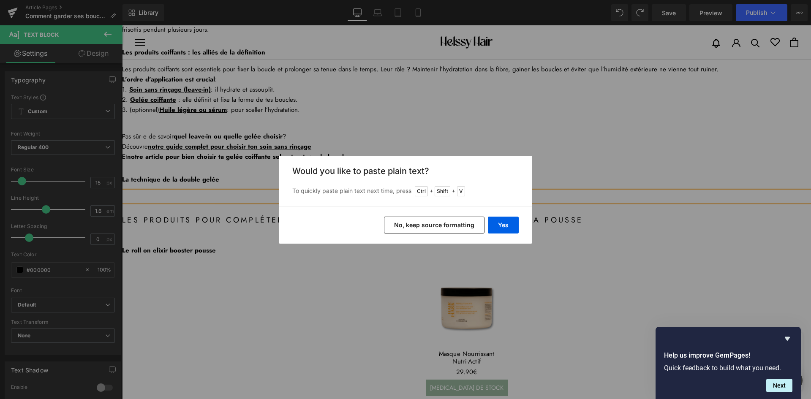
drag, startPoint x: 439, startPoint y: 234, endPoint x: 435, endPoint y: 226, distance: 8.9
click at [439, 231] on div "Yes No, keep source formatting" at bounding box center [405, 225] width 253 height 37
click at [434, 226] on button "No, keep source formatting" at bounding box center [434, 225] width 101 height 17
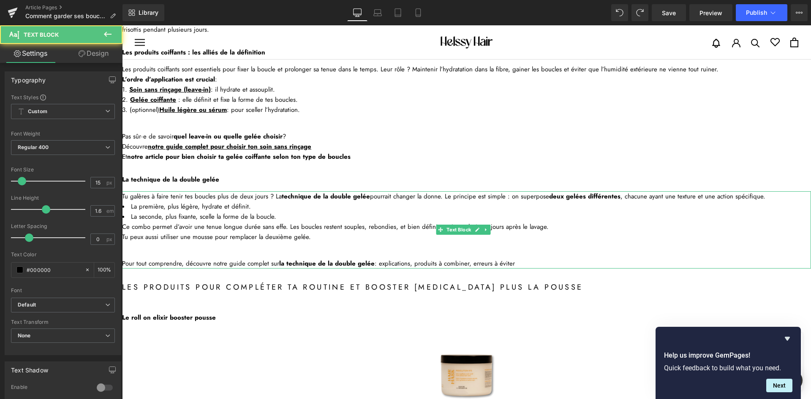
click at [228, 226] on div "Ce combo permet d’avoir une tenue longue durée sans effe. Les boucles restent s…" at bounding box center [466, 227] width 689 height 10
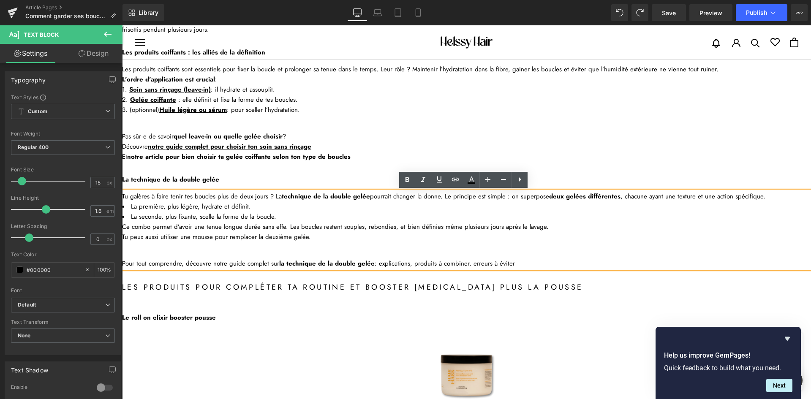
click at [184, 217] on li "La seconde, plus fixante, scelle la forme de la boucle." at bounding box center [466, 217] width 689 height 10
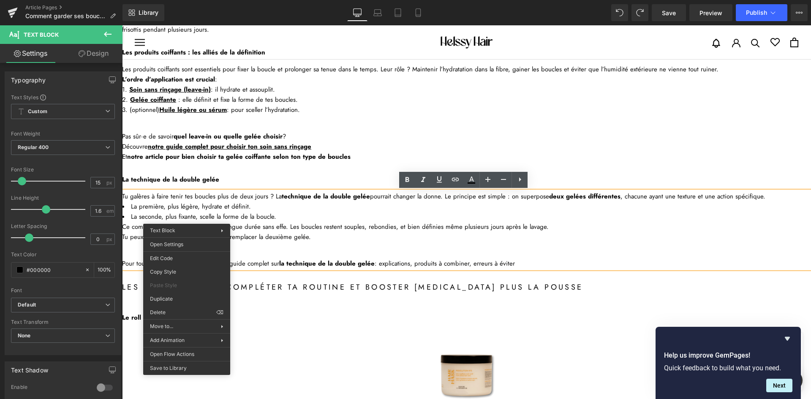
click at [212, 212] on li "La seconde, plus fixante, scelle la forme de la boucle." at bounding box center [466, 217] width 689 height 10
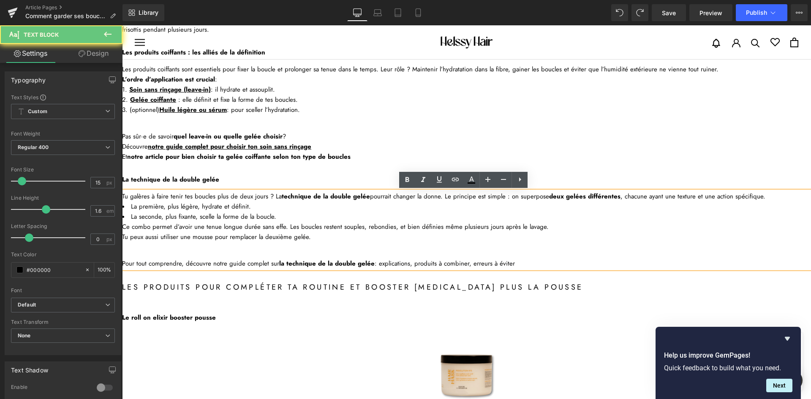
click at [289, 217] on li "La seconde, plus fixante, scelle la forme de la boucle." at bounding box center [466, 217] width 689 height 10
click at [275, 228] on div "Ce combo permet d’avoir une tenue longue durée sans effe. Les boucles restent s…" at bounding box center [466, 227] width 689 height 10
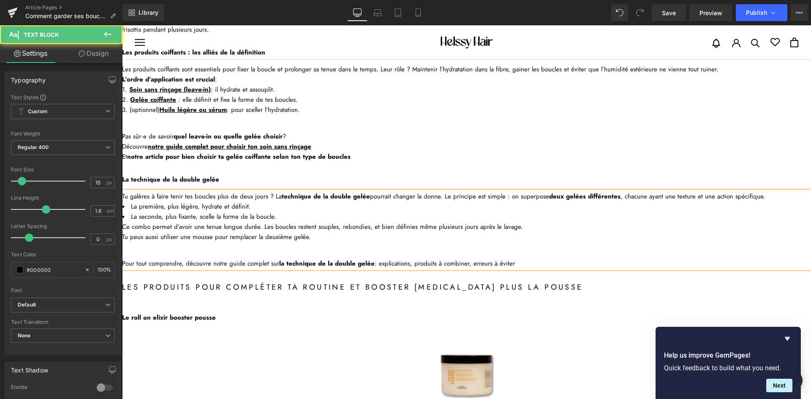
click at [275, 226] on div "Ce combo permet d’avoir une tenue longue durée. Les boucles restent souples, re…" at bounding box center [466, 227] width 689 height 10
click at [326, 226] on div "Ce combo permet d’avoir une tenue longue durée. Les boucles restent souples, re…" at bounding box center [466, 227] width 689 height 10
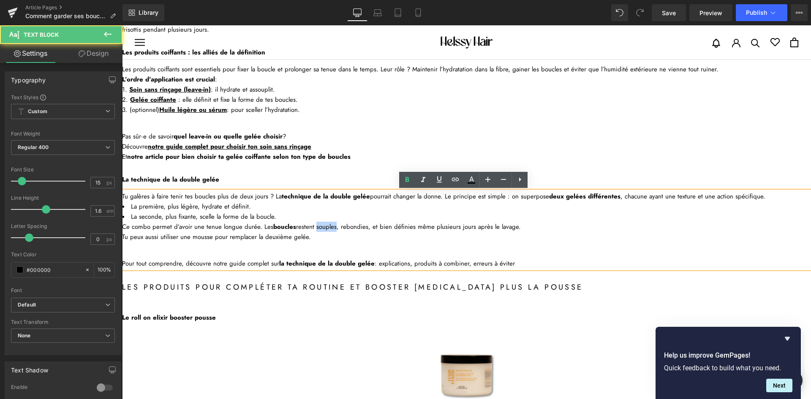
click at [326, 226] on div "Ce combo permet d’avoir une tenue longue durée. Les boucles restent souples, re…" at bounding box center [466, 227] width 689 height 10
click at [353, 226] on div "Ce combo permet d’avoir une tenue longue durée. Les boucles restent souples , r…" at bounding box center [466, 227] width 689 height 10
click at [385, 227] on div "Ce combo permet d’avoir une tenue longue durée. Les boucles restent souples , r…" at bounding box center [466, 227] width 689 height 10
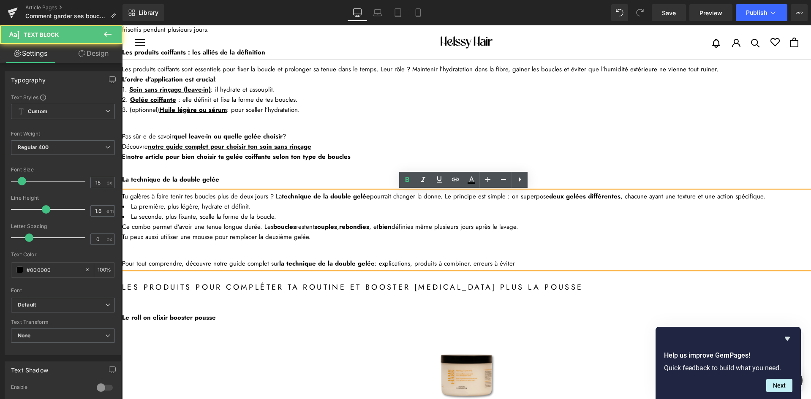
click at [401, 225] on div "Ce combo permet d’avoir une tenue longue durée. Les boucles restent souples , r…" at bounding box center [466, 227] width 689 height 10
click at [297, 217] on li "La seconde, plus fixante, scelle la forme de la boucle." at bounding box center [466, 217] width 689 height 10
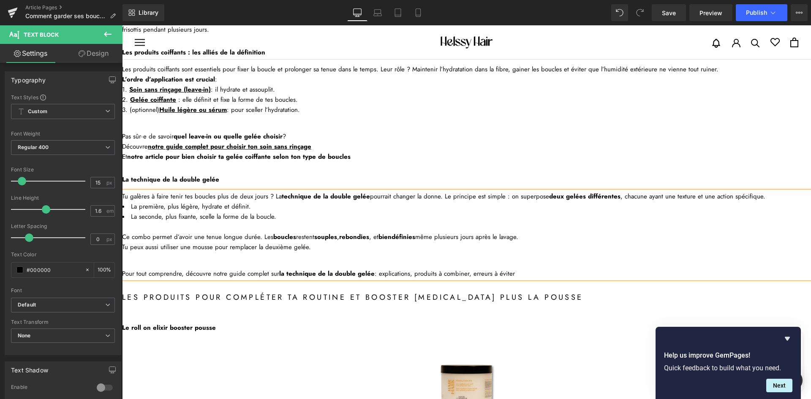
click at [246, 256] on p at bounding box center [466, 257] width 689 height 10
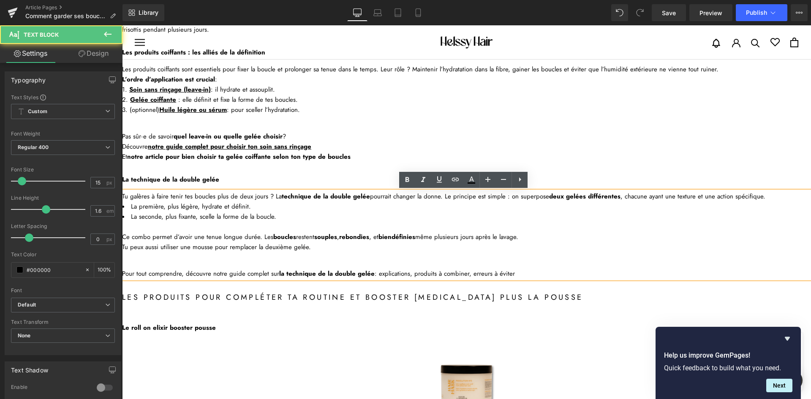
click at [135, 261] on p at bounding box center [466, 257] width 689 height 10
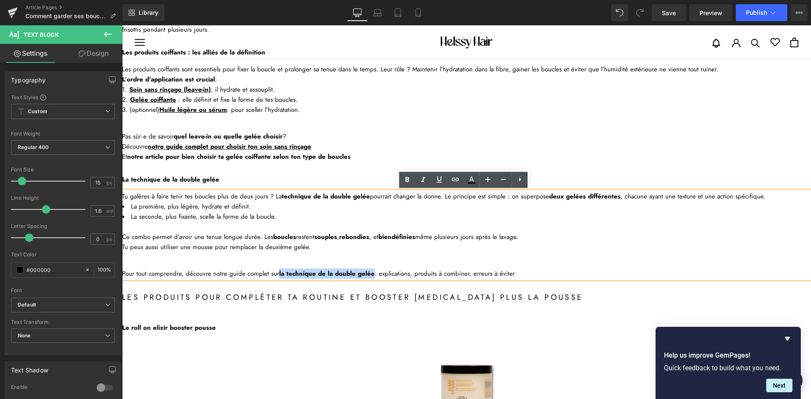
drag, startPoint x: 277, startPoint y: 272, endPoint x: 370, endPoint y: 268, distance: 93.0
click at [370, 269] on div "Pour tout comprendre, découvre notre guide complet sur la technique de la doubl…" at bounding box center [466, 274] width 689 height 10
click at [444, 180] on icon at bounding box center [439, 179] width 10 height 10
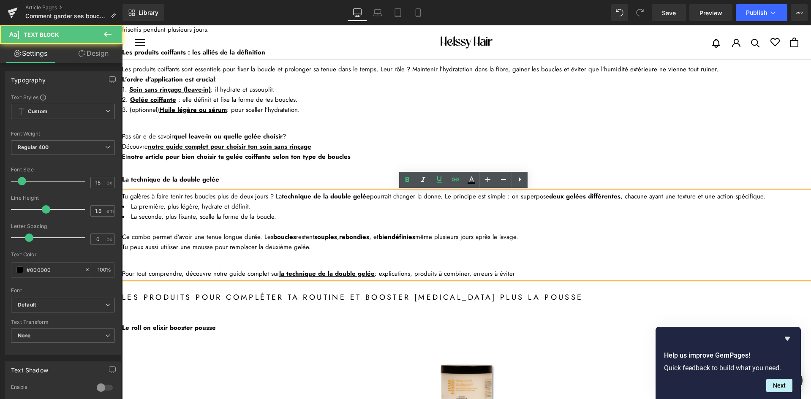
click at [369, 253] on p at bounding box center [466, 257] width 689 height 10
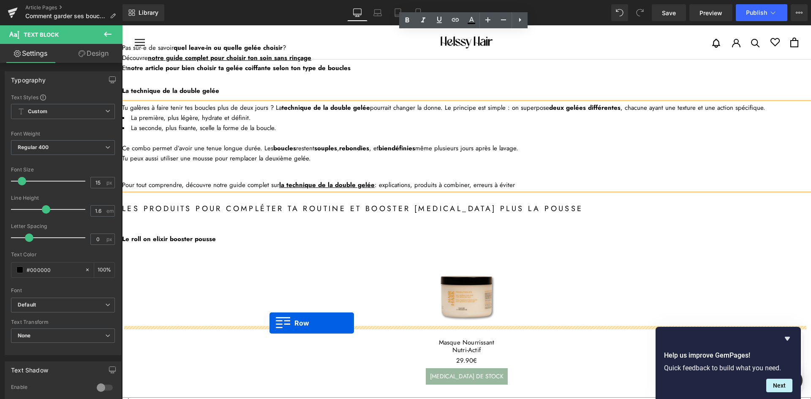
scroll to position [1100, 0]
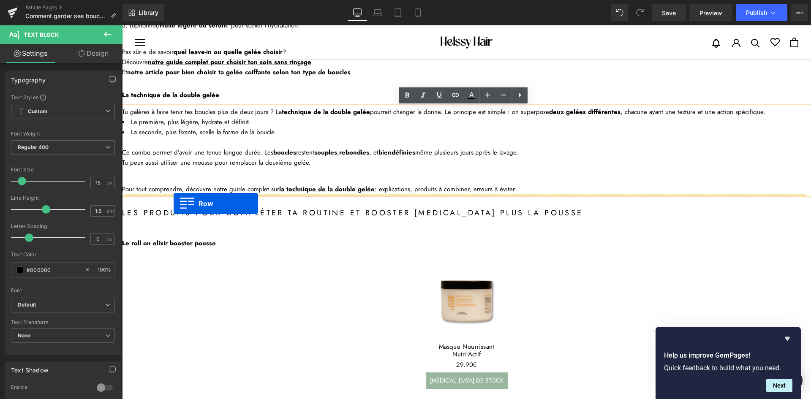
drag, startPoint x: 215, startPoint y: 205, endPoint x: 174, endPoint y: 204, distance: 41.8
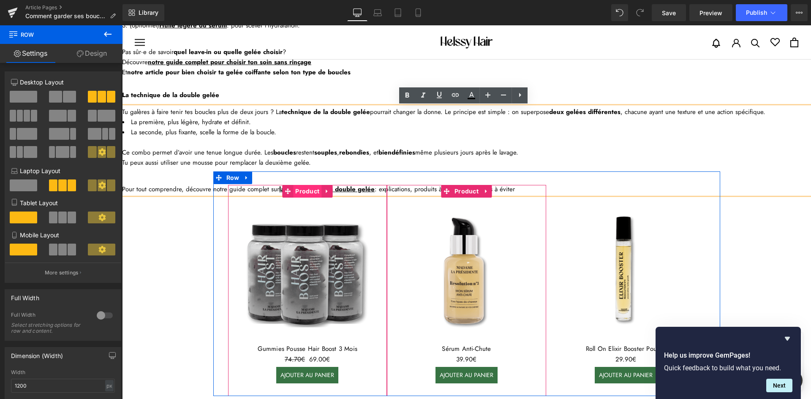
click at [308, 193] on span "Product" at bounding box center [307, 191] width 28 height 13
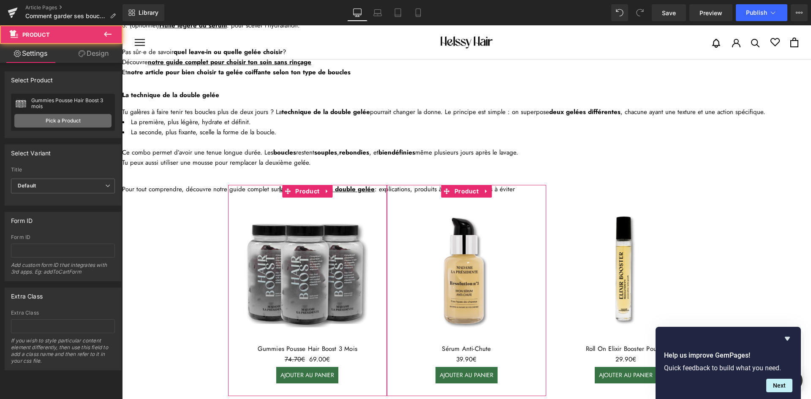
click at [58, 119] on link "Pick a Product" at bounding box center [62, 121] width 97 height 14
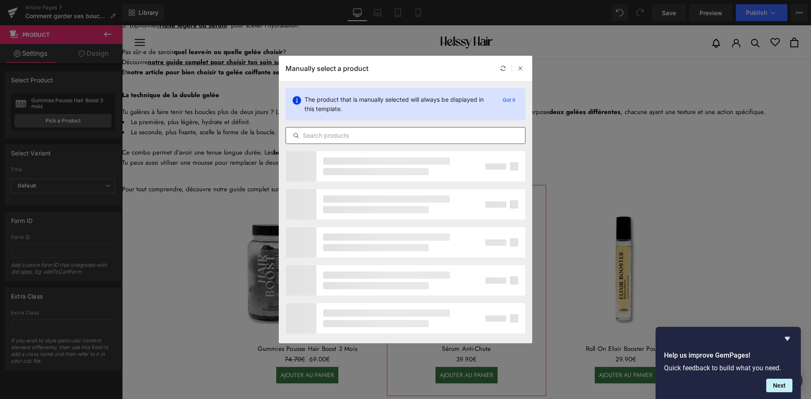
click at [345, 139] on input "text" at bounding box center [405, 136] width 239 height 10
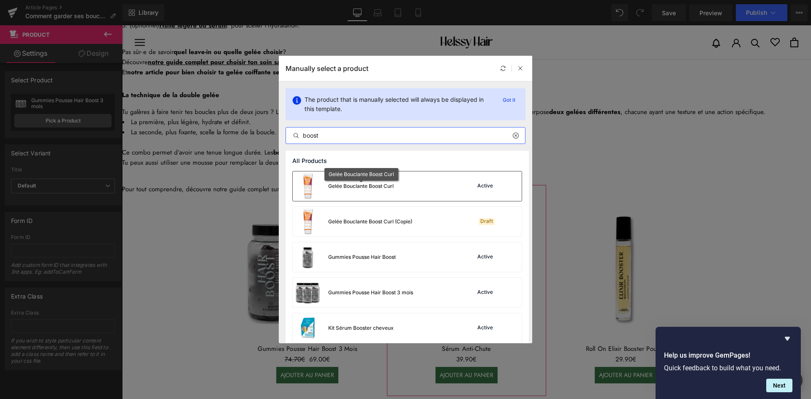
type input "boost"
click at [349, 188] on div "Gelée Bouclante Boost Curl" at bounding box center [360, 186] width 65 height 8
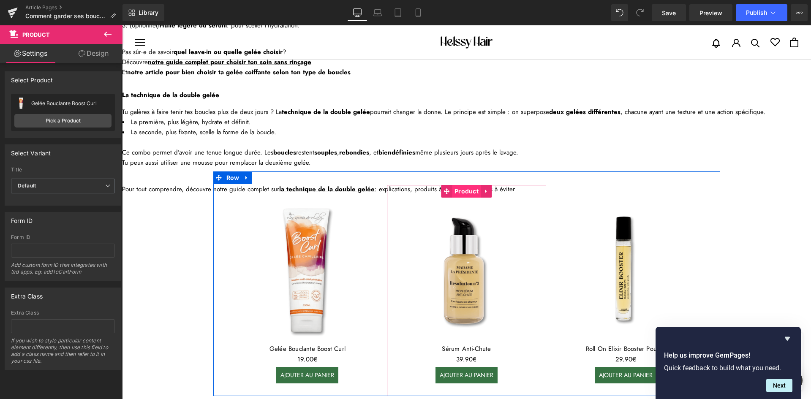
click at [463, 189] on span "Product" at bounding box center [466, 191] width 28 height 13
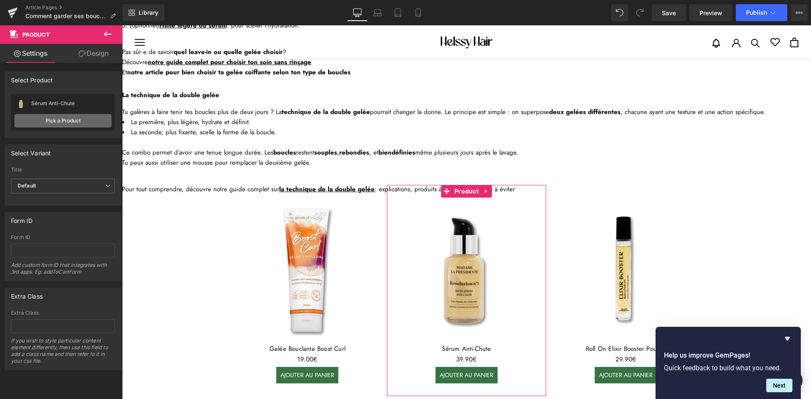
click at [65, 122] on link "Pick a Product" at bounding box center [62, 121] width 97 height 14
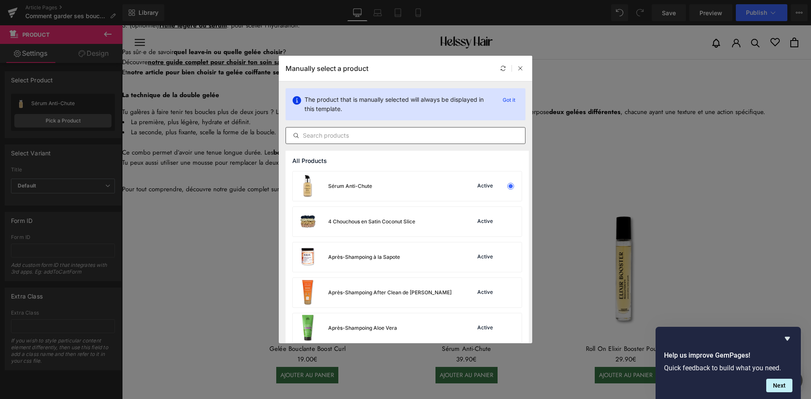
click at [345, 128] on div at bounding box center [406, 135] width 240 height 17
click at [345, 132] on input "text" at bounding box center [405, 136] width 239 height 10
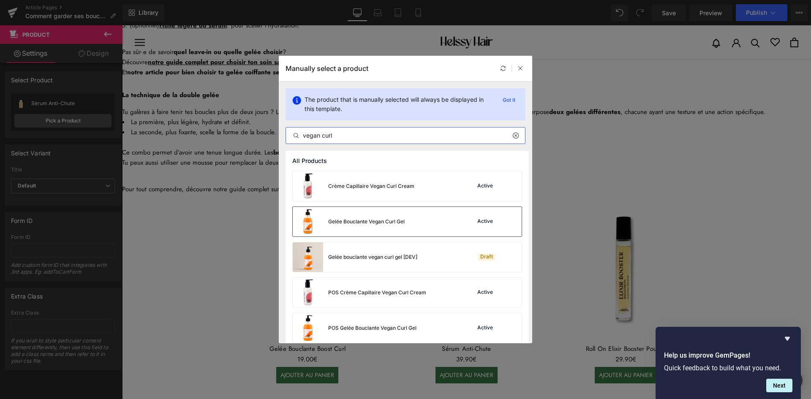
type input "vegan curl"
click at [371, 219] on div "Gelée Bouclante Vegan Curl Gel" at bounding box center [366, 222] width 76 height 8
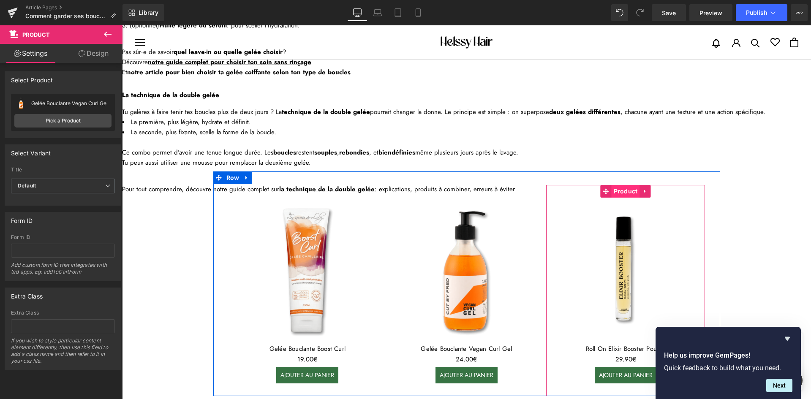
click at [626, 194] on span "Product" at bounding box center [626, 191] width 28 height 13
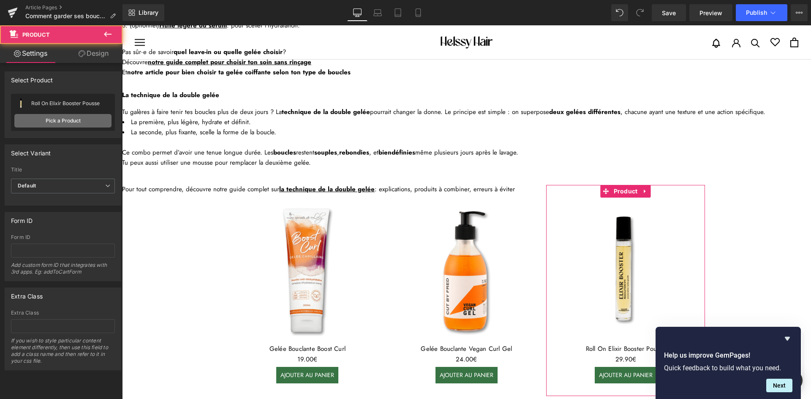
click at [53, 119] on link "Pick a Product" at bounding box center [62, 121] width 97 height 14
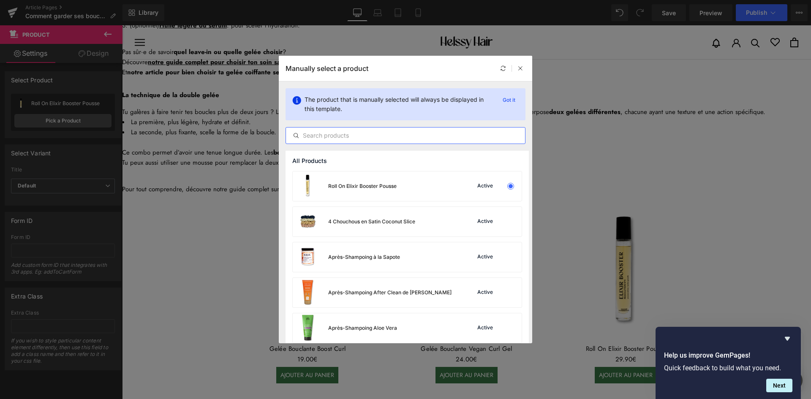
click at [348, 133] on input "text" at bounding box center [405, 136] width 239 height 10
type input "mousse"
click at [384, 226] on div "Mousse capillaire Cloud Fusion" at bounding box center [347, 222] width 109 height 30
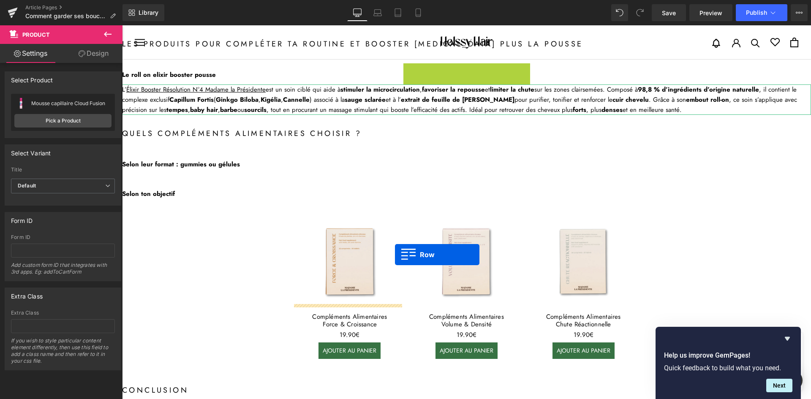
scroll to position [1480, 0]
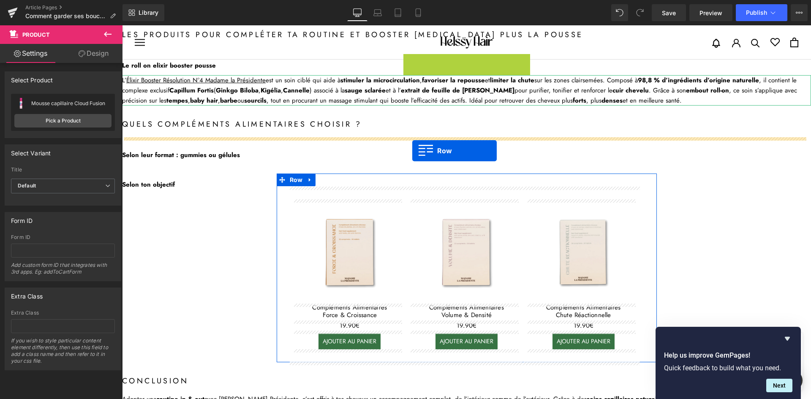
drag, startPoint x: 403, startPoint y: 228, endPoint x: 412, endPoint y: 151, distance: 77.4
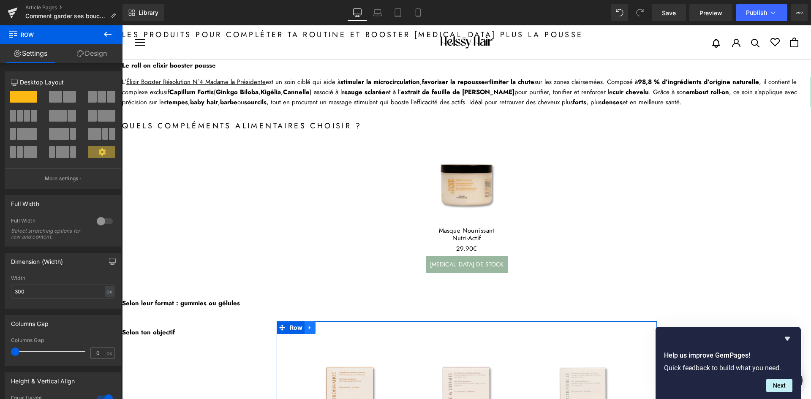
click at [305, 327] on link at bounding box center [310, 327] width 11 height 13
click at [329, 329] on icon at bounding box center [332, 328] width 6 height 6
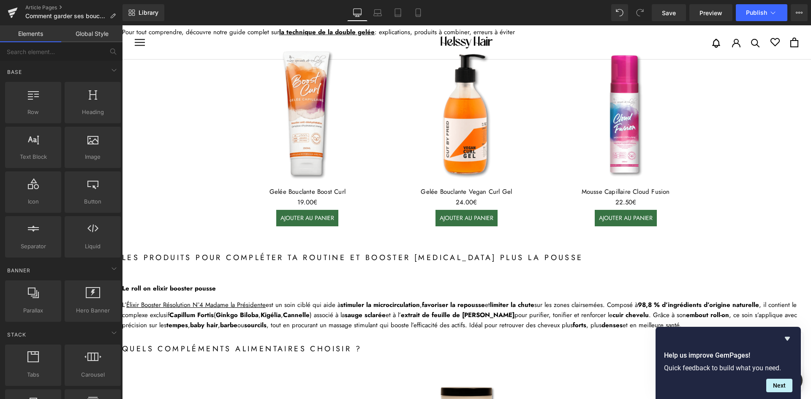
scroll to position [1269, 0]
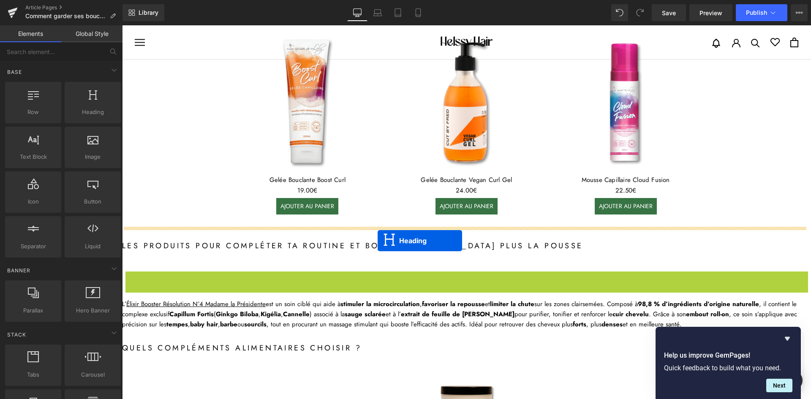
drag, startPoint x: 442, startPoint y: 275, endPoint x: 378, endPoint y: 241, distance: 73.1
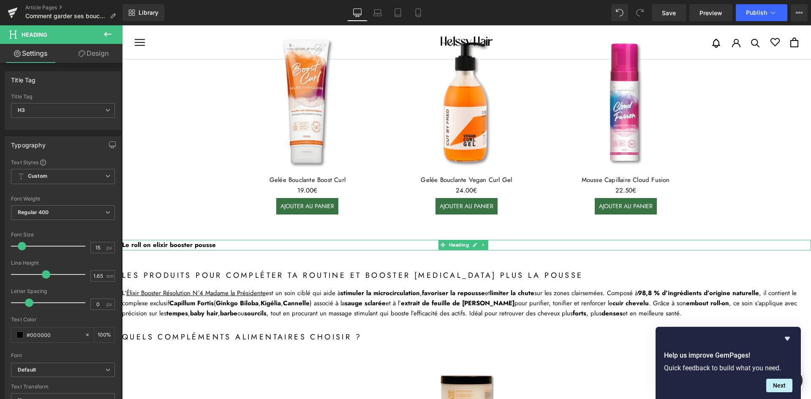
click at [174, 247] on b "Le roll on elixir booster pousse" at bounding box center [169, 244] width 94 height 9
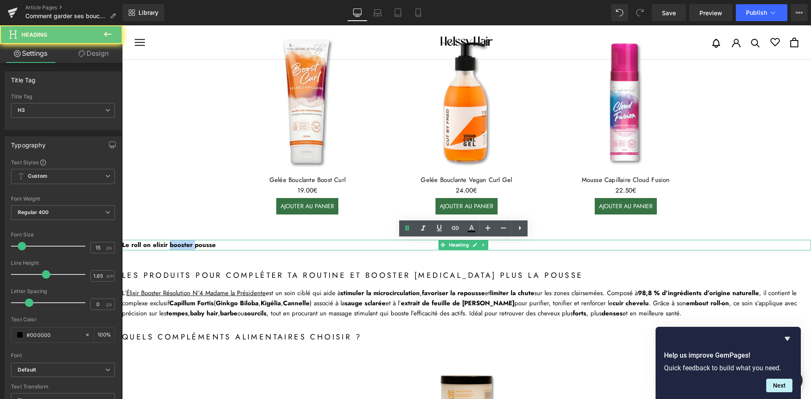
click at [174, 247] on b "Le roll on elixir booster pousse" at bounding box center [169, 244] width 94 height 9
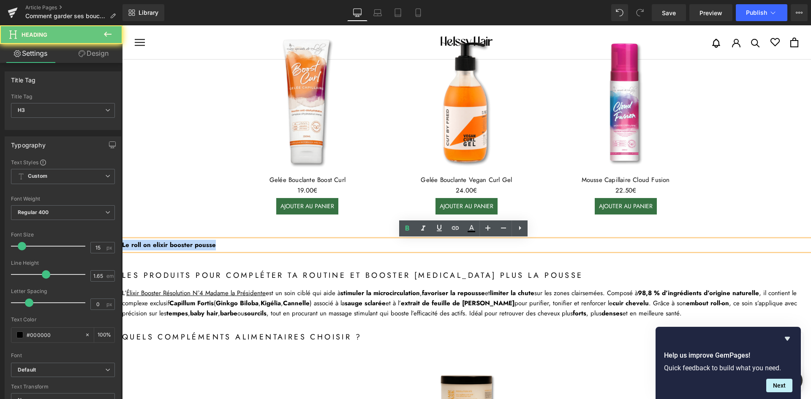
click at [174, 247] on b "Le roll on elixir booster pousse" at bounding box center [169, 244] width 94 height 9
paste div
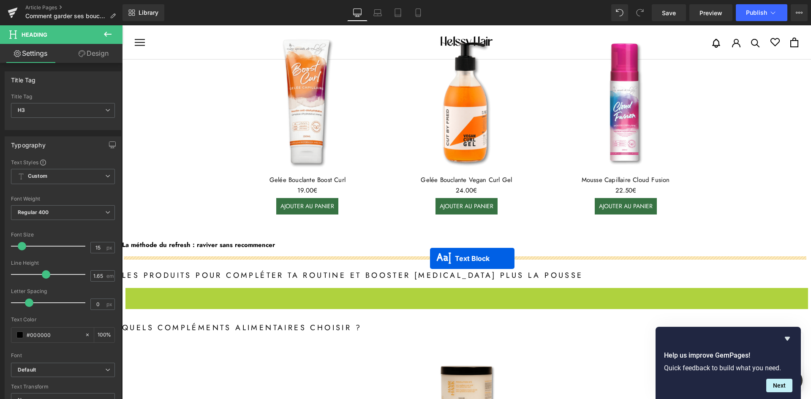
drag, startPoint x: 440, startPoint y: 303, endPoint x: 430, endPoint y: 259, distance: 45.5
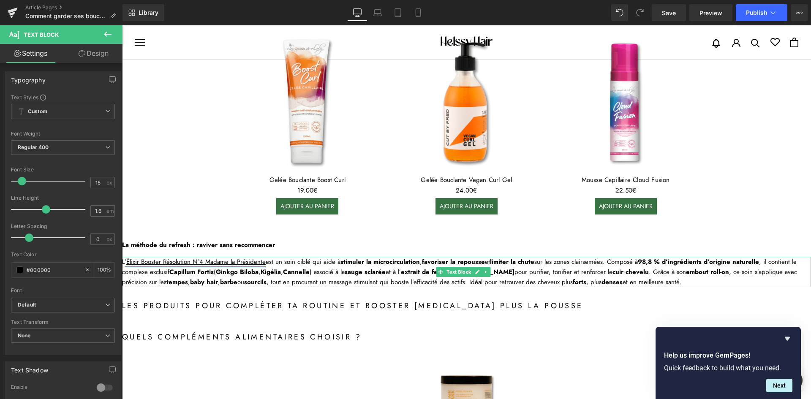
click at [215, 264] on u "Élixir Booster Résolution N°4 Madame la Présidente" at bounding box center [195, 261] width 139 height 9
click at [299, 271] on strong "Cannelle" at bounding box center [296, 271] width 27 height 9
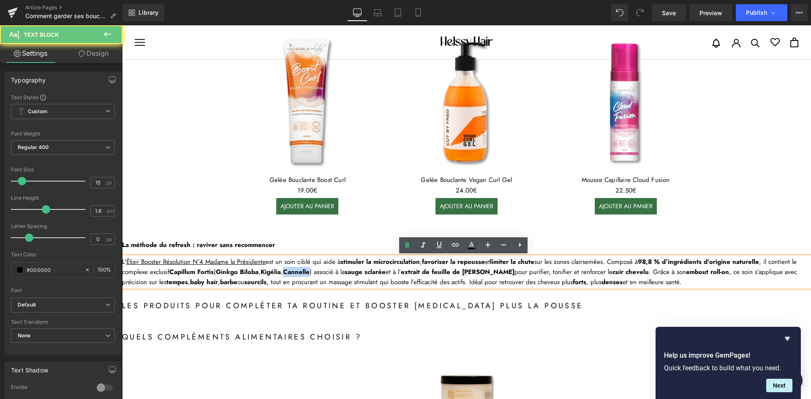
click at [299, 271] on strong "Cannelle" at bounding box center [296, 271] width 27 height 9
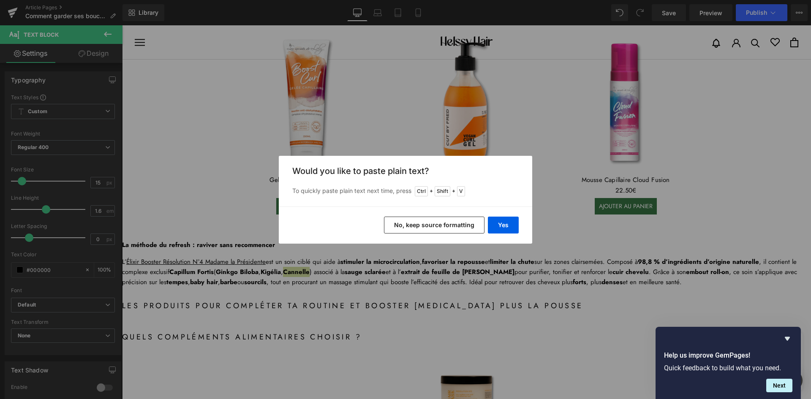
drag, startPoint x: 449, startPoint y: 221, endPoint x: 313, endPoint y: 203, distance: 137.7
click at [449, 221] on button "No, keep source formatting" at bounding box center [434, 225] width 101 height 17
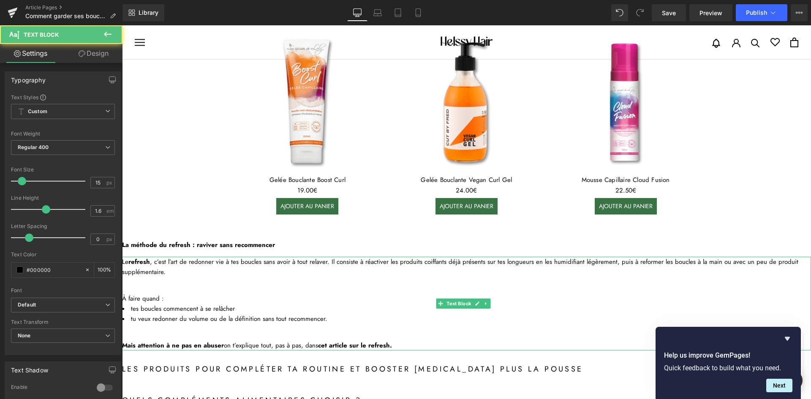
click at [192, 267] on div "Le refresh , c’est l’art de redonner vie à tes boucles sans avoir à tout relave…" at bounding box center [466, 267] width 689 height 20
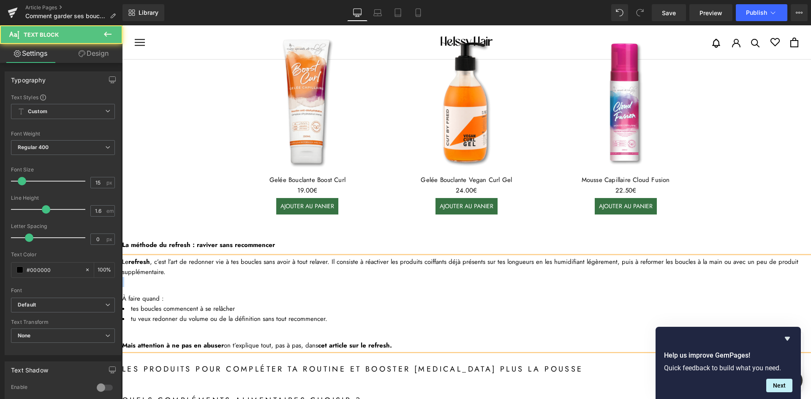
click at [193, 267] on div "Le refresh , c’est l’art de redonner vie à tes boucles sans avoir à tout relave…" at bounding box center [466, 267] width 689 height 20
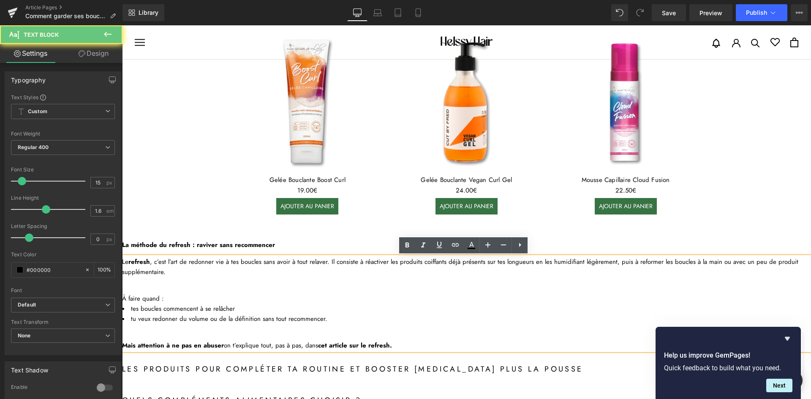
click at [193, 268] on div "Le refresh , c’est l’art de redonner vie à tes boucles sans avoir à tout relave…" at bounding box center [466, 267] width 689 height 20
drag, startPoint x: 152, startPoint y: 279, endPoint x: 153, endPoint y: 286, distance: 7.4
click at [153, 284] on p at bounding box center [466, 282] width 689 height 10
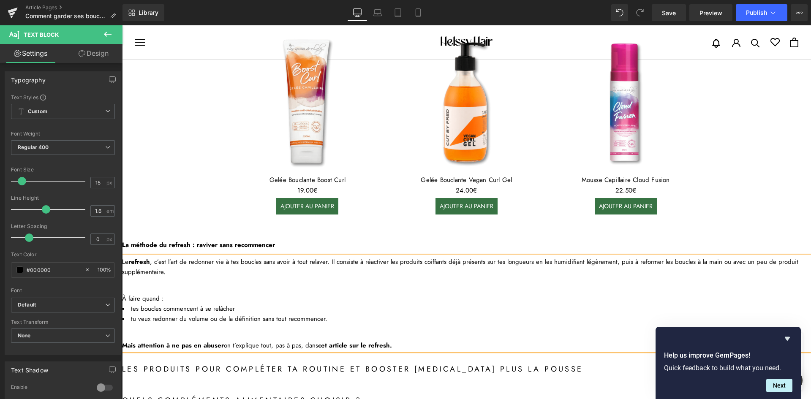
click at [148, 283] on p at bounding box center [466, 282] width 689 height 10
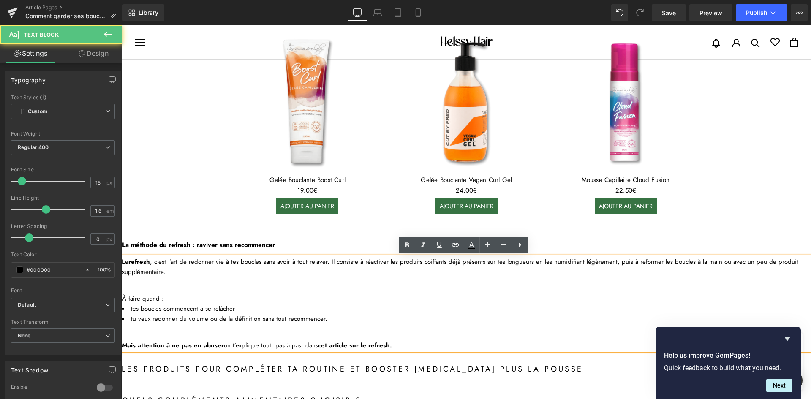
click at [143, 287] on p at bounding box center [466, 282] width 689 height 10
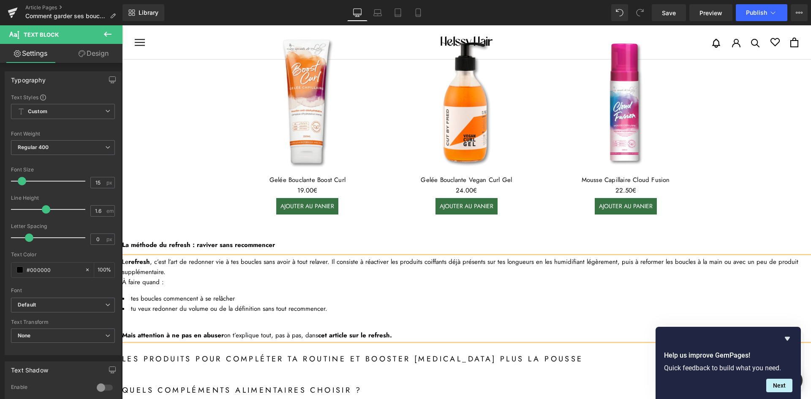
click at [162, 290] on div "Le refresh , c’est l’art de redonner vie à tes boucles sans avoir à tout relave…" at bounding box center [466, 299] width 689 height 84
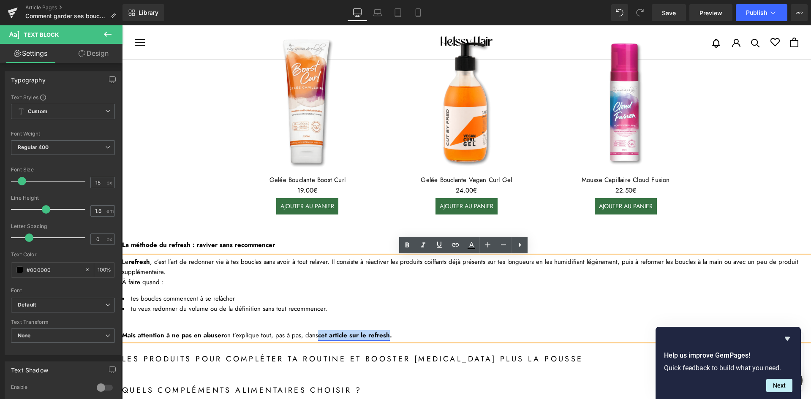
drag, startPoint x: 317, startPoint y: 335, endPoint x: 385, endPoint y: 333, distance: 68.0
click at [386, 333] on link "cet article sur le refresh" at bounding box center [354, 335] width 72 height 9
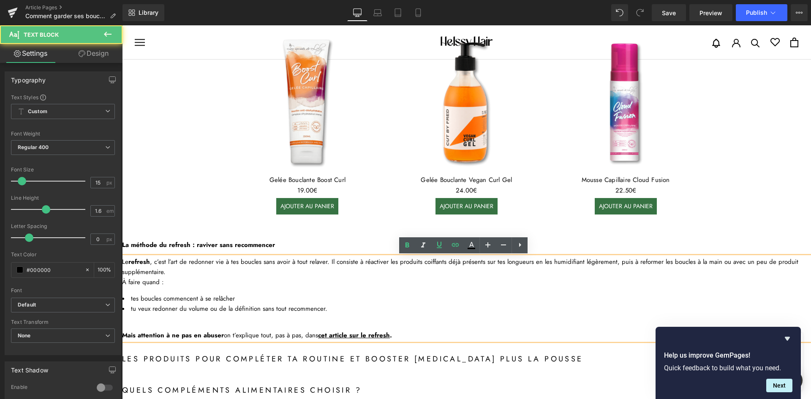
click at [392, 307] on li "tu veux redonner du volume ou de la définition sans tout recommencer." at bounding box center [466, 309] width 689 height 10
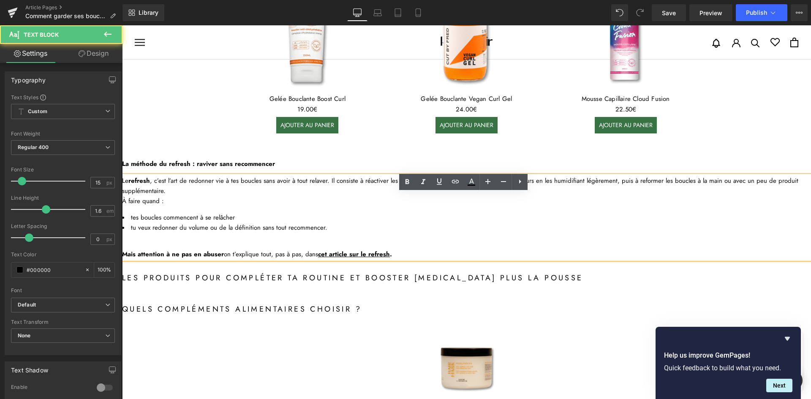
scroll to position [1353, 0]
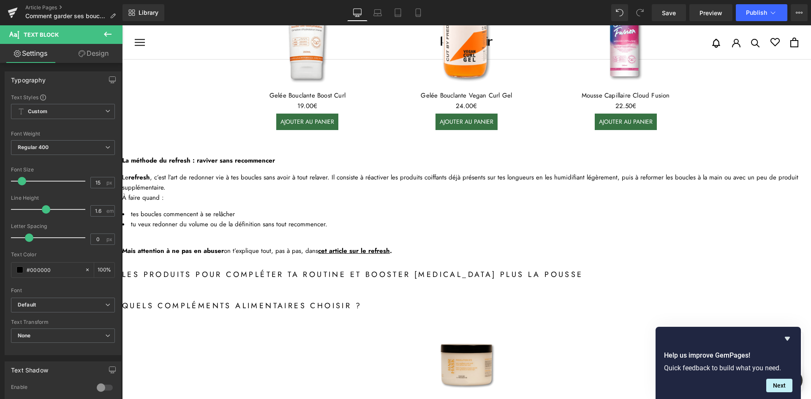
click at [232, 272] on h2 "Les produits pour compléter ta routine et booster [MEDICAL_DATA] plus la pousse" at bounding box center [466, 275] width 689 height 13
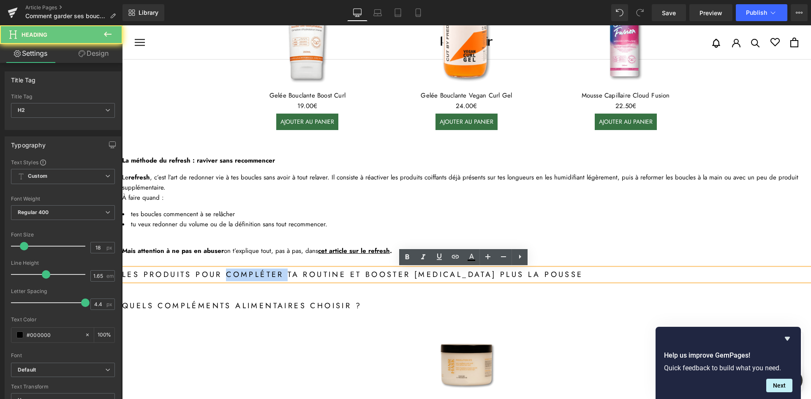
click at [232, 272] on h2 "Les produits pour compléter ta routine et booster [MEDICAL_DATA] plus la pousse" at bounding box center [466, 275] width 689 height 13
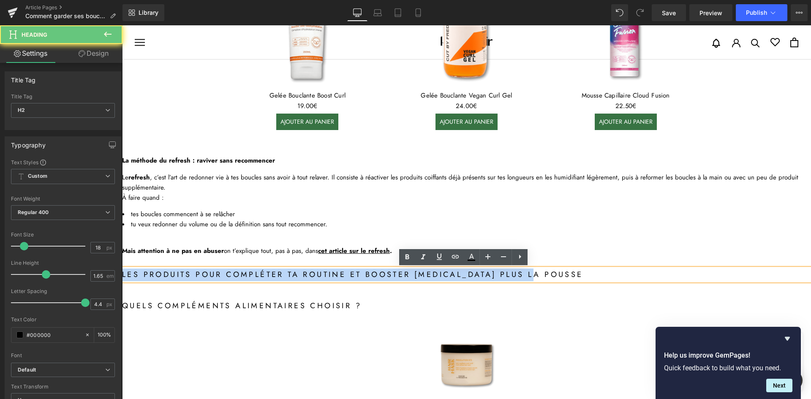
click at [232, 272] on h2 "Les produits pour compléter ta routine et booster [MEDICAL_DATA] plus la pousse" at bounding box center [466, 275] width 689 height 13
paste div
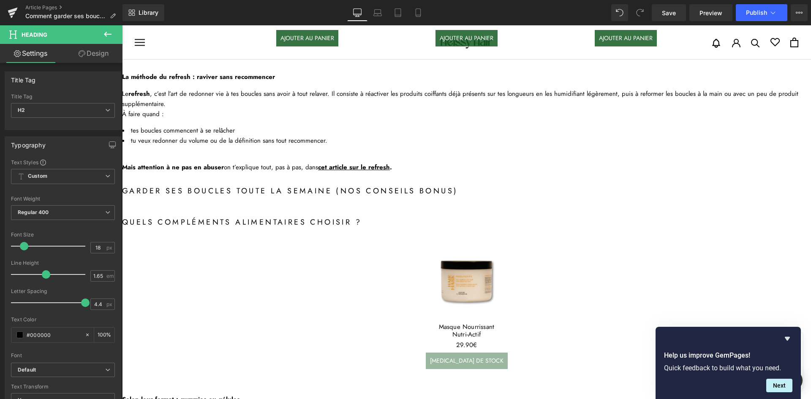
scroll to position [1396, 0]
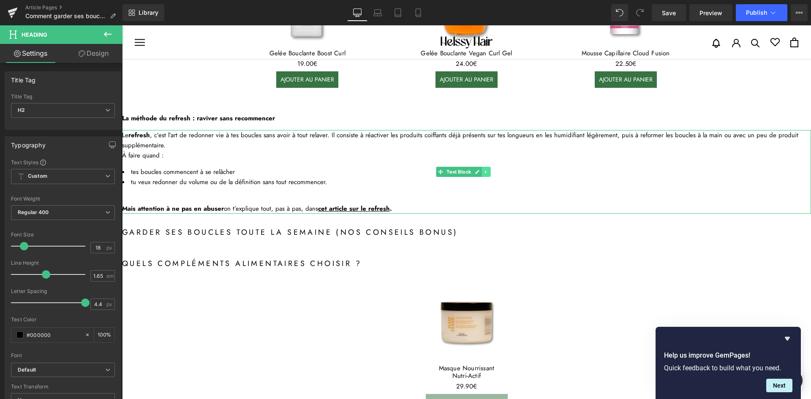
click at [485, 174] on link at bounding box center [486, 172] width 9 height 10
click at [483, 173] on icon at bounding box center [481, 171] width 5 height 5
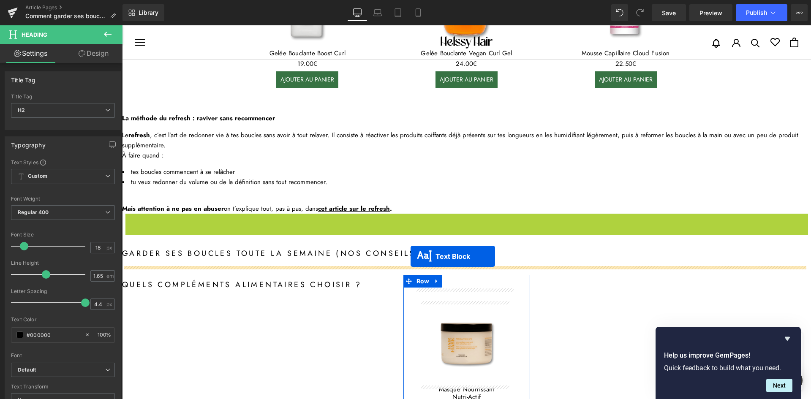
drag, startPoint x: 437, startPoint y: 254, endPoint x: 411, endPoint y: 256, distance: 26.3
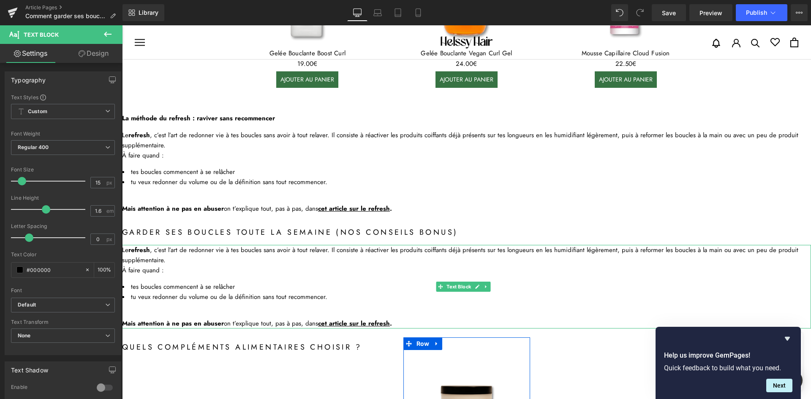
click at [200, 258] on div "Le refresh , c’est l’art de redonner vie à tes boucles sans avoir à tout relave…" at bounding box center [466, 255] width 689 height 20
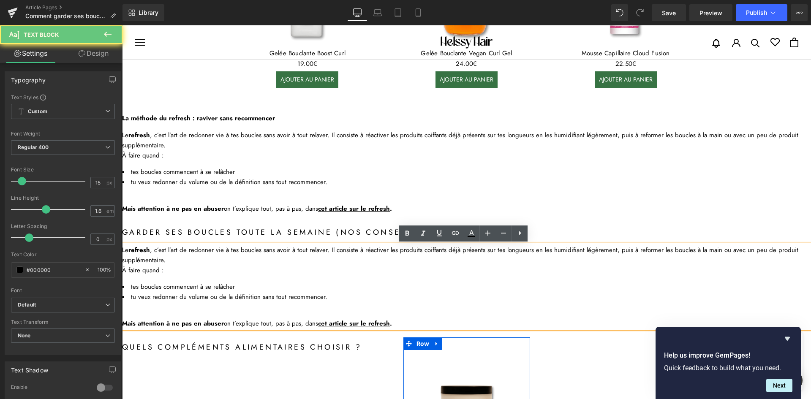
click at [200, 252] on div "Le refresh , c’est l’art de redonner vie à tes boucles sans avoir à tout relave…" at bounding box center [466, 255] width 689 height 20
click at [201, 252] on div "Le refresh , c’est l’art de redonner vie à tes boucles sans avoir à tout relave…" at bounding box center [466, 255] width 689 height 20
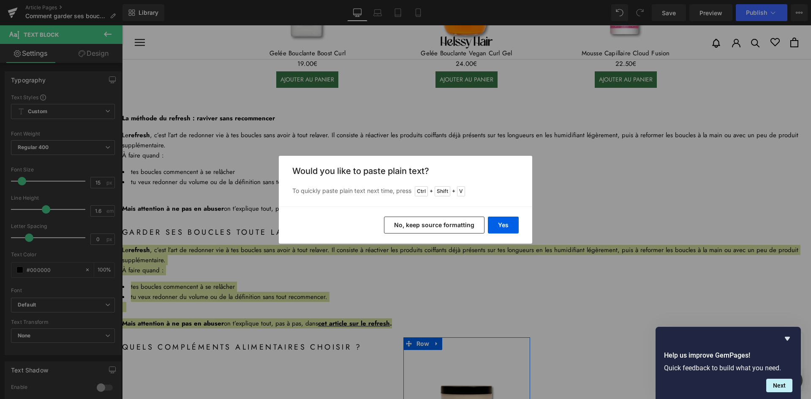
drag, startPoint x: 428, startPoint y: 223, endPoint x: 304, endPoint y: 199, distance: 125.8
click at [428, 223] on button "No, keep source formatting" at bounding box center [434, 225] width 101 height 17
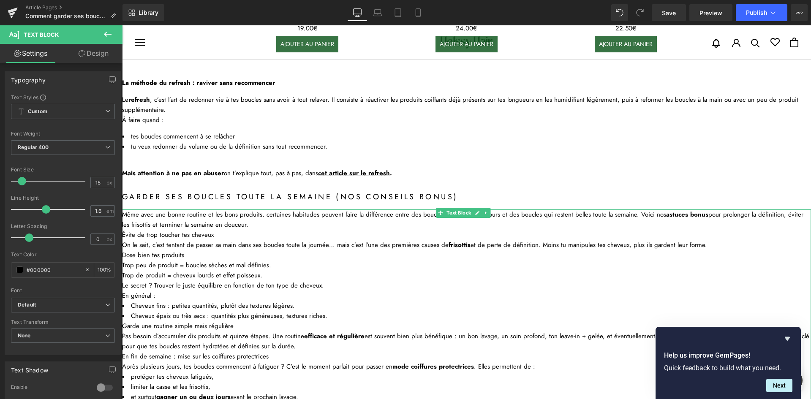
scroll to position [1480, 0]
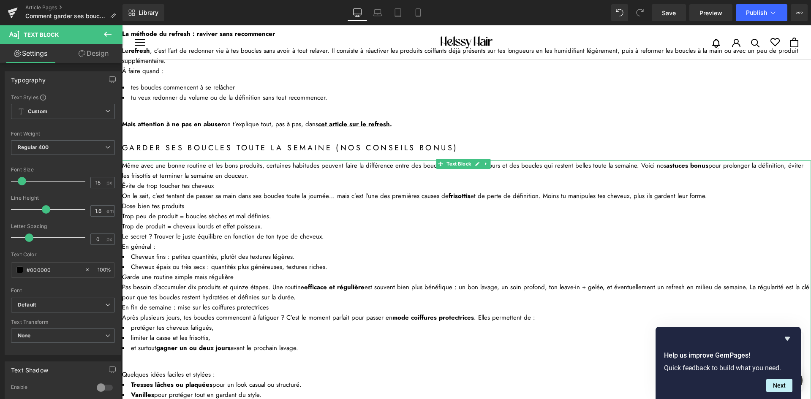
click at [261, 174] on div "Même avec une bonne routine et les bons produits, certaines habitudes peuvent f…" at bounding box center [466, 171] width 689 height 20
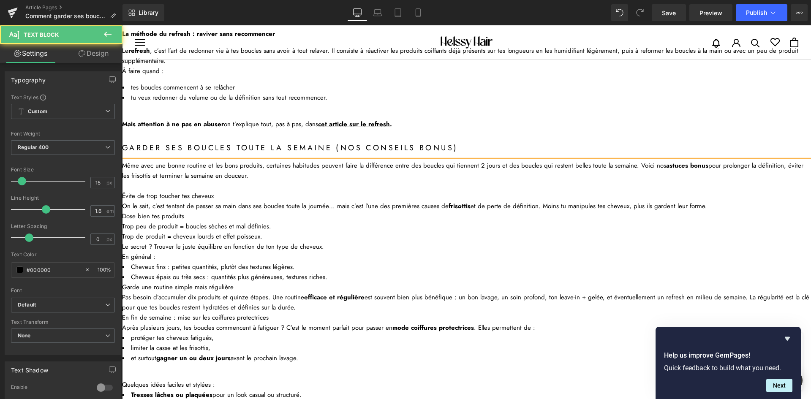
click at [161, 193] on h3 "Évite de trop toucher tes cheveux" at bounding box center [466, 196] width 689 height 10
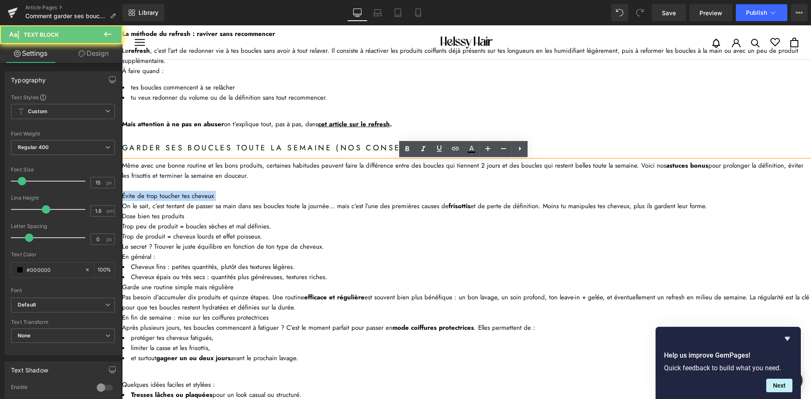
click at [161, 193] on h3 "Évite de trop toucher tes cheveux" at bounding box center [466, 196] width 689 height 10
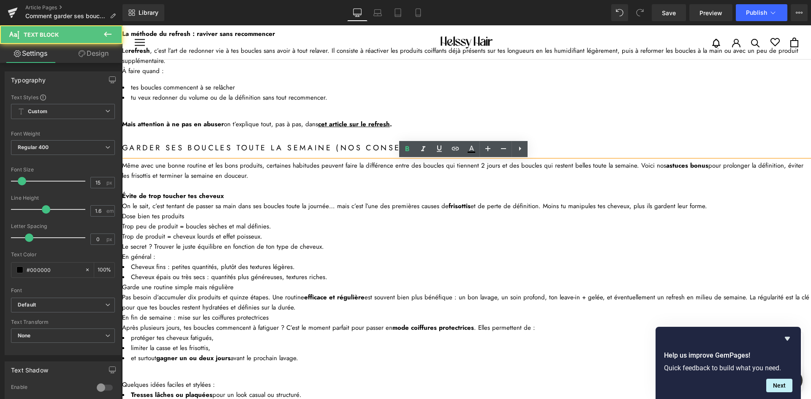
click at [217, 219] on h3 "Dose bien tes produits" at bounding box center [466, 216] width 689 height 10
click at [702, 200] on h3 "Évite de trop toucher tes cheveux" at bounding box center [466, 196] width 689 height 10
click at [704, 206] on div "On le sait, c’est tentant de passer sa main dans ses boucles toute la journée… …" at bounding box center [466, 206] width 689 height 10
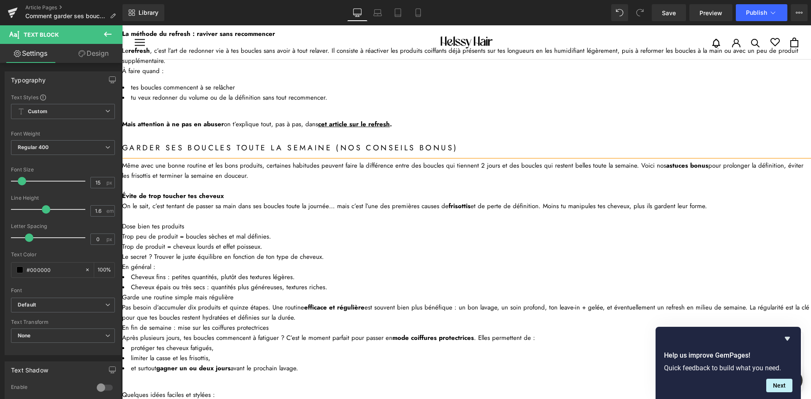
click at [180, 225] on h3 "Dose bien tes produits" at bounding box center [466, 226] width 689 height 10
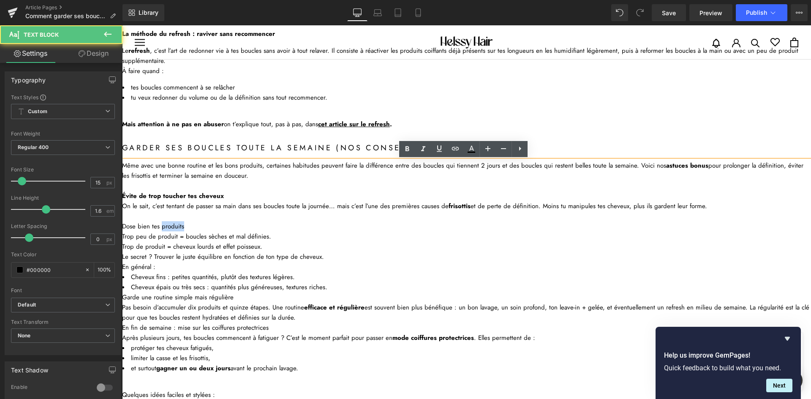
click at [180, 225] on h3 "Dose bien tes produits" at bounding box center [466, 226] width 689 height 10
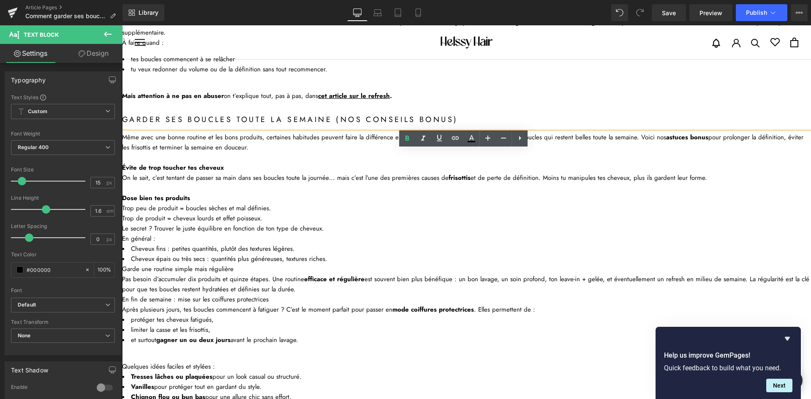
scroll to position [1522, 0]
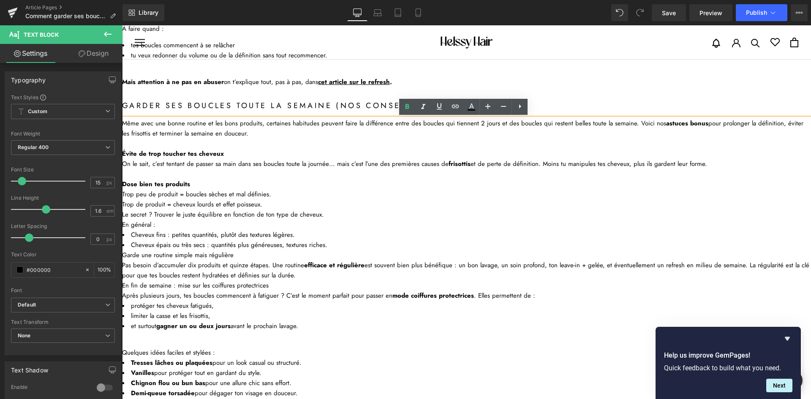
click at [322, 247] on li "Cheveux épais ou très secs : quantités plus généreuses, textures riches." at bounding box center [466, 245] width 689 height 10
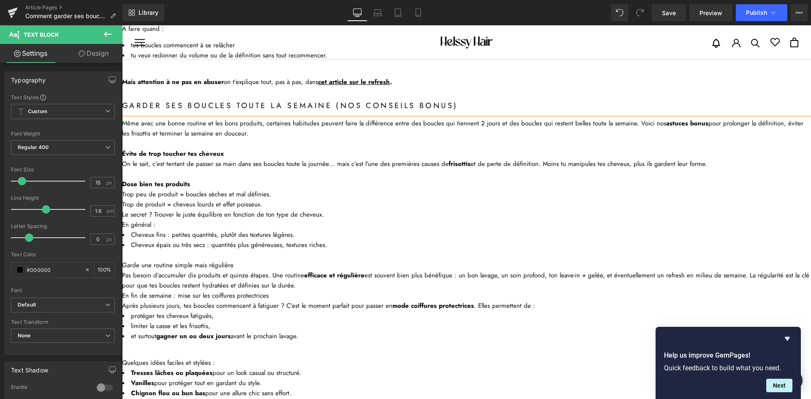
click at [205, 264] on h3 "Garde une routine simple mais régulière" at bounding box center [466, 265] width 689 height 10
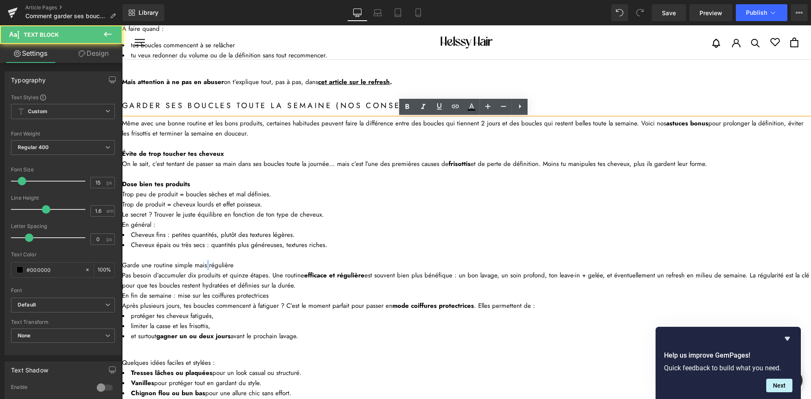
click at [205, 264] on h3 "Garde une routine simple mais régulière" at bounding box center [466, 265] width 689 height 10
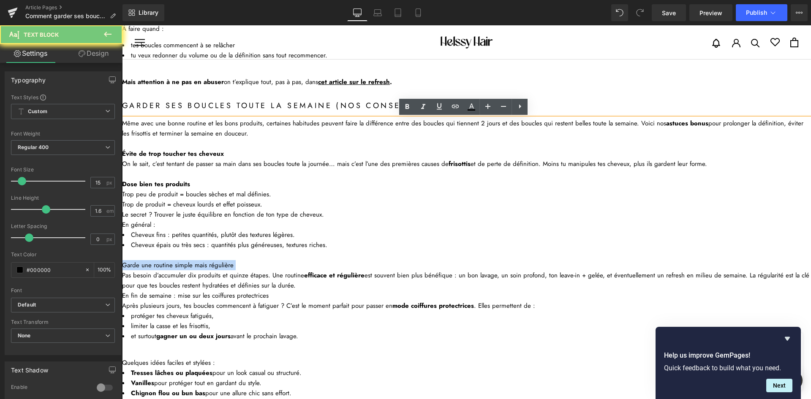
click at [205, 264] on h3 "Garde une routine simple mais régulière" at bounding box center [466, 265] width 689 height 10
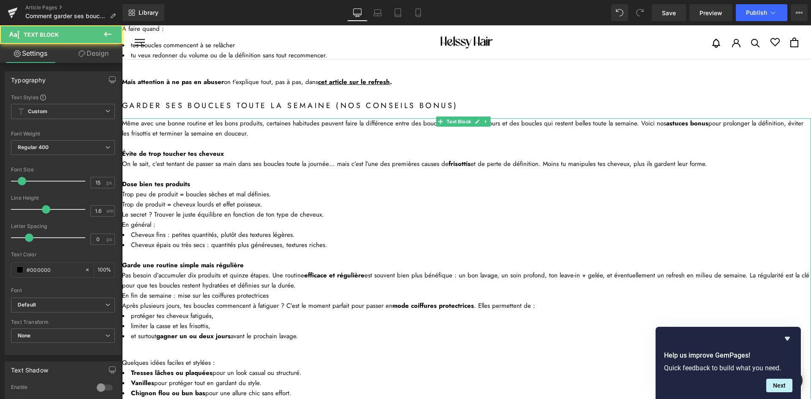
click at [317, 287] on div "Pas besoin d’accumuler dix produits et quinze étapes. Une routine efficace et r…" at bounding box center [466, 280] width 689 height 20
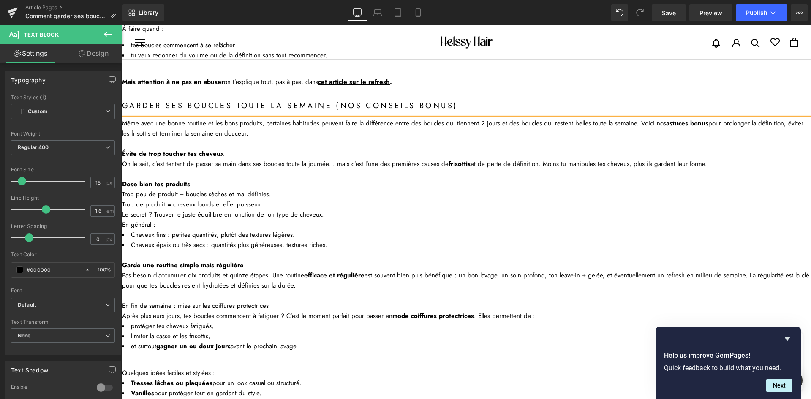
click at [201, 308] on h3 "En fin de semaine : mise sur les coiffures protectrices" at bounding box center [466, 306] width 689 height 10
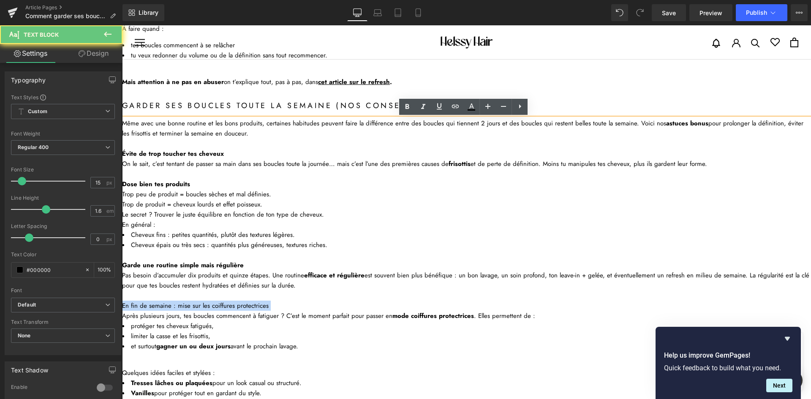
click at [201, 308] on h3 "En fin de semaine : mise sur les coiffures protectrices" at bounding box center [466, 306] width 689 height 10
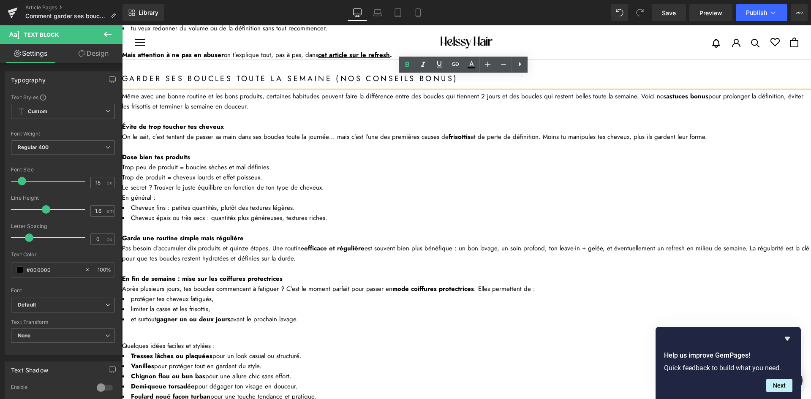
scroll to position [1565, 0]
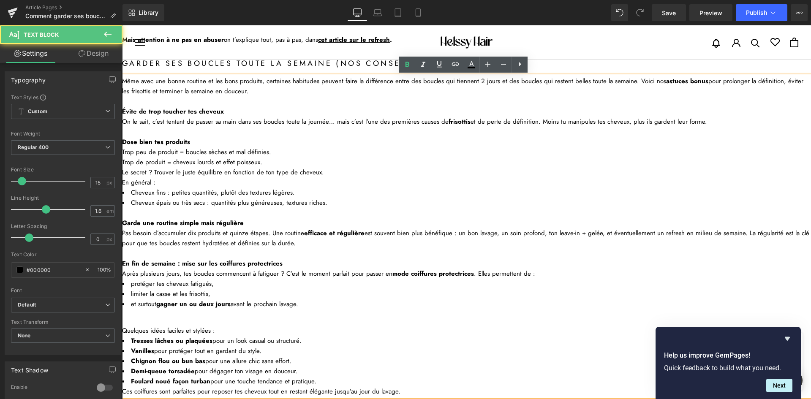
click at [191, 311] on p at bounding box center [466, 314] width 689 height 10
click at [177, 311] on p at bounding box center [466, 314] width 689 height 10
click at [172, 321] on div "Même avec une bonne routine et les bons produits, certaines habitudes peuvent f…" at bounding box center [466, 236] width 689 height 321
click at [171, 317] on p at bounding box center [466, 314] width 689 height 10
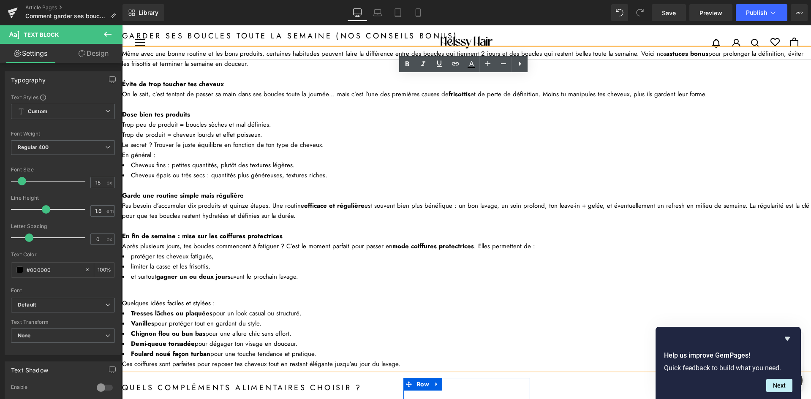
scroll to position [1607, 0]
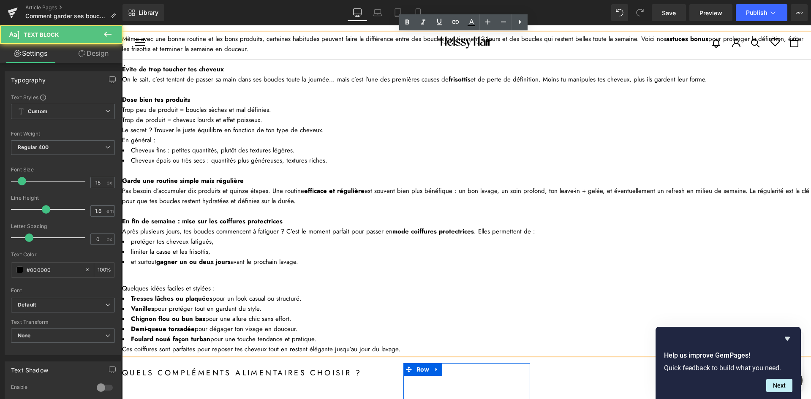
drag, startPoint x: 348, startPoint y: 337, endPoint x: 343, endPoint y: 332, distance: 6.6
click at [345, 334] on li "[PERSON_NAME] noué façon turban pour une touche tendance et pratique." at bounding box center [466, 339] width 689 height 10
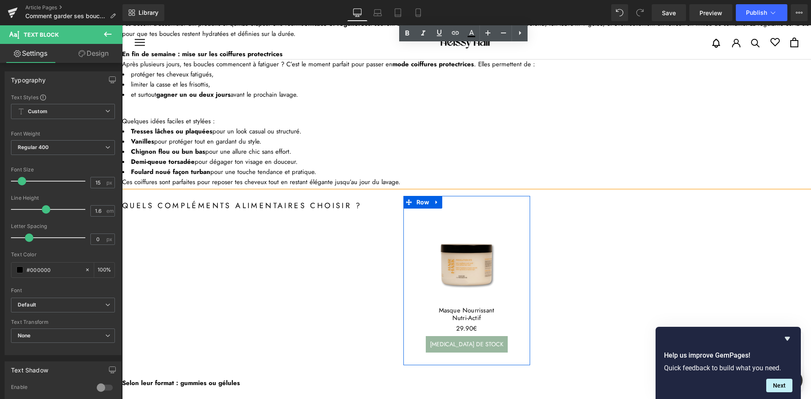
scroll to position [1776, 0]
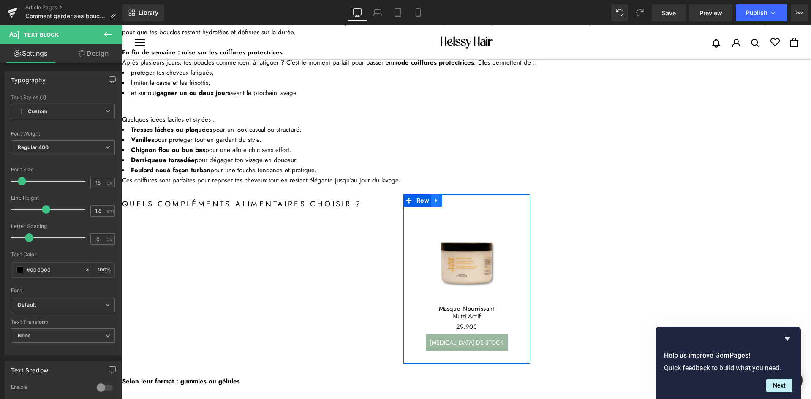
click at [438, 201] on link at bounding box center [436, 200] width 11 height 13
click at [456, 201] on icon at bounding box center [459, 201] width 6 height 6
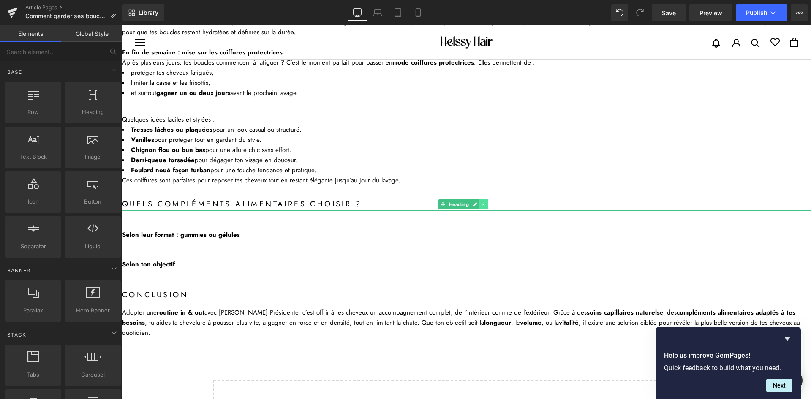
click at [482, 204] on icon at bounding box center [484, 204] width 5 height 5
click at [488, 202] on link at bounding box center [488, 204] width 9 height 10
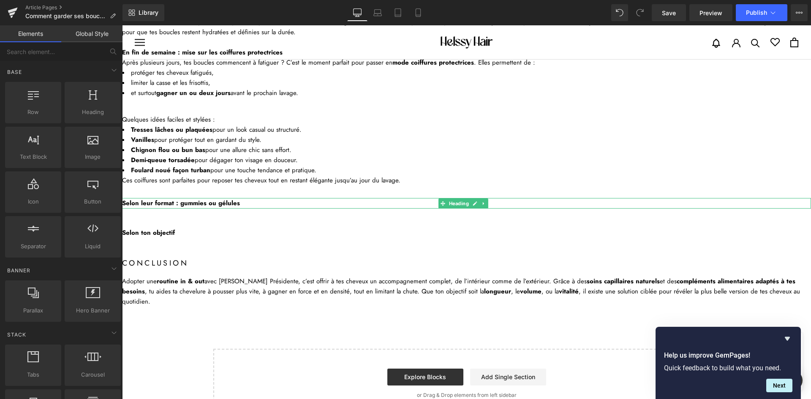
click at [482, 202] on icon at bounding box center [484, 203] width 5 height 5
click at [487, 202] on icon at bounding box center [488, 203] width 5 height 5
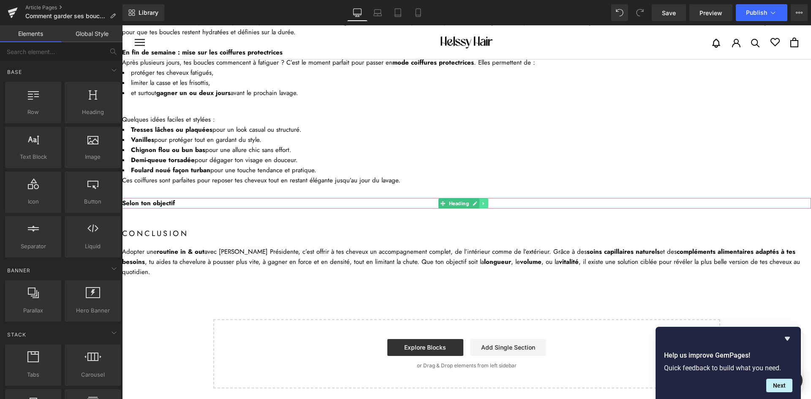
click at [487, 204] on link at bounding box center [483, 204] width 9 height 10
click at [487, 204] on icon at bounding box center [488, 203] width 5 height 5
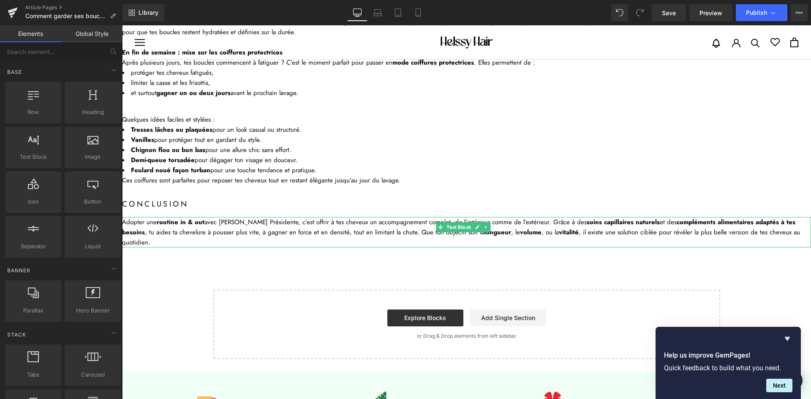
click at [294, 227] on div "Adopter une routine in & out avec [PERSON_NAME] Présidente, c’est offrir à tes …" at bounding box center [466, 232] width 689 height 30
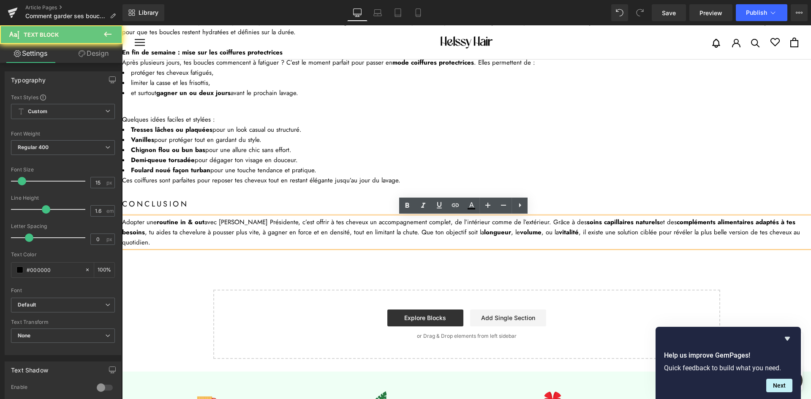
click at [294, 227] on div "Adopter une routine in & out avec [PERSON_NAME] Présidente, c’est offrir à tes …" at bounding box center [466, 232] width 689 height 30
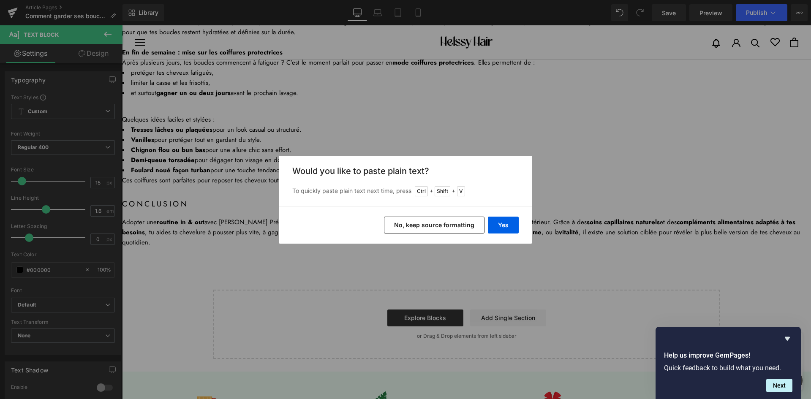
click at [420, 226] on button "No, keep source formatting" at bounding box center [434, 225] width 101 height 17
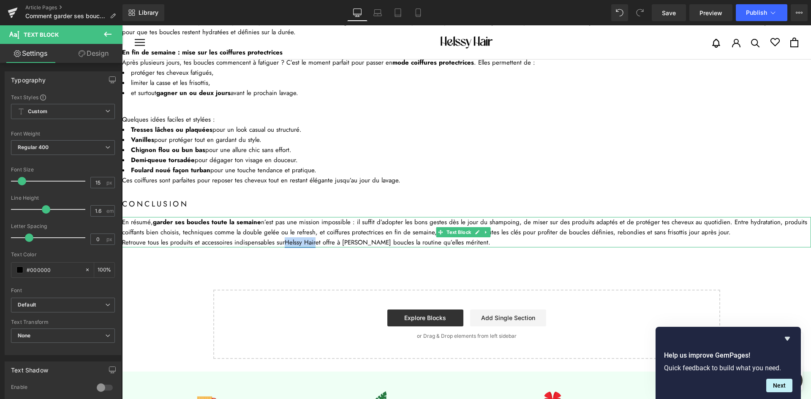
drag, startPoint x: 283, startPoint y: 242, endPoint x: 313, endPoint y: 243, distance: 29.2
click at [313, 243] on link "Helssy Hair" at bounding box center [300, 242] width 31 height 9
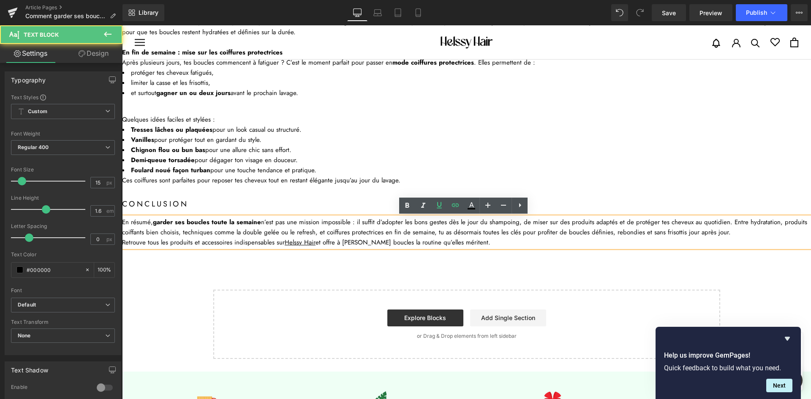
click at [362, 224] on div "En résumé, garder ses boucles toute la semaine n’est pas une mission impossible…" at bounding box center [466, 227] width 689 height 20
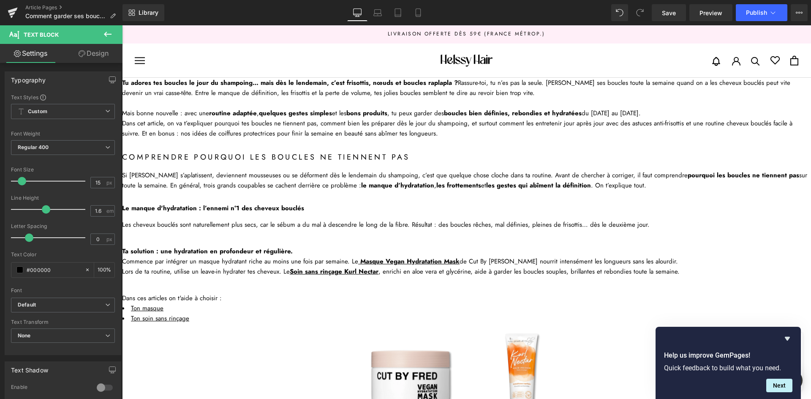
scroll to position [0, 0]
click at [771, 15] on icon at bounding box center [773, 12] width 8 height 8
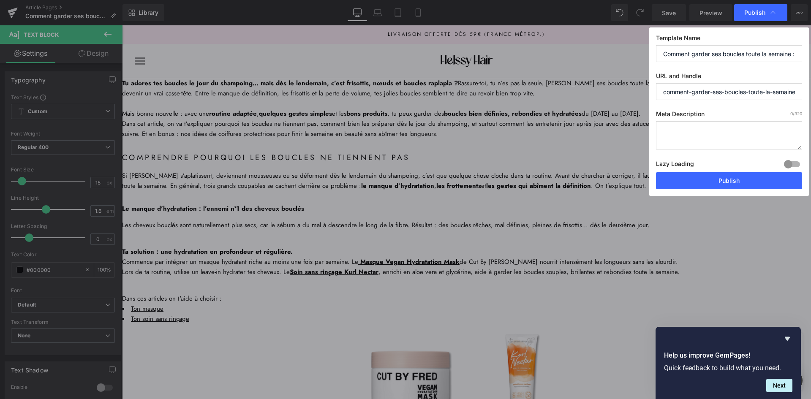
click at [707, 140] on textarea at bounding box center [729, 135] width 146 height 28
paste textarea "Découvre nos astuces et produits pour garder tes boucles définies, hydratées et…"
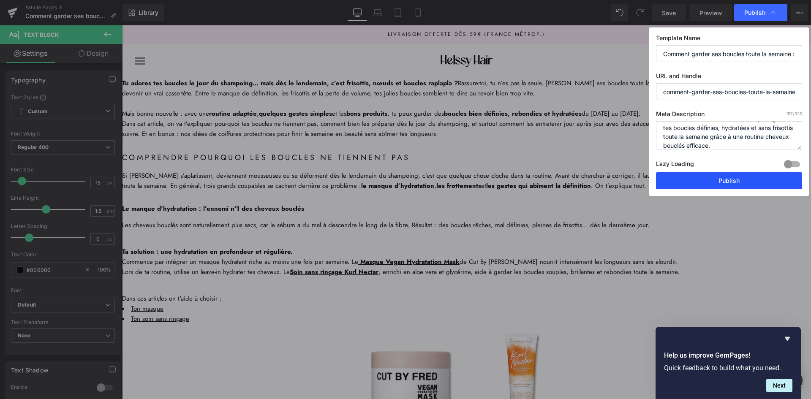
type textarea "Découvre nos astuces et produits pour garder tes boucles définies, hydratées et…"
drag, startPoint x: 711, startPoint y: 175, endPoint x: 588, endPoint y: 150, distance: 125.0
click at [711, 175] on button "Publish" at bounding box center [729, 180] width 146 height 17
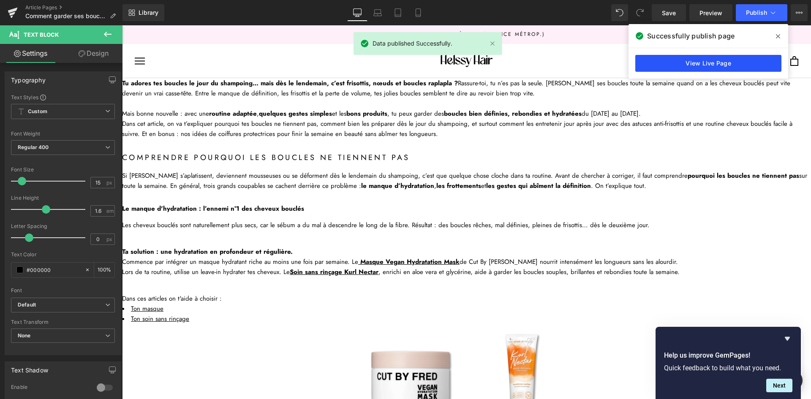
click at [662, 69] on link "View Live Page" at bounding box center [708, 63] width 146 height 17
